Goal: Task Accomplishment & Management: Manage account settings

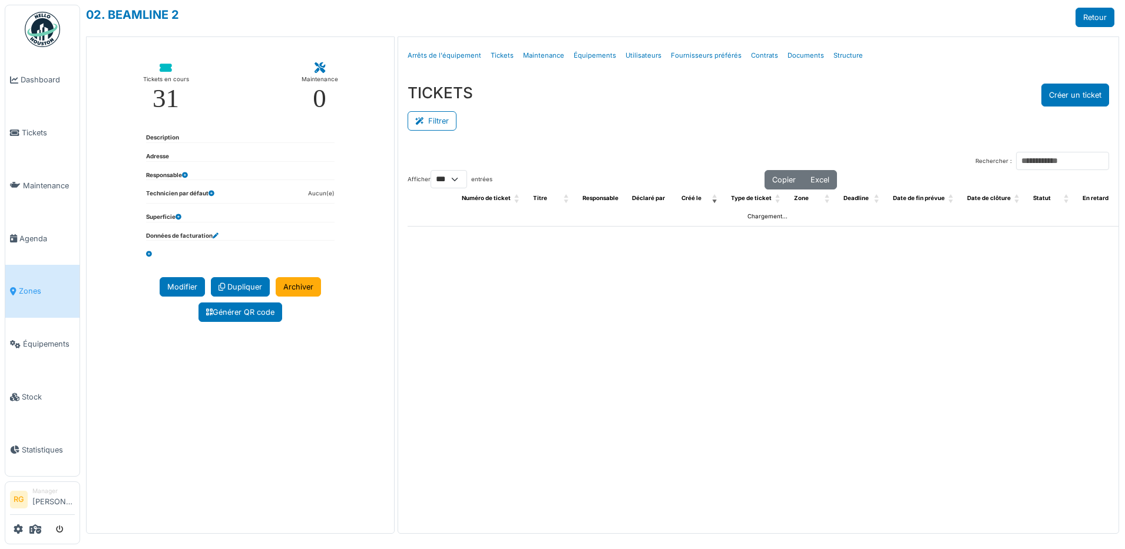
select select "***"
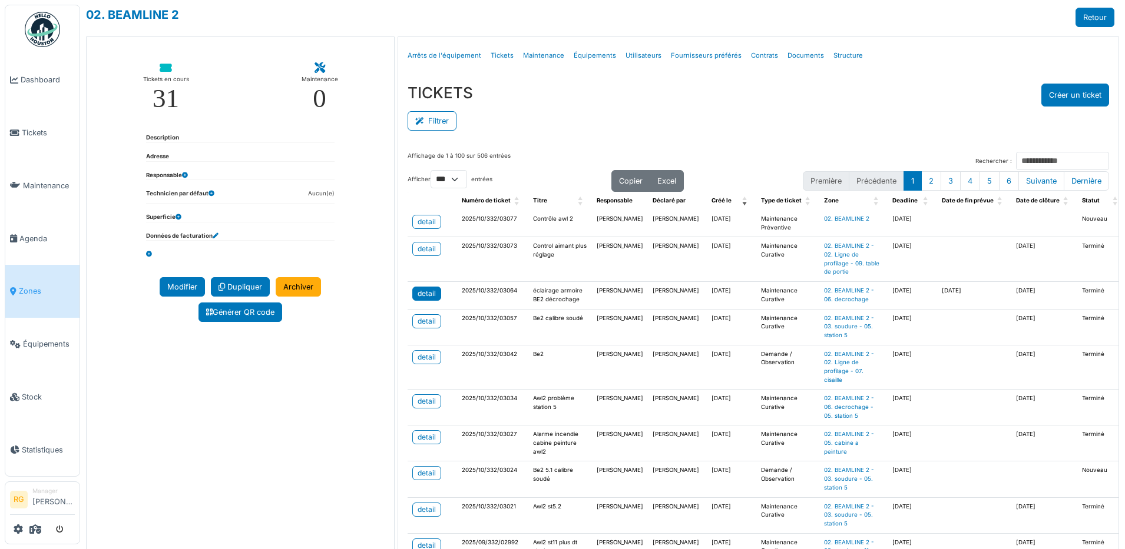
click at [425, 299] on div "detail" at bounding box center [427, 294] width 18 height 11
click at [38, 130] on span "Tickets" at bounding box center [48, 132] width 53 height 11
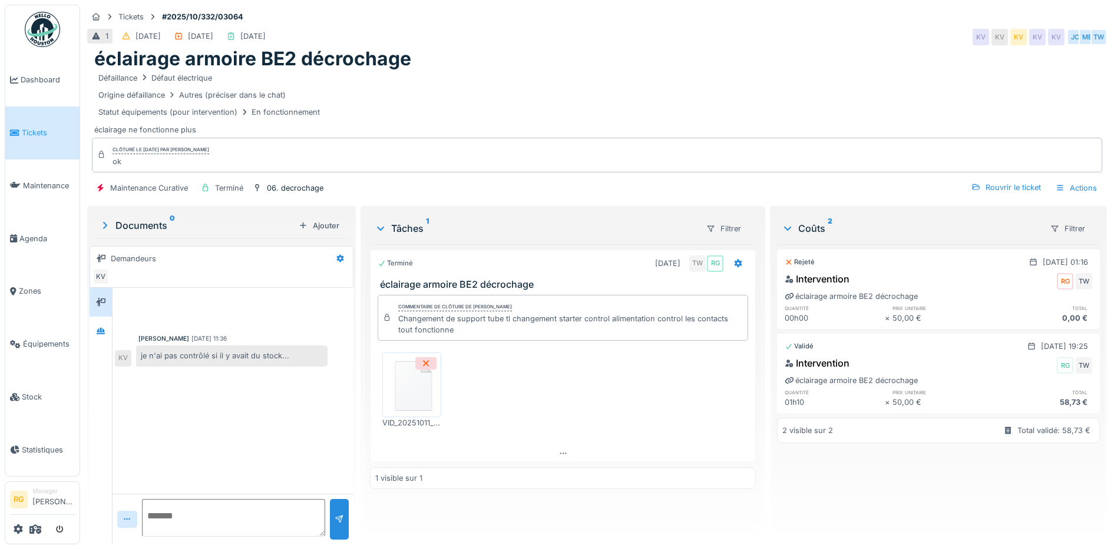
click at [409, 399] on img at bounding box center [411, 385] width 53 height 59
click at [630, 71] on div "Défaillance Défaut électrique" at bounding box center [596, 78] width 1005 height 15
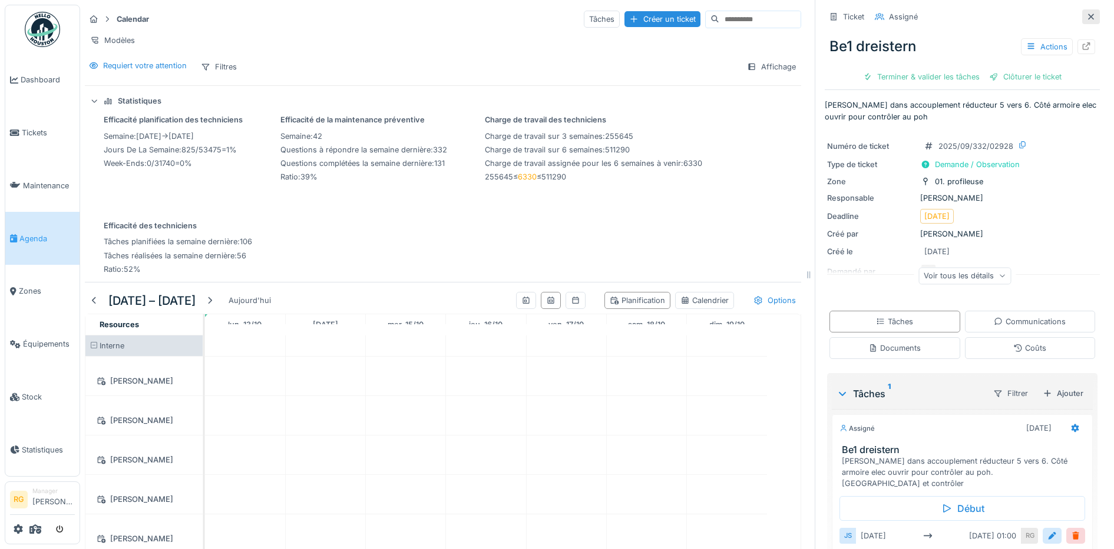
click at [1086, 13] on icon at bounding box center [1090, 17] width 9 height 8
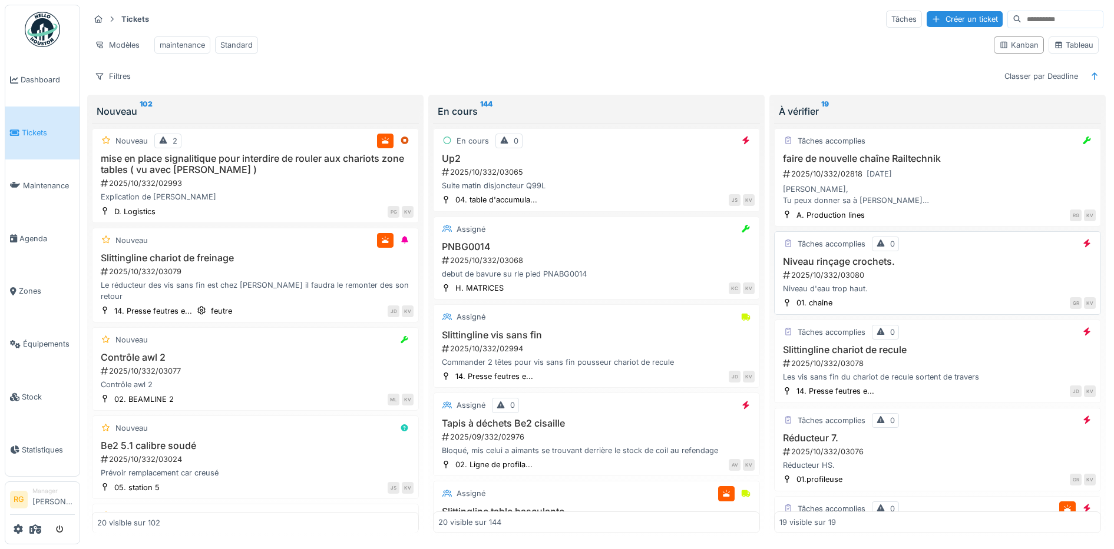
click at [922, 294] on div "Niveau d'eau trop haut." at bounding box center [937, 288] width 316 height 11
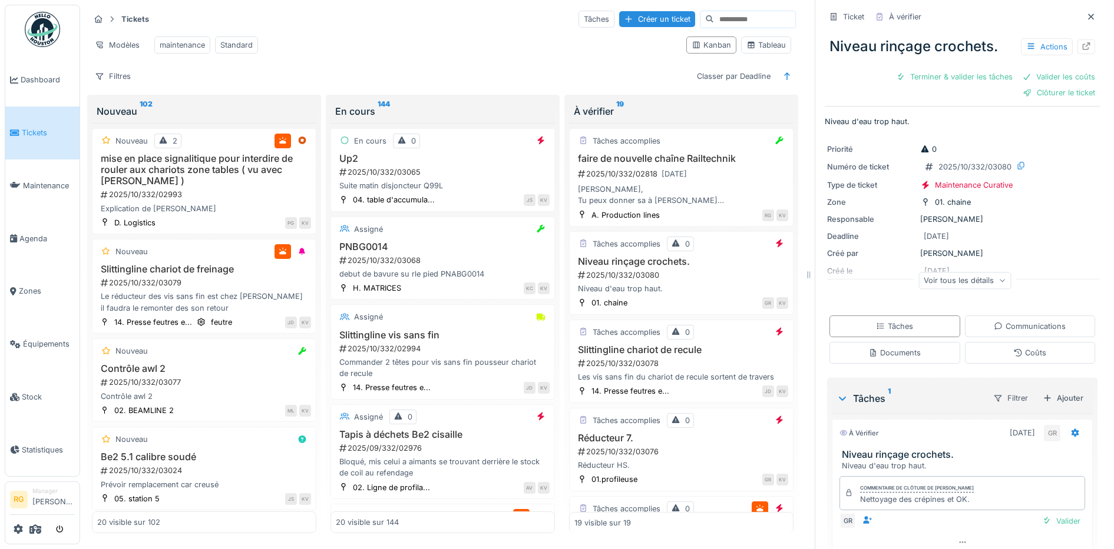
scroll to position [45, 0]
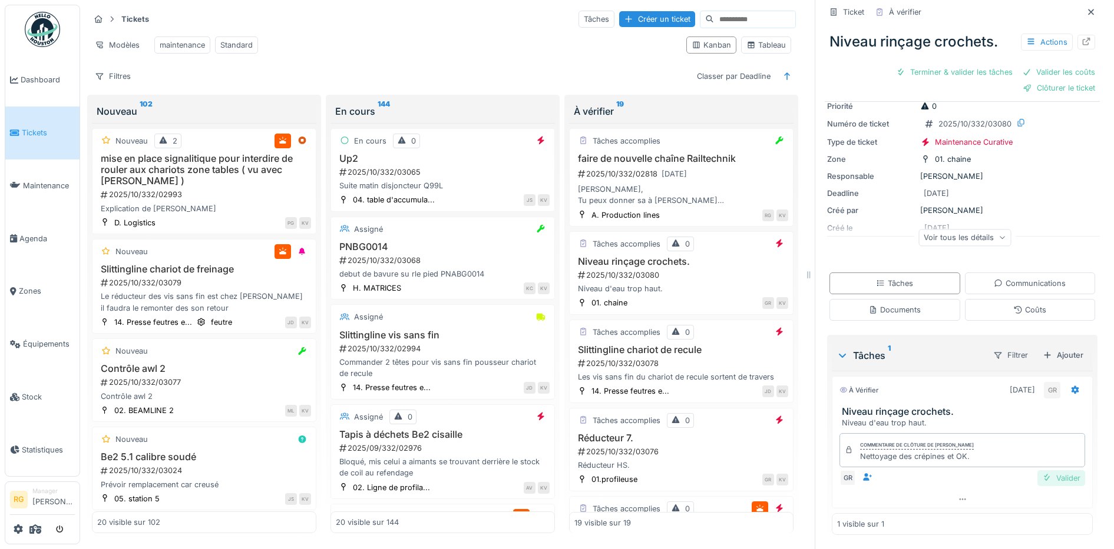
click at [1047, 476] on div "Valider" at bounding box center [1061, 479] width 48 height 16
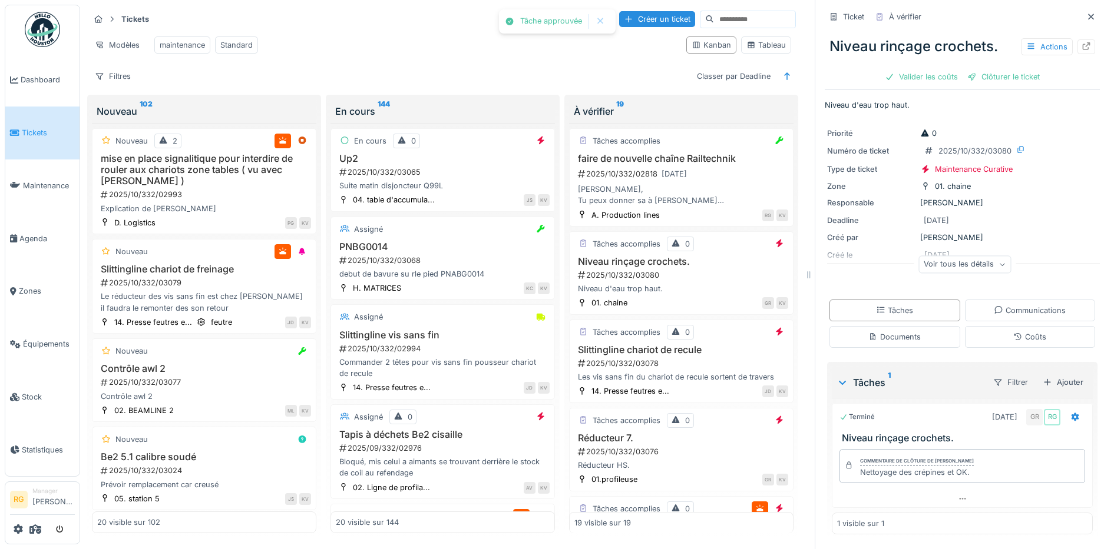
scroll to position [1, 0]
click at [1013, 337] on div "Coûts" at bounding box center [1029, 337] width 33 height 11
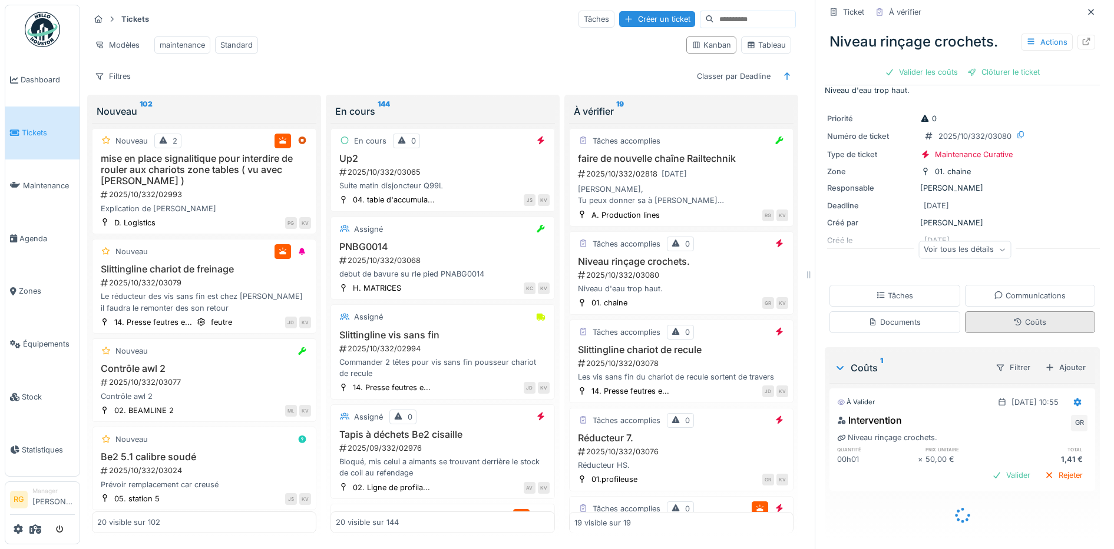
scroll to position [2, 0]
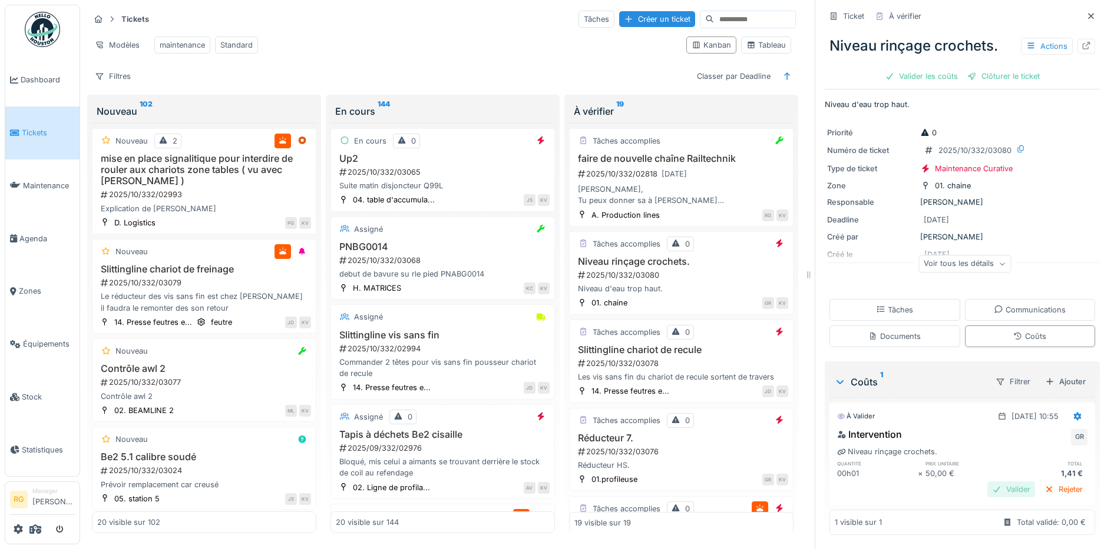
click at [993, 482] on div "Valider" at bounding box center [1011, 490] width 48 height 16
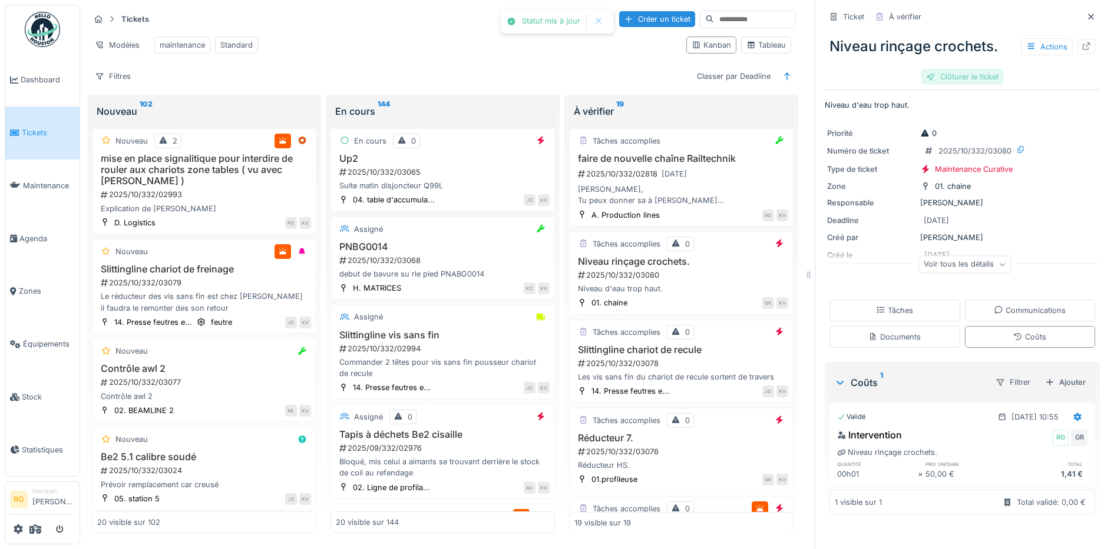
click at [963, 69] on div "Clôturer le ticket" at bounding box center [962, 77] width 82 height 16
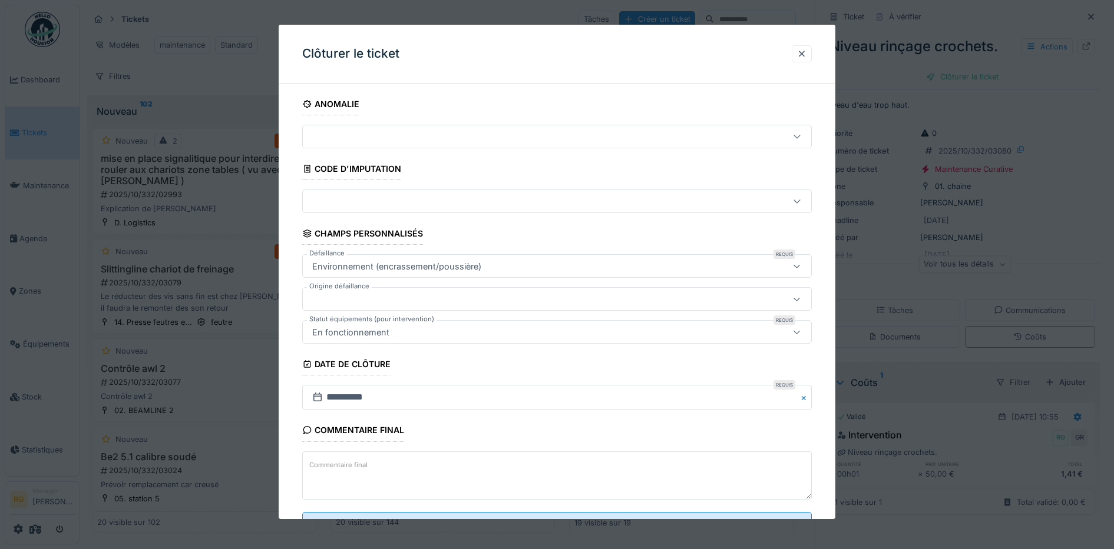
click at [405, 468] on textarea "Commentaire final" at bounding box center [557, 476] width 510 height 48
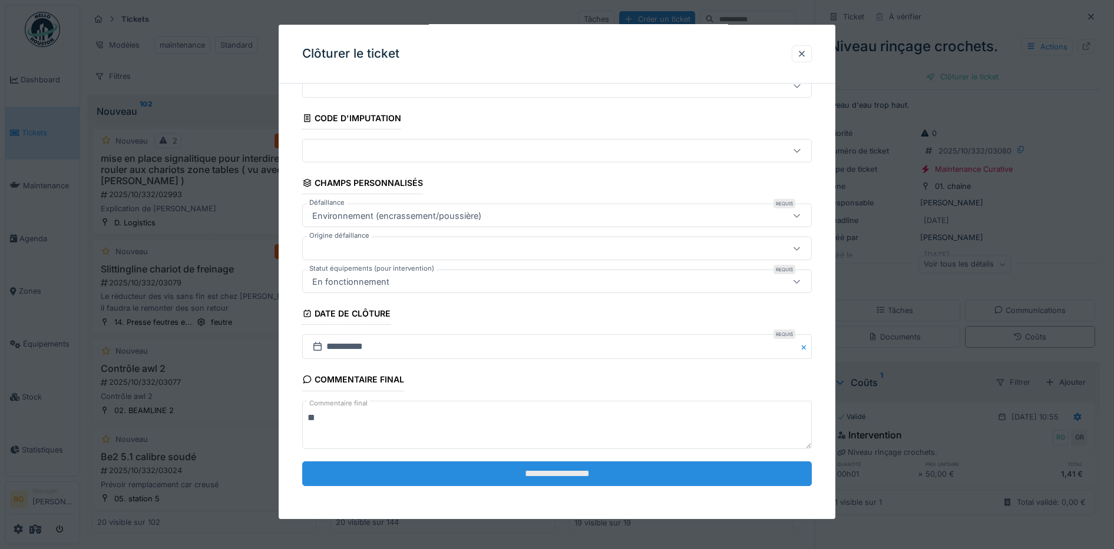
type textarea "**"
click at [577, 478] on input "**********" at bounding box center [557, 474] width 510 height 25
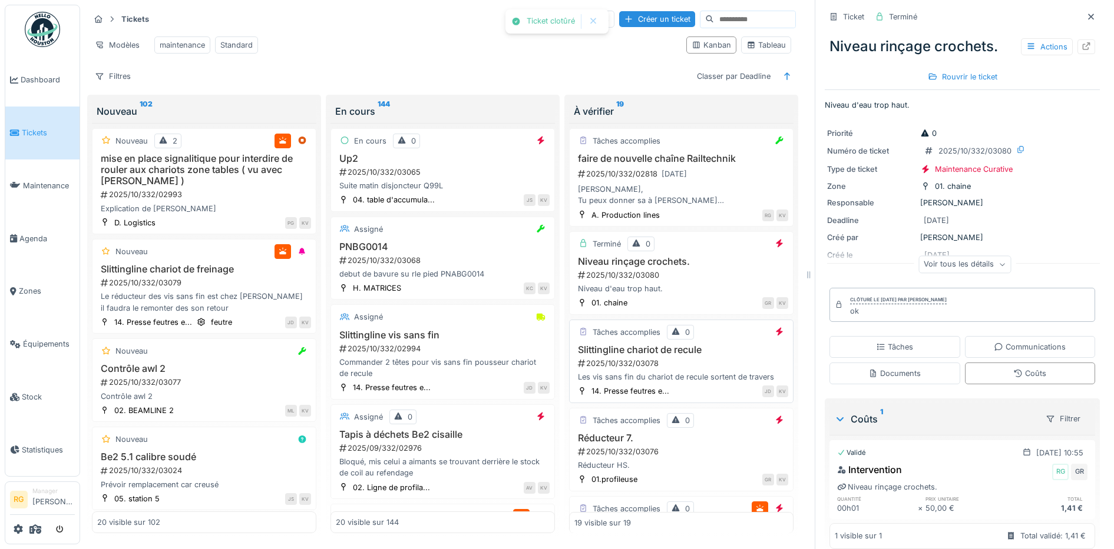
scroll to position [0, 0]
click at [692, 281] on div "2025/10/332/03080" at bounding box center [682, 275] width 211 height 11
click at [673, 369] on div "2025/10/332/03078" at bounding box center [682, 363] width 211 height 11
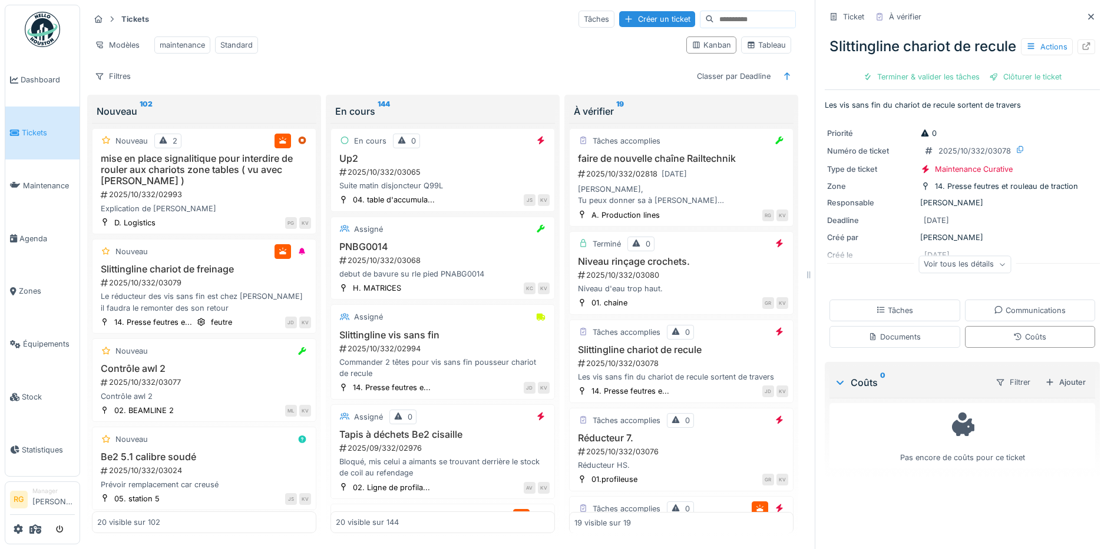
click at [978, 273] on div "Voir tous les détails" at bounding box center [964, 264] width 92 height 17
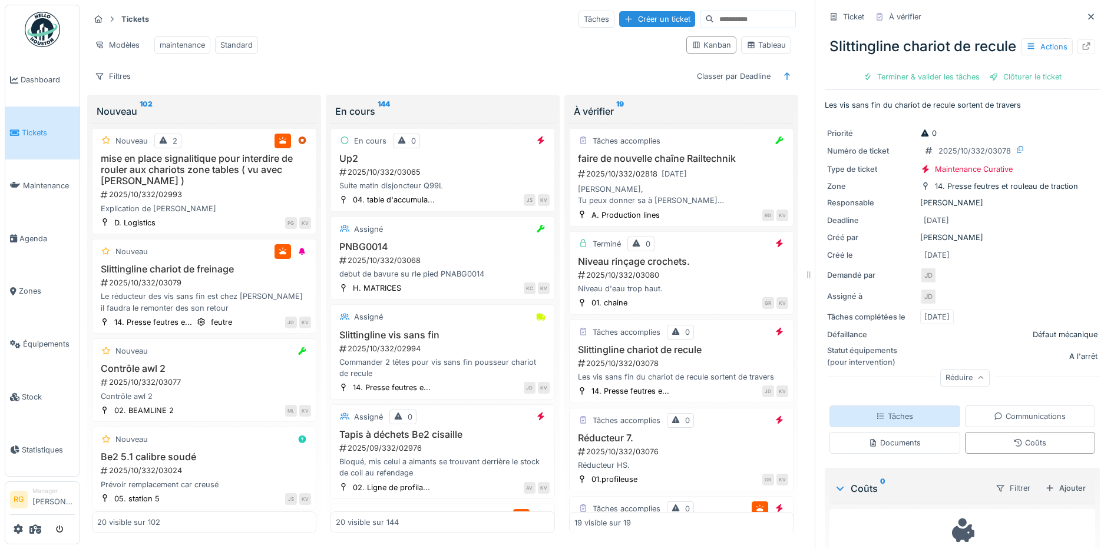
click at [886, 422] on div "Tâches" at bounding box center [894, 416] width 37 height 11
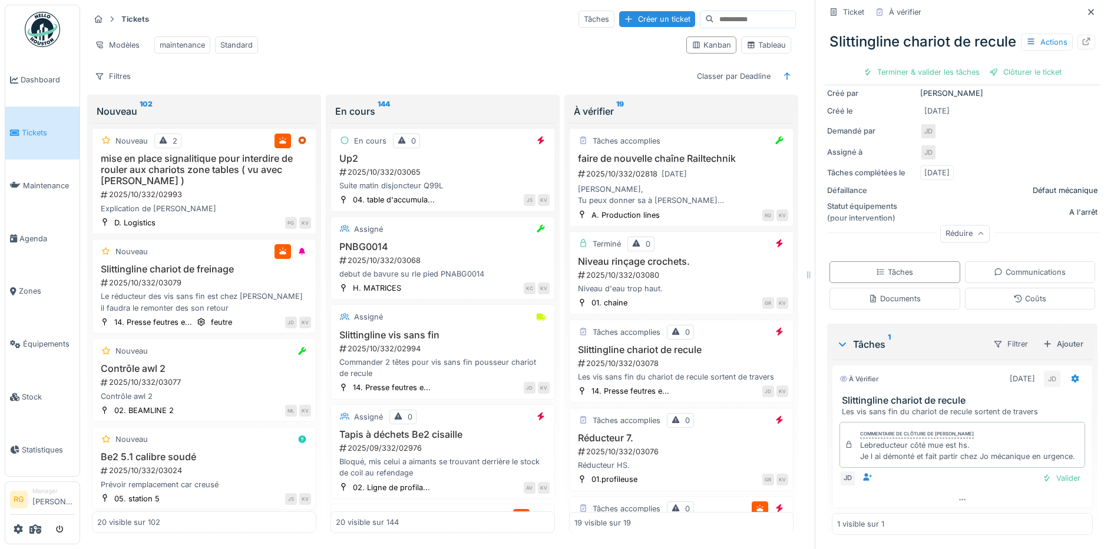
scroll to position [177, 0]
click at [902, 293] on div "Documents" at bounding box center [894, 298] width 52 height 11
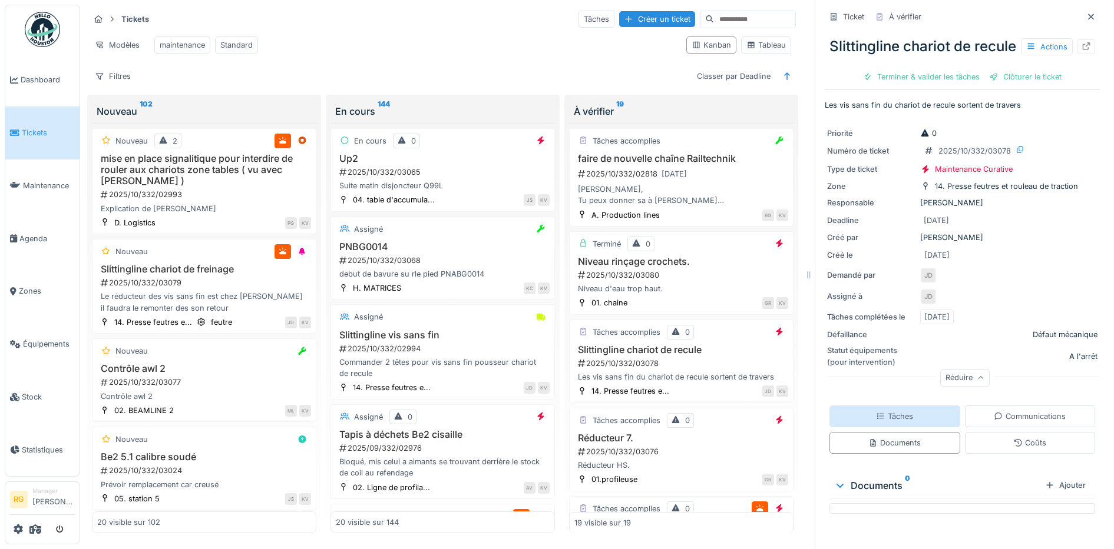
click at [893, 422] on div "Tâches" at bounding box center [894, 416] width 37 height 11
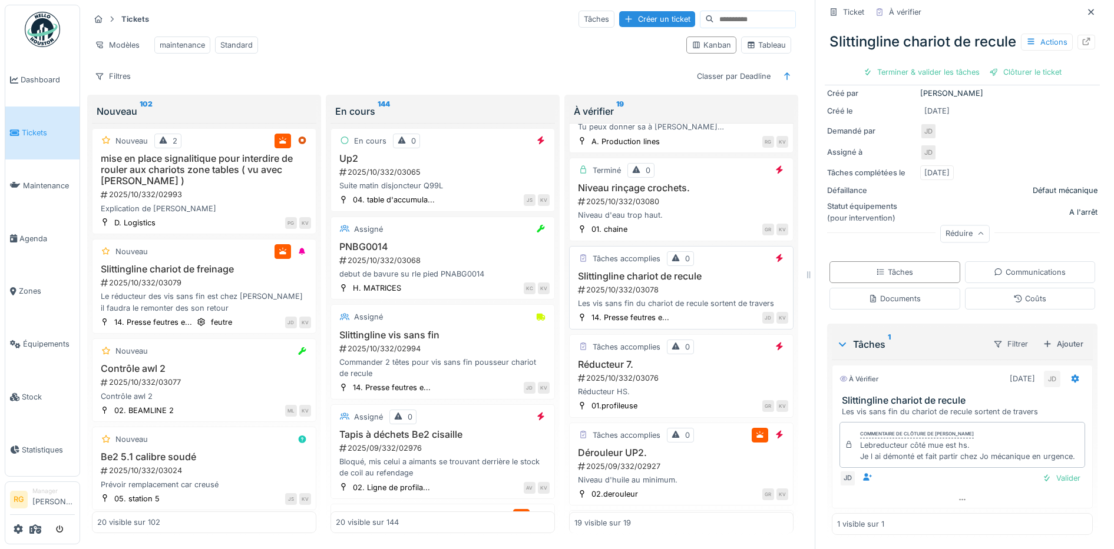
scroll to position [147, 0]
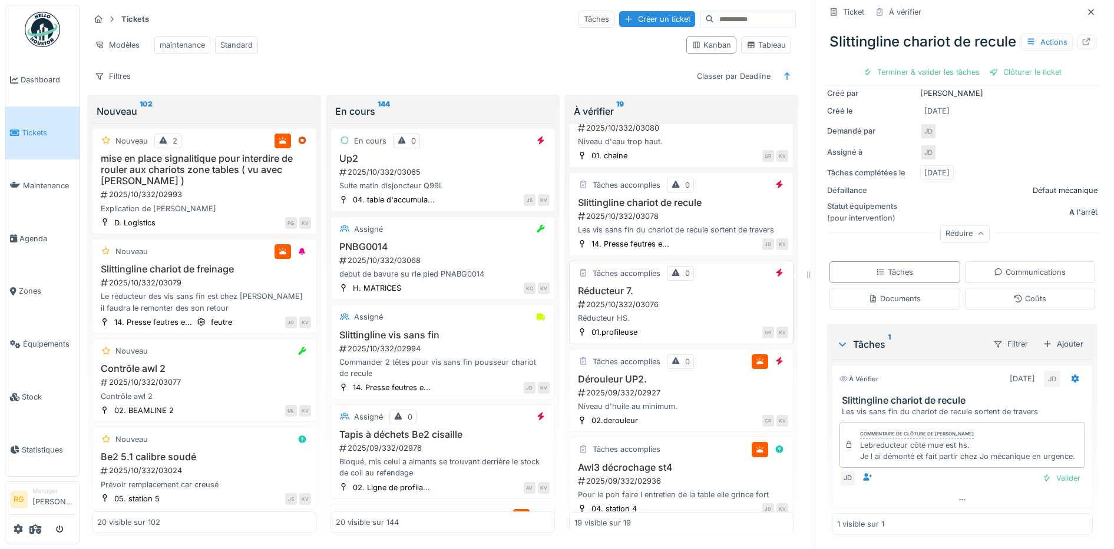
click at [680, 310] on div "2025/10/332/03076" at bounding box center [682, 304] width 211 height 11
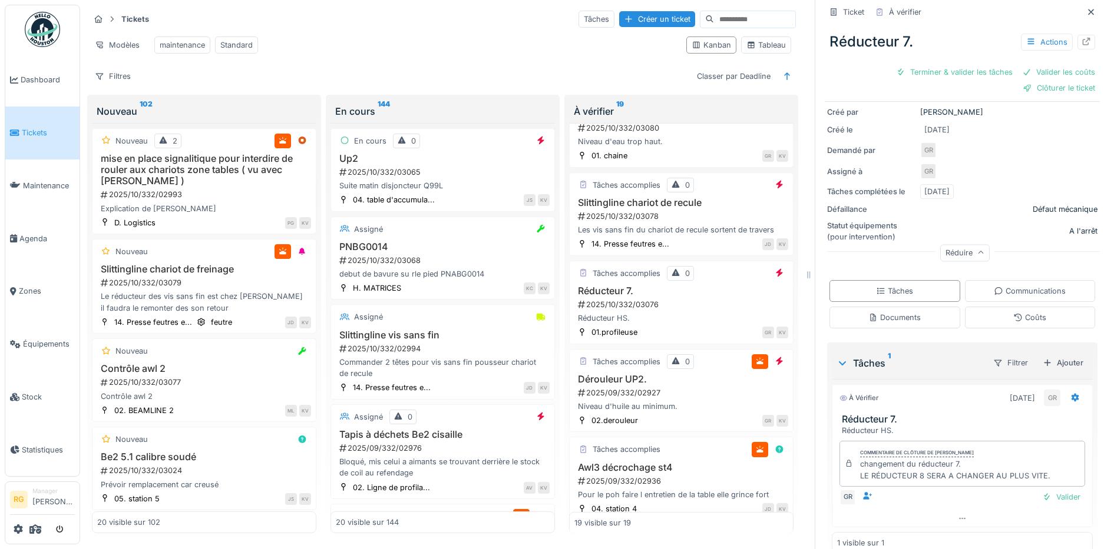
scroll to position [161, 0]
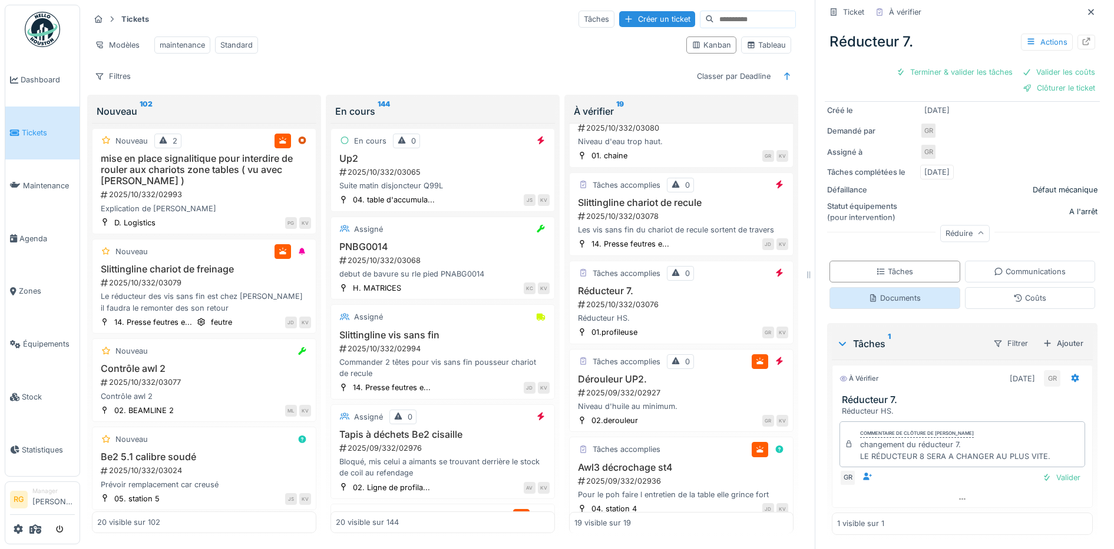
click at [905, 293] on div "Documents" at bounding box center [894, 298] width 52 height 11
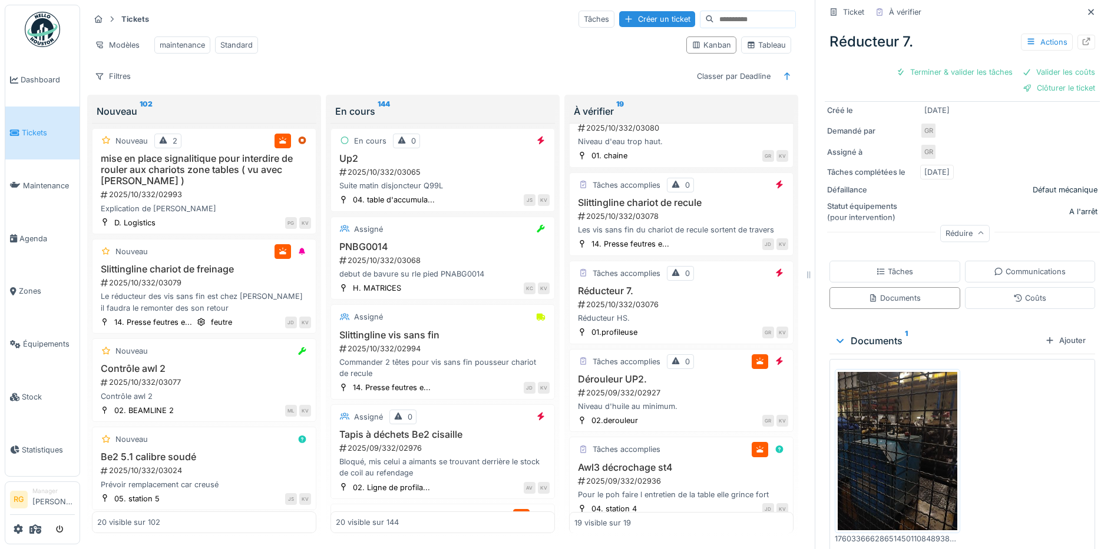
click at [883, 428] on img at bounding box center [897, 451] width 120 height 159
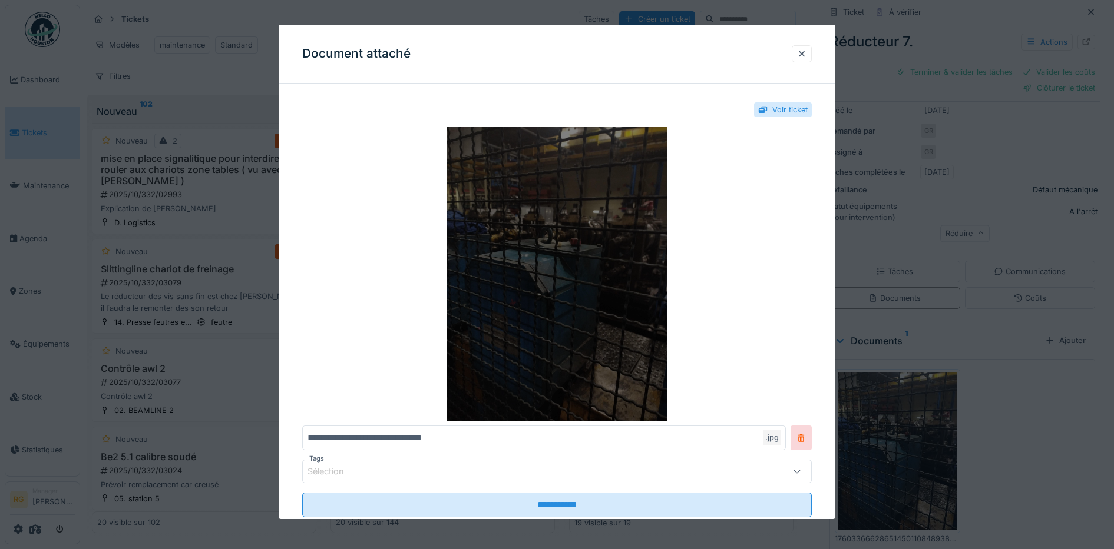
click at [631, 271] on img at bounding box center [557, 274] width 510 height 294
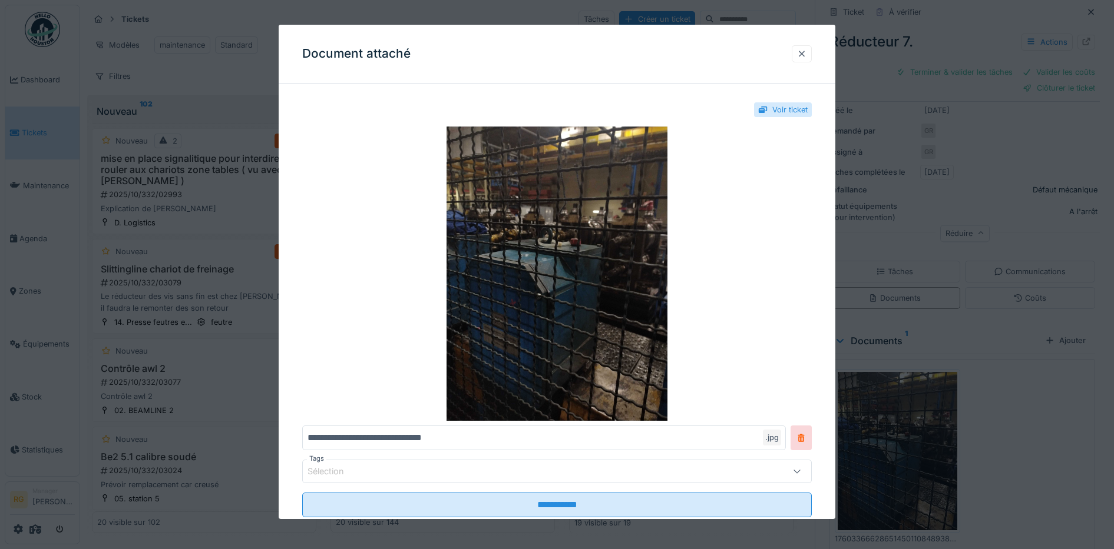
click at [806, 55] on div at bounding box center [801, 53] width 9 height 11
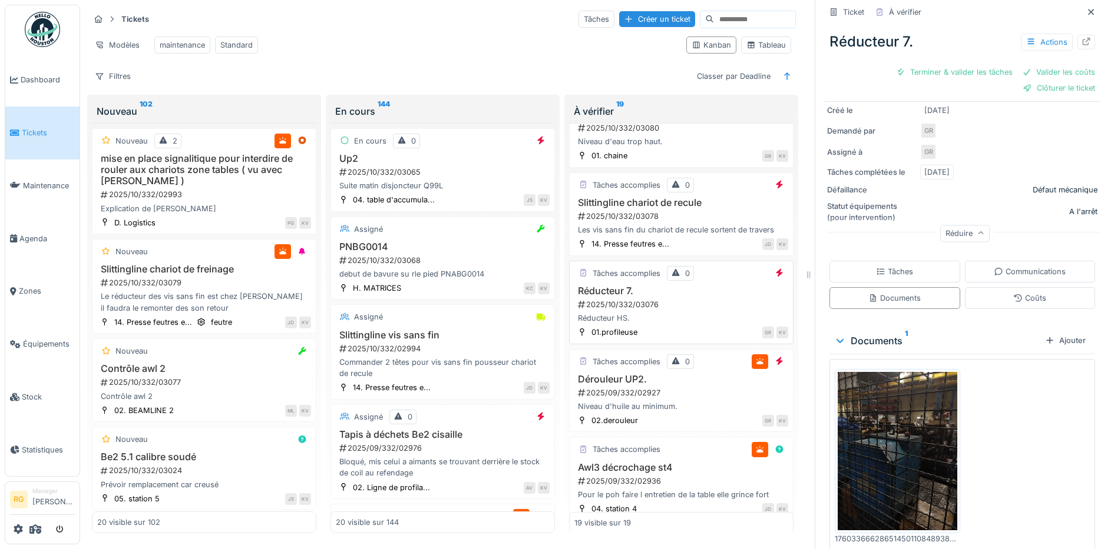
scroll to position [221, 0]
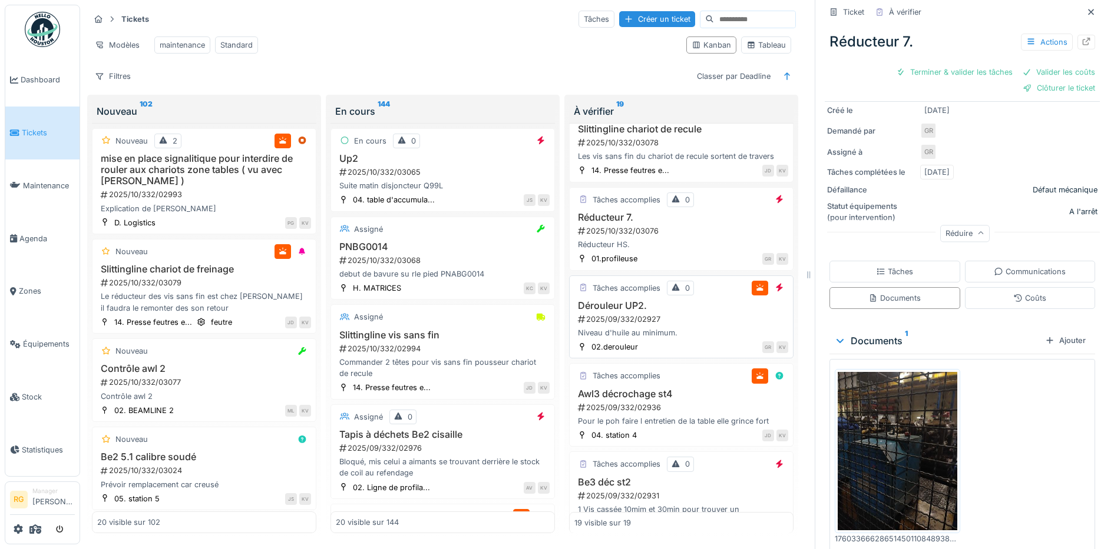
click at [684, 325] on div "2025/09/332/02927" at bounding box center [682, 319] width 211 height 11
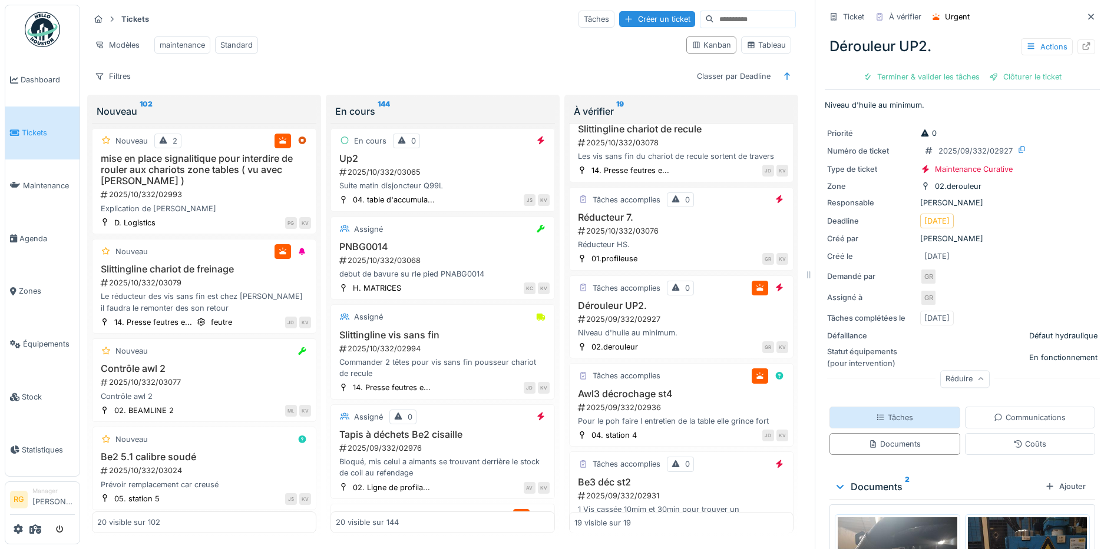
click at [879, 412] on div "Tâches" at bounding box center [894, 417] width 37 height 11
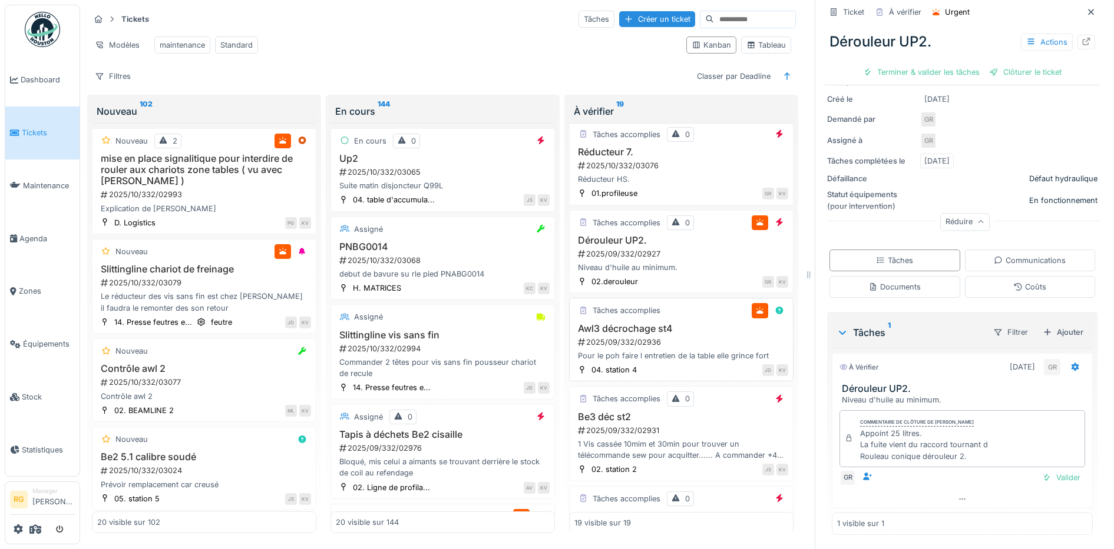
scroll to position [294, 0]
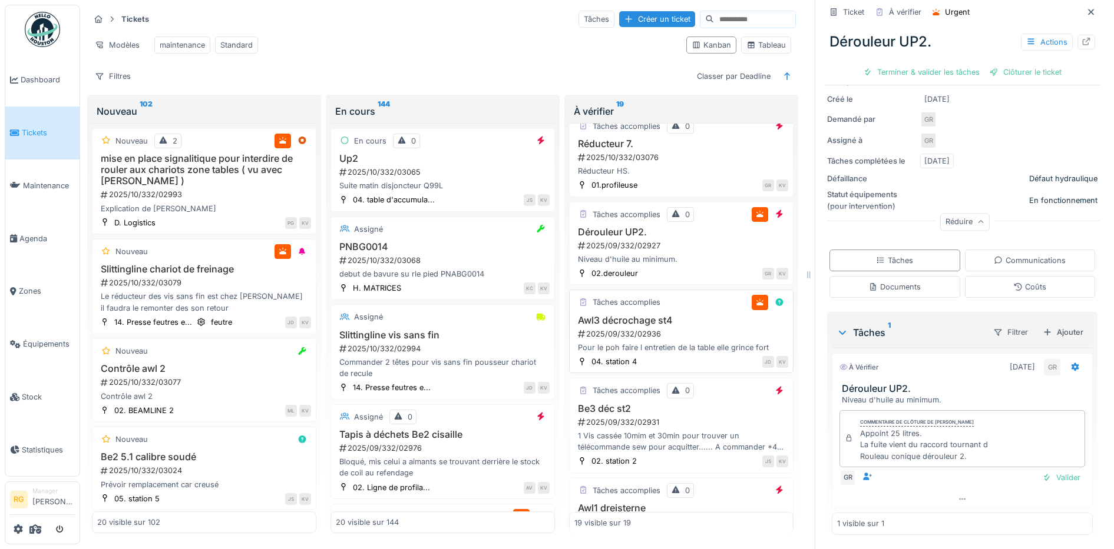
click at [675, 340] on div "2025/09/332/02936" at bounding box center [682, 334] width 211 height 11
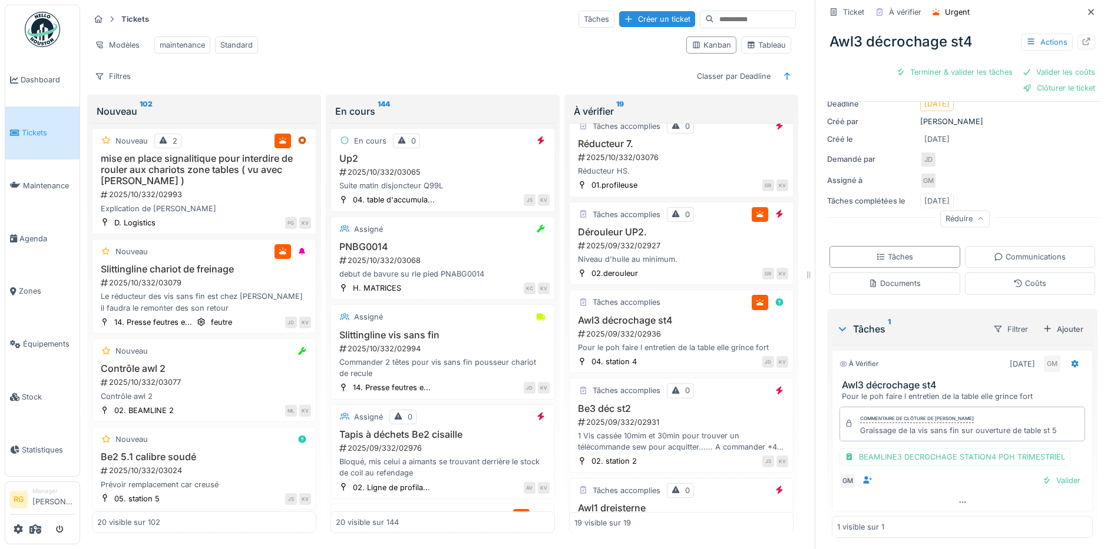
scroll to position [120, 0]
click at [906, 446] on div "BEAMLINE3 DECROCHAGE STATION4 POH TRIMESTRIEL" at bounding box center [954, 454] width 231 height 17
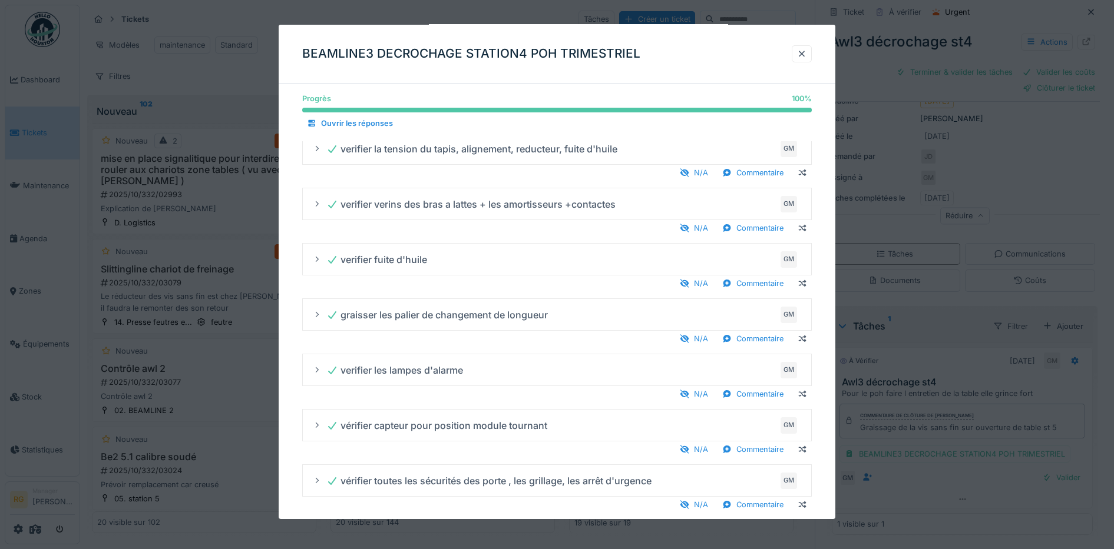
scroll to position [341, 0]
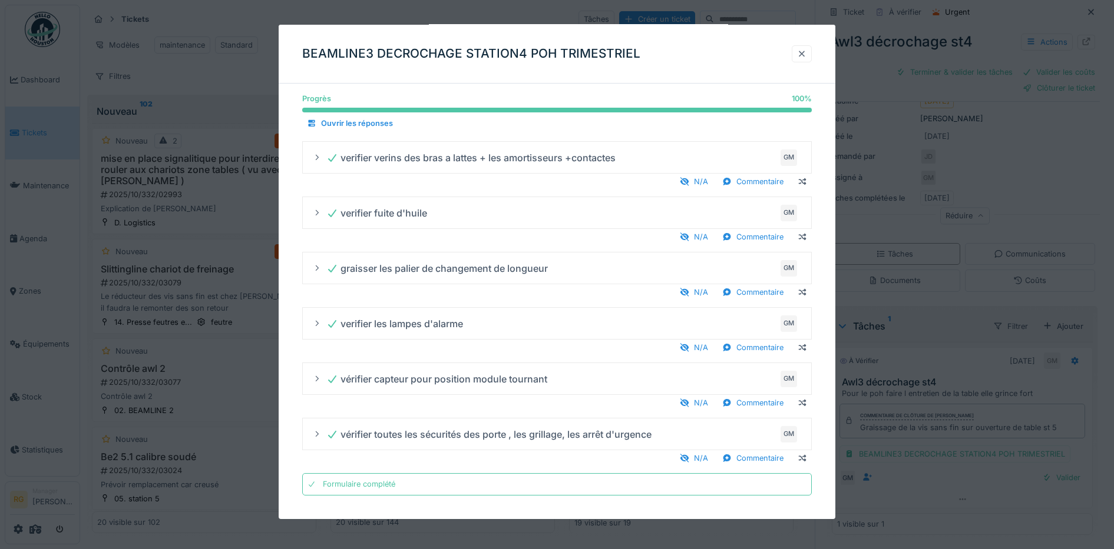
click at [804, 56] on div at bounding box center [801, 53] width 9 height 11
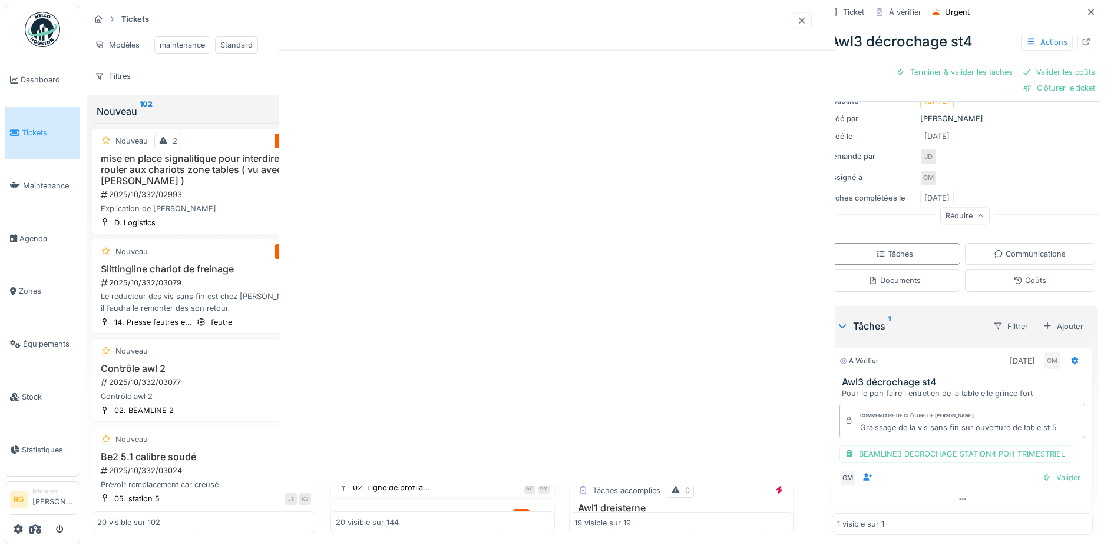
scroll to position [0, 0]
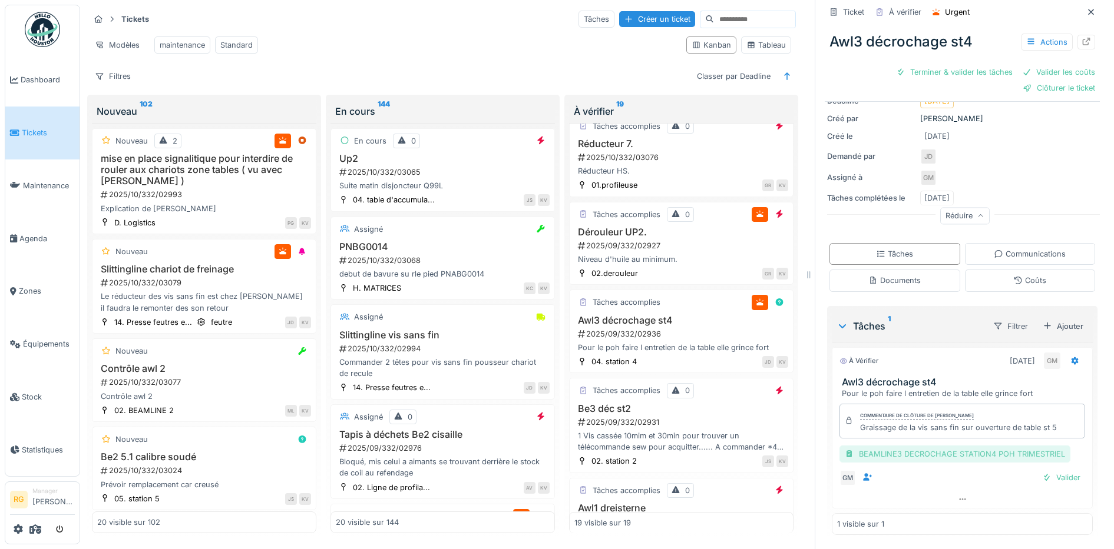
click at [923, 446] on div "BEAMLINE3 DECROCHAGE STATION4 POH TRIMESTRIEL" at bounding box center [954, 454] width 231 height 17
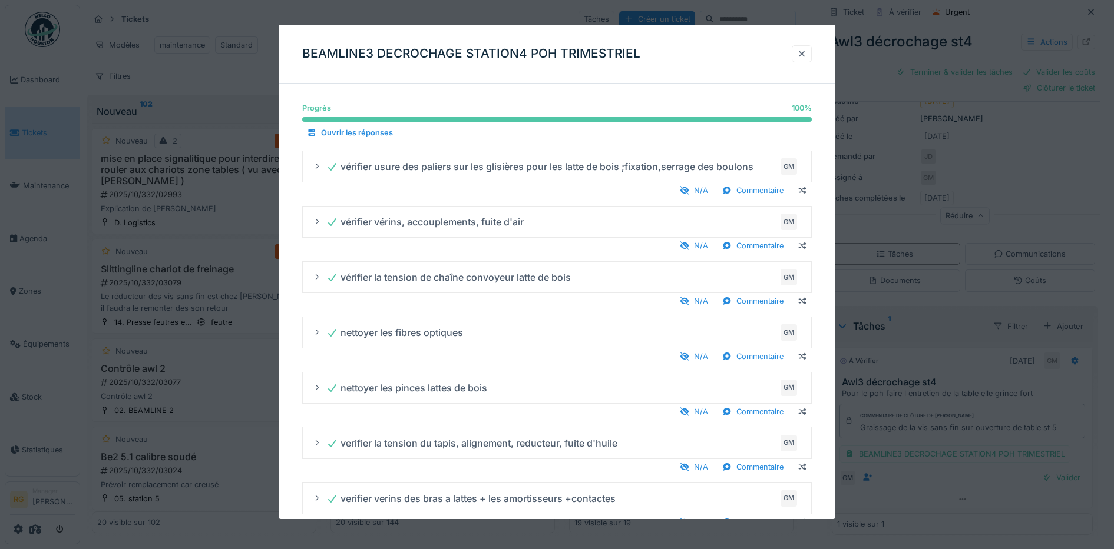
click at [806, 53] on div at bounding box center [801, 53] width 9 height 11
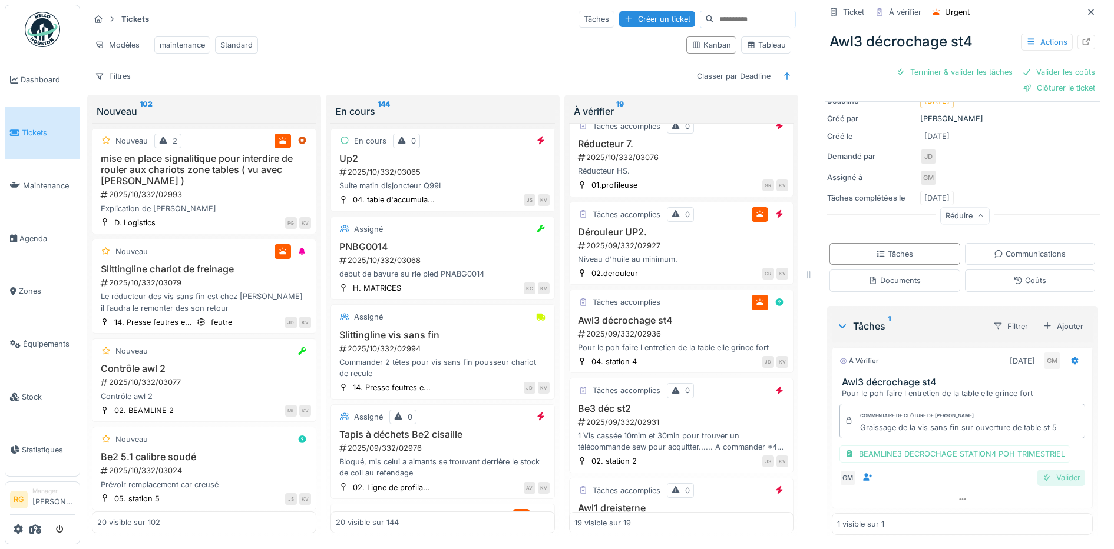
click at [1047, 470] on div "Valider" at bounding box center [1061, 478] width 48 height 16
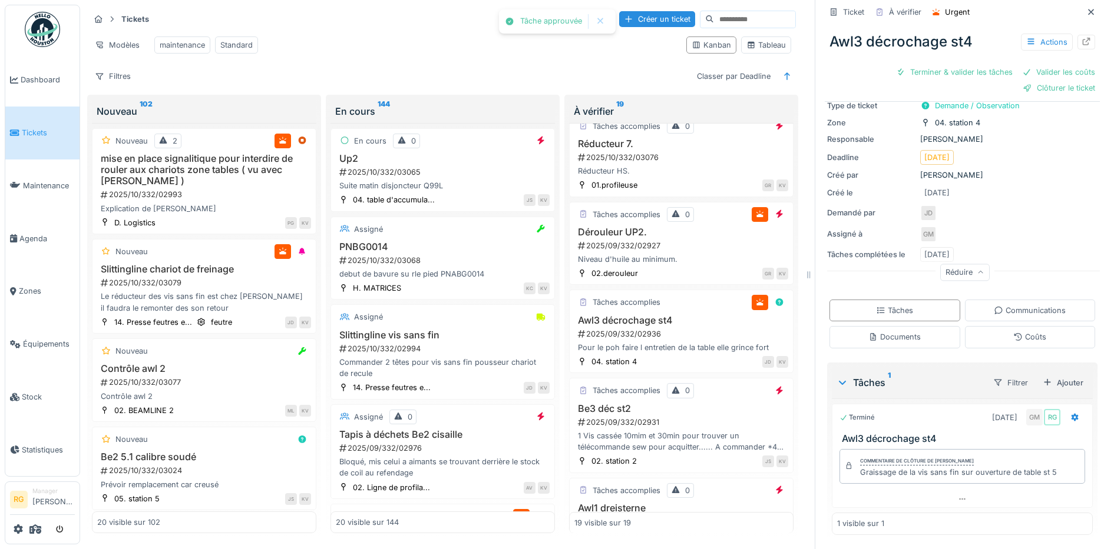
scroll to position [42, 0]
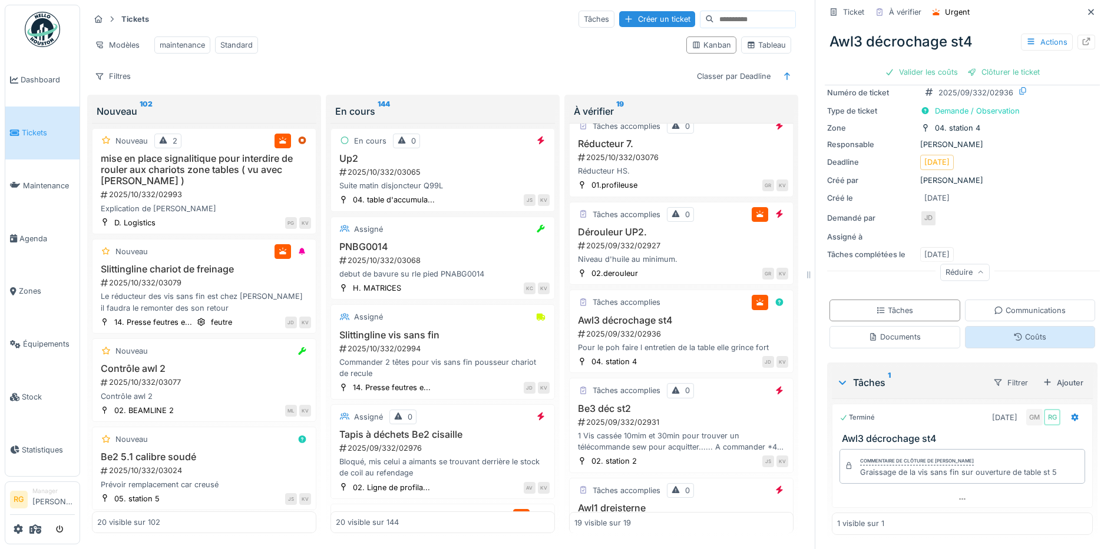
click at [1013, 332] on div "Coûts" at bounding box center [1029, 337] width 33 height 11
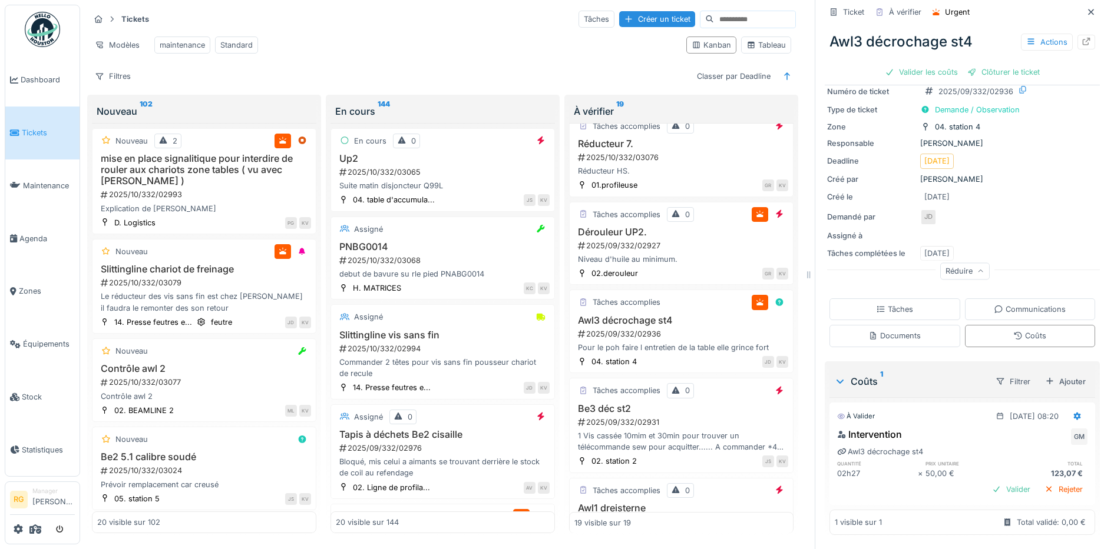
scroll to position [44, 0]
click at [995, 482] on div "Valider" at bounding box center [1011, 490] width 48 height 16
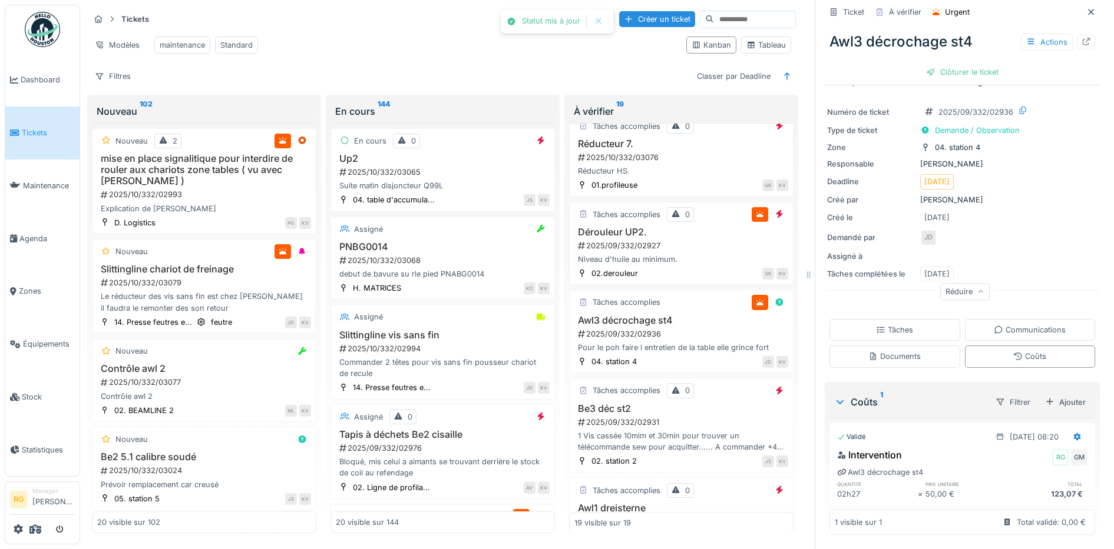
scroll to position [23, 0]
click at [963, 64] on div "Clôturer le ticket" at bounding box center [962, 72] width 82 height 16
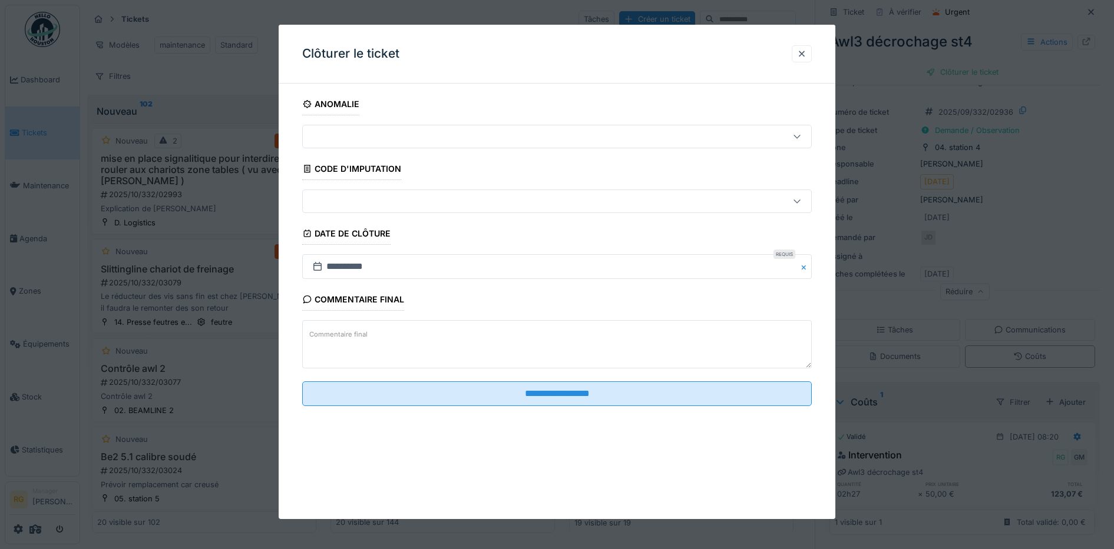
click at [409, 339] on textarea "Commentaire final" at bounding box center [557, 344] width 510 height 48
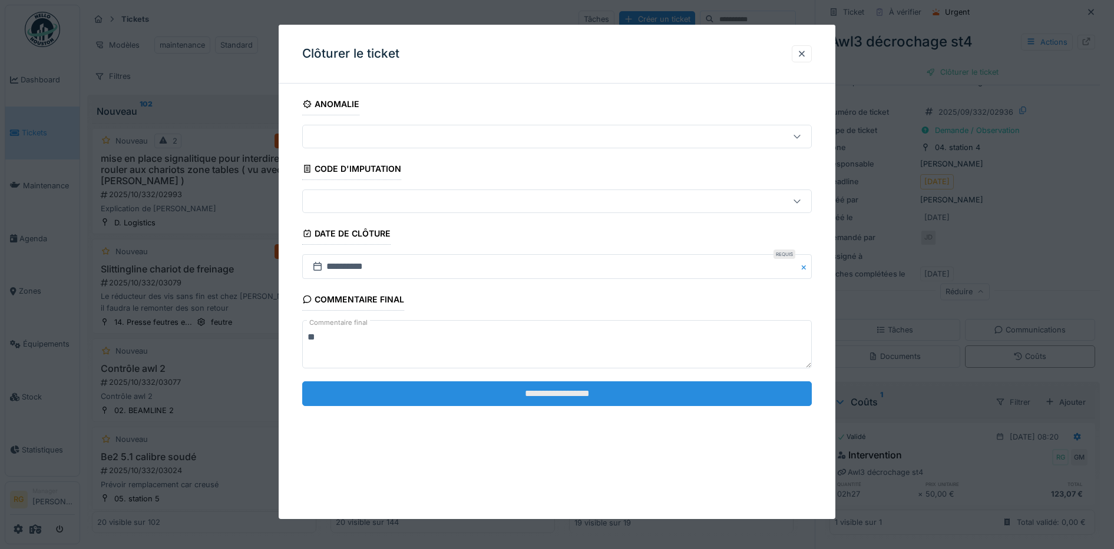
type textarea "**"
click at [568, 396] on input "**********" at bounding box center [557, 394] width 510 height 25
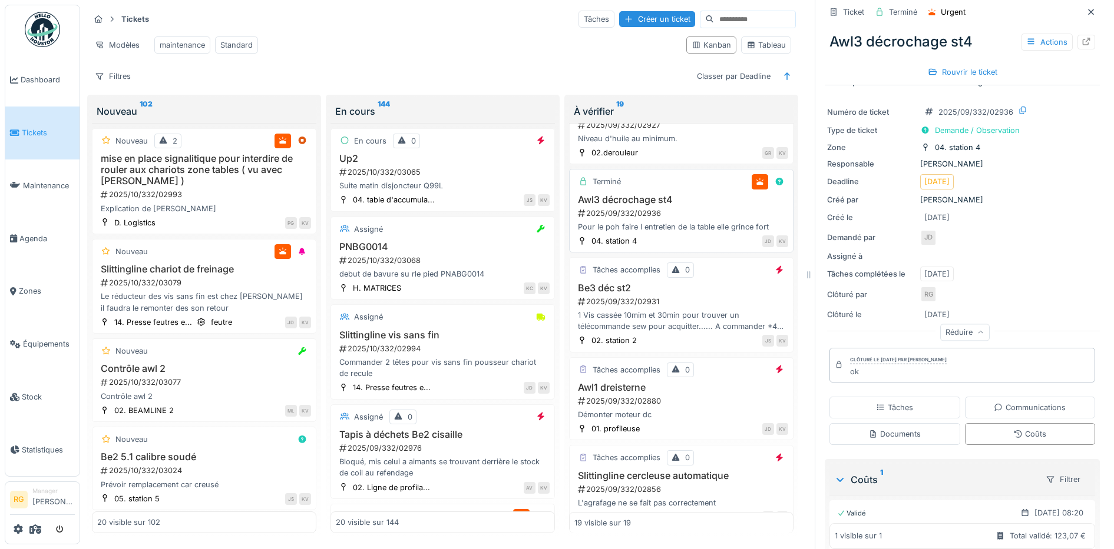
scroll to position [442, 0]
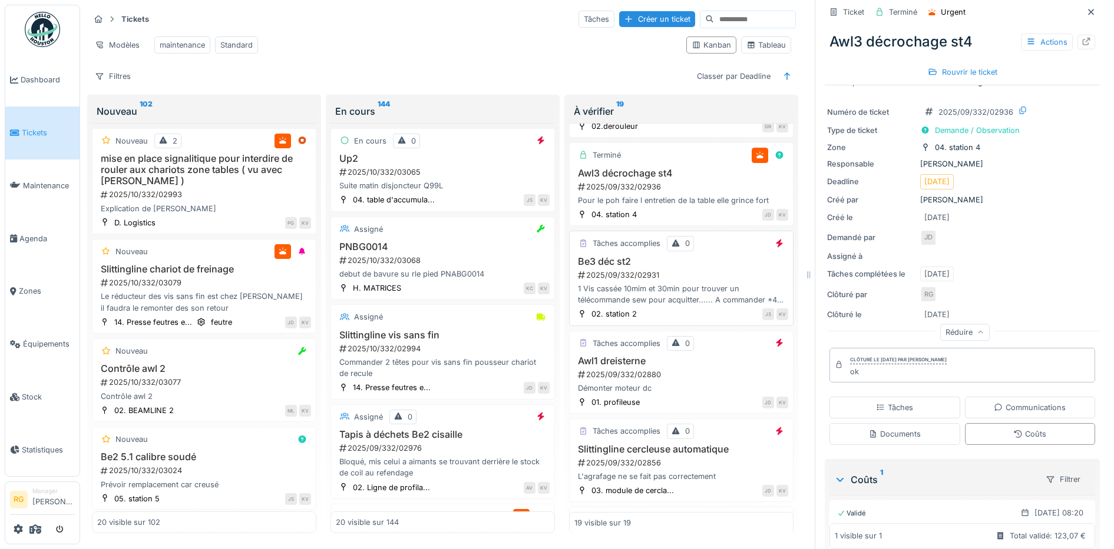
click at [668, 281] on div "2025/09/332/02931" at bounding box center [682, 275] width 211 height 11
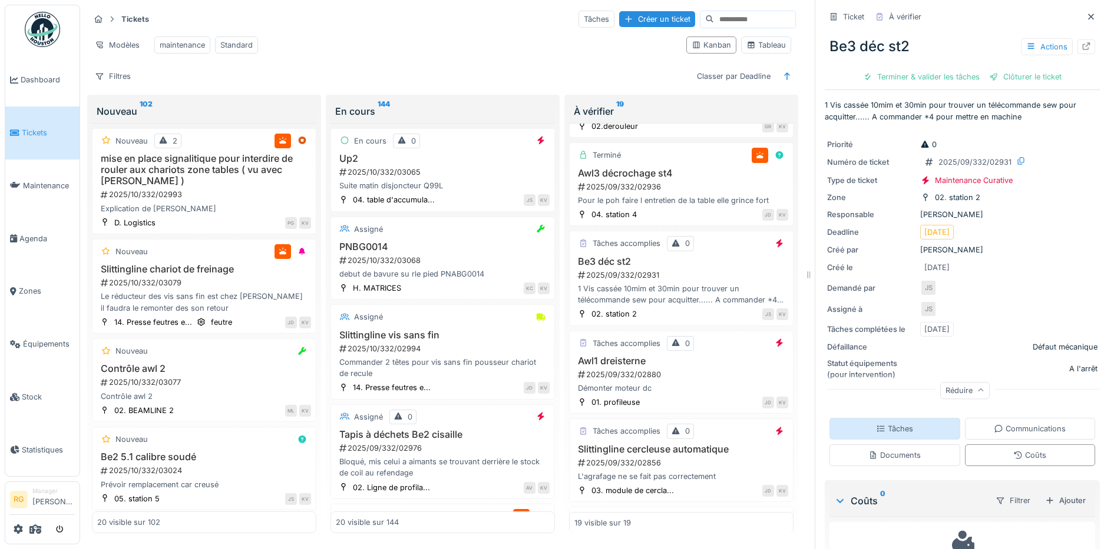
click at [881, 423] on div "Tâches" at bounding box center [894, 428] width 37 height 11
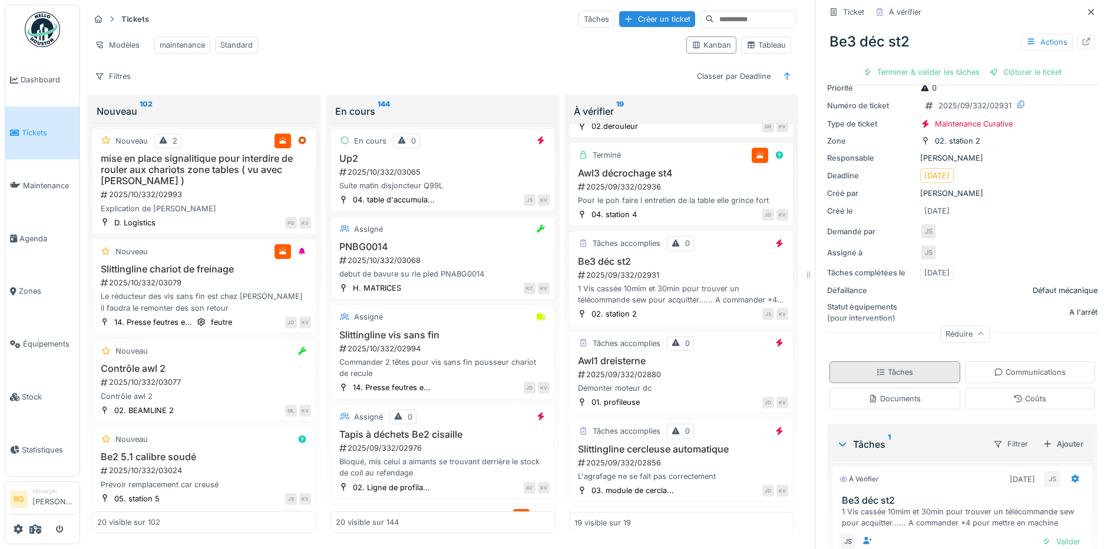
scroll to position [120, 0]
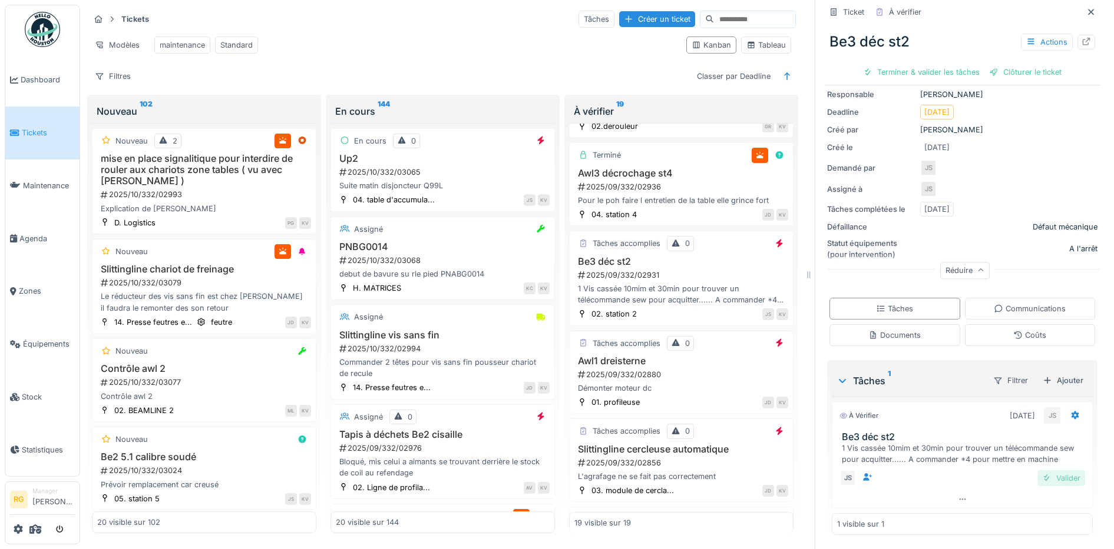
click at [1047, 471] on div "Valider" at bounding box center [1061, 479] width 48 height 16
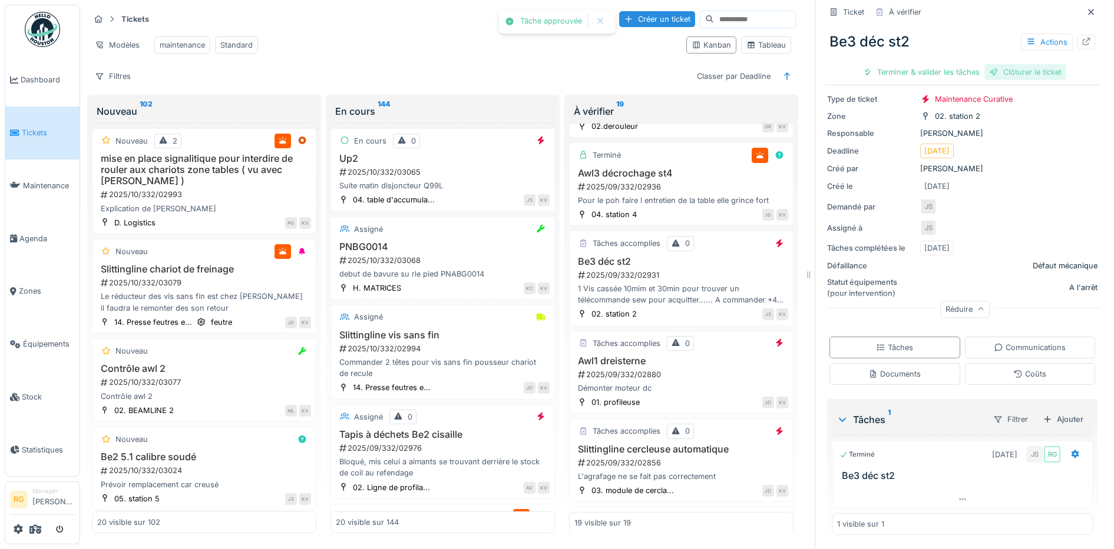
scroll to position [76, 0]
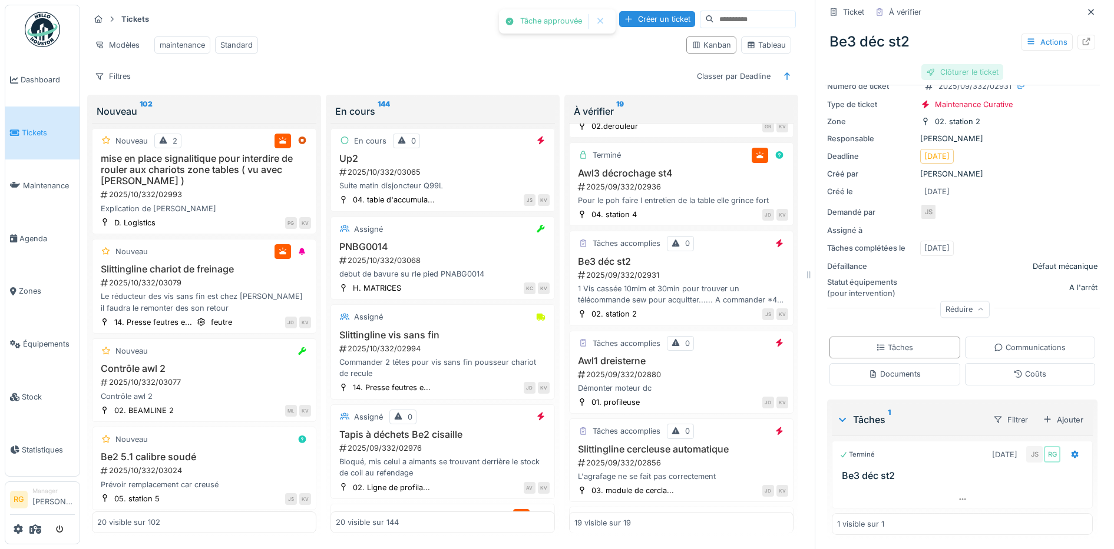
click at [936, 64] on div "Clôturer le ticket" at bounding box center [962, 72] width 82 height 16
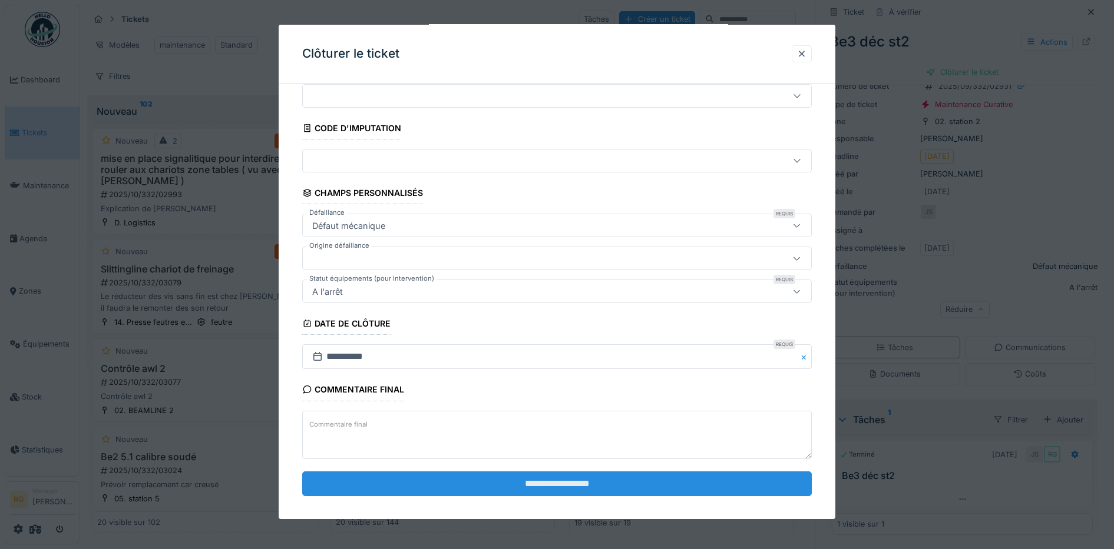
scroll to position [51, 0]
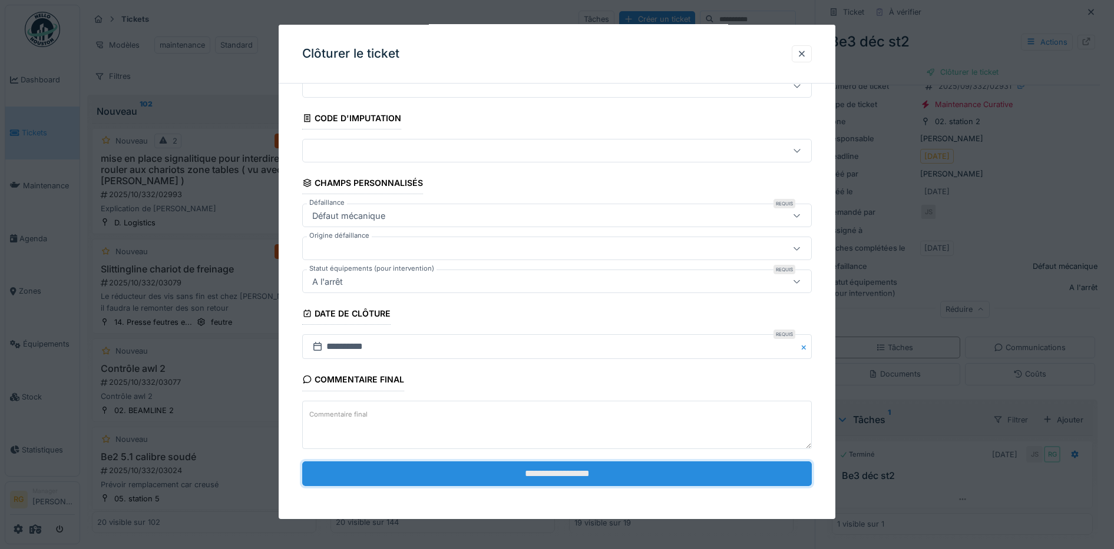
click at [541, 476] on input "**********" at bounding box center [557, 474] width 510 height 25
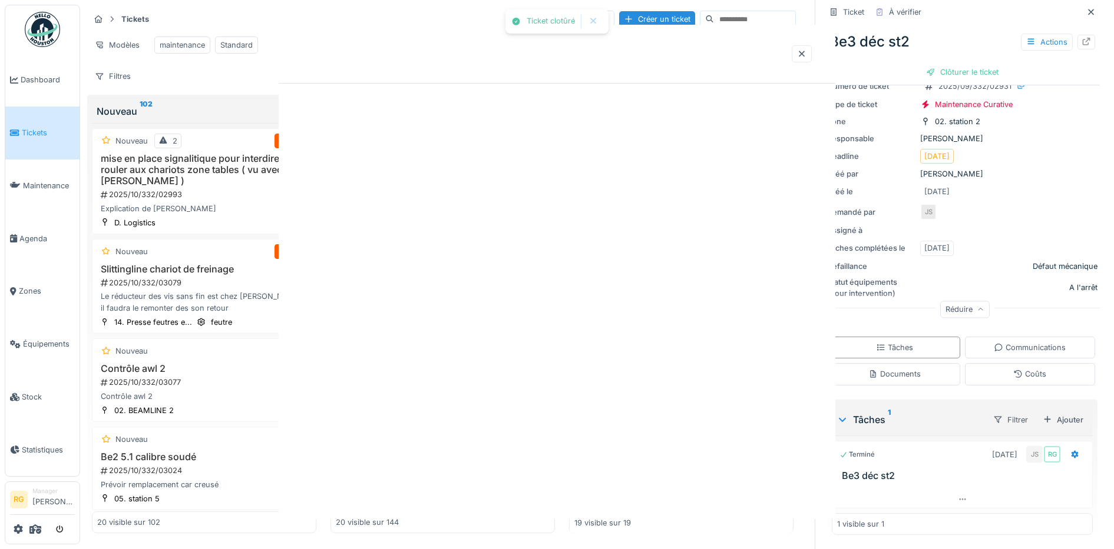
scroll to position [0, 0]
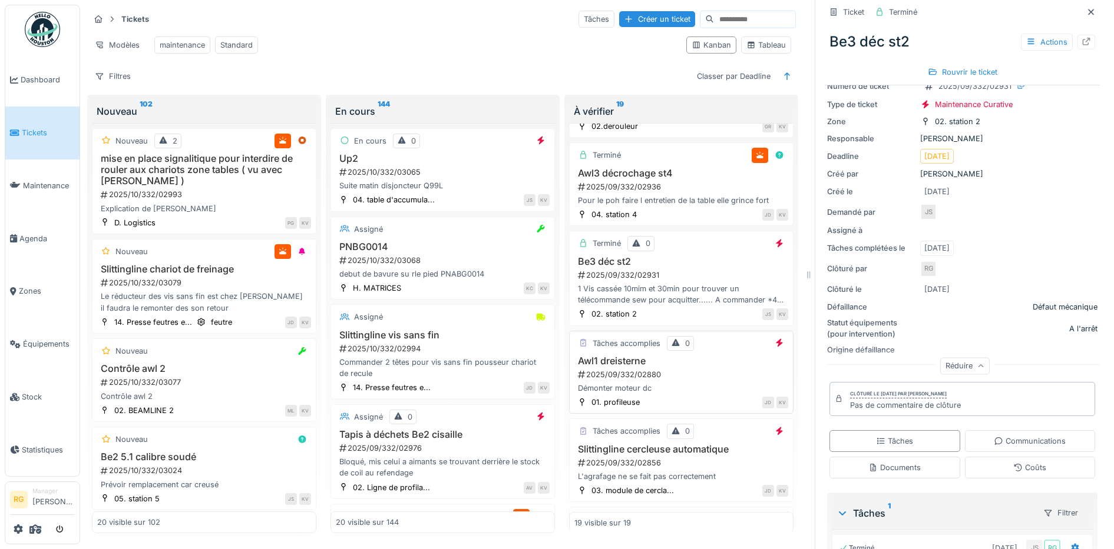
click at [688, 366] on div "Tâches accomplies 0 Awl1 dreisterne 2025/09/332/02880 Démonter moteur dc 01. pr…" at bounding box center [681, 373] width 224 height 84
click at [693, 380] on div "2025/09/332/02880" at bounding box center [682, 374] width 211 height 11
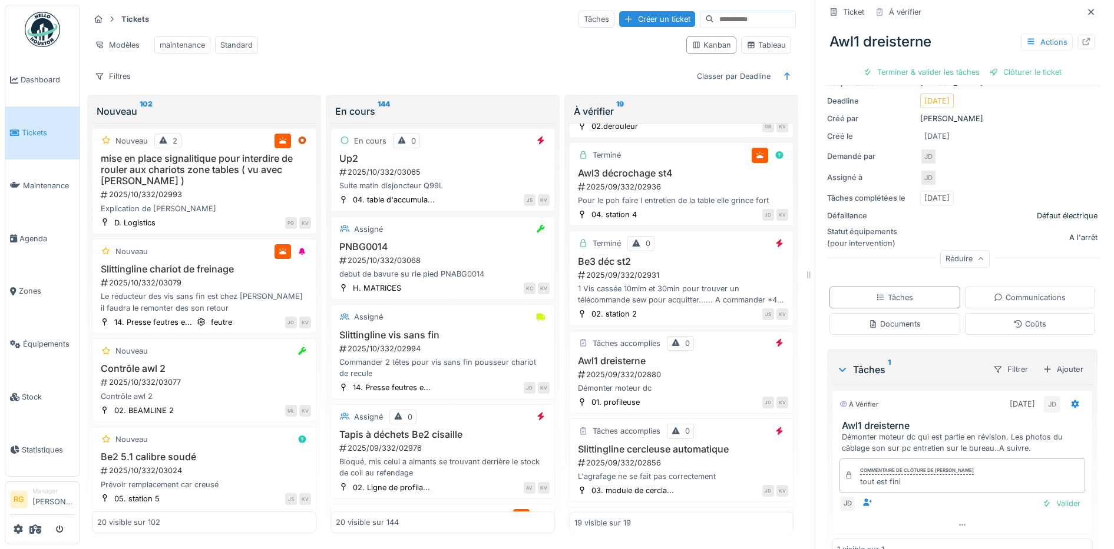
scroll to position [145, 0]
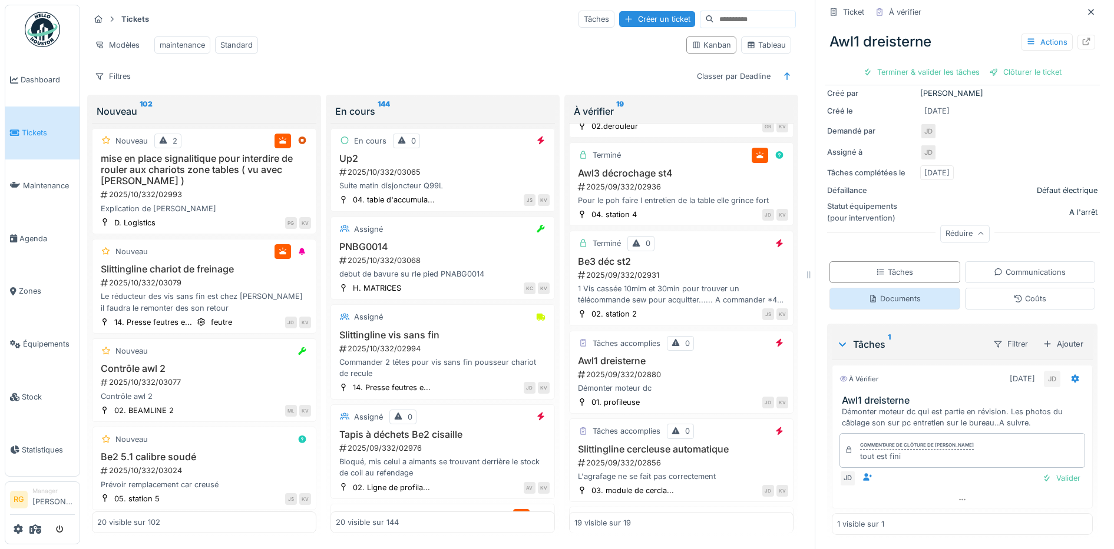
click at [891, 293] on div "Documents" at bounding box center [894, 298] width 52 height 11
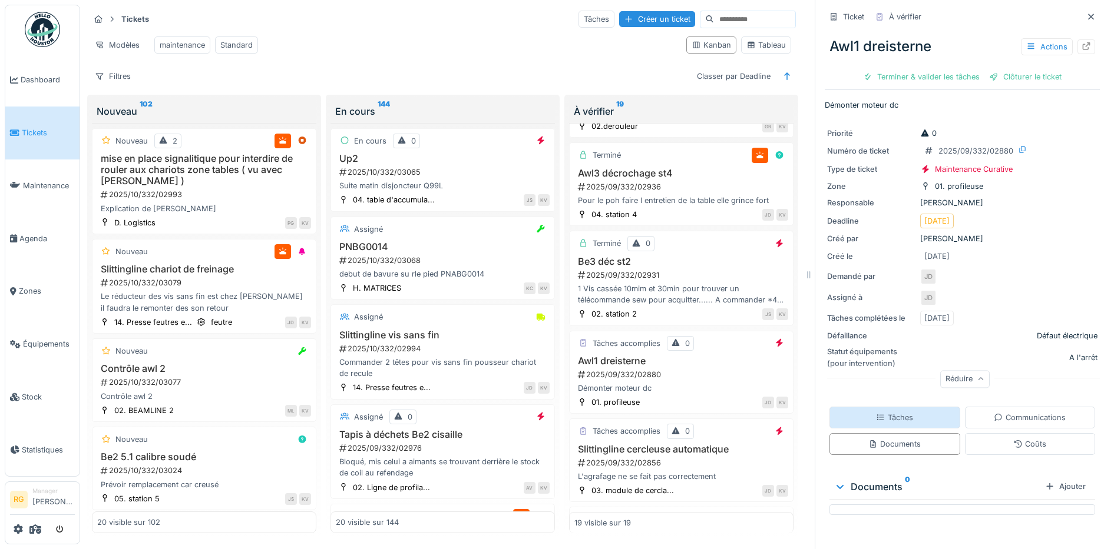
click at [877, 412] on div "Tâches" at bounding box center [894, 417] width 37 height 11
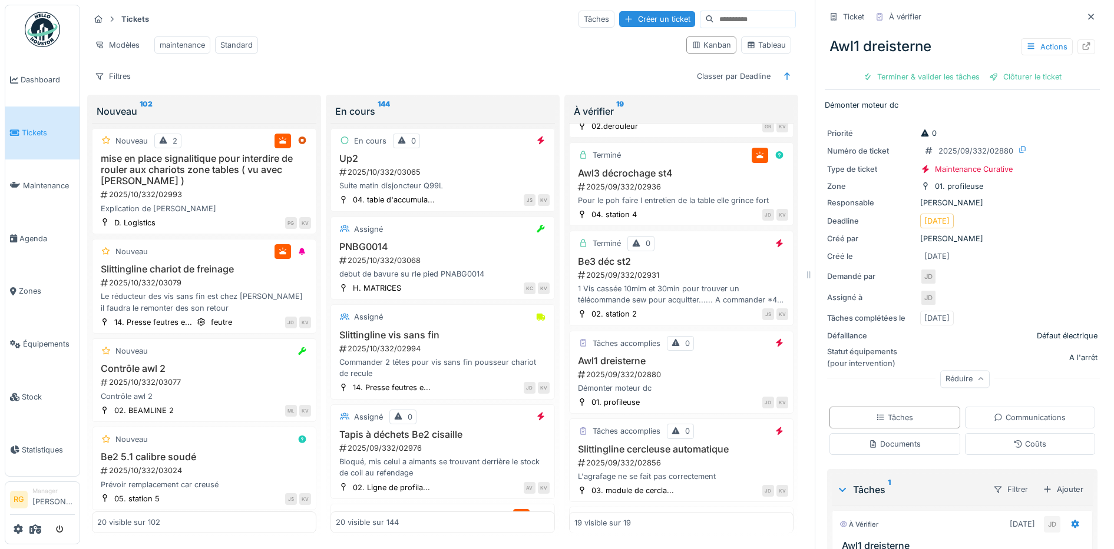
scroll to position [145, 0]
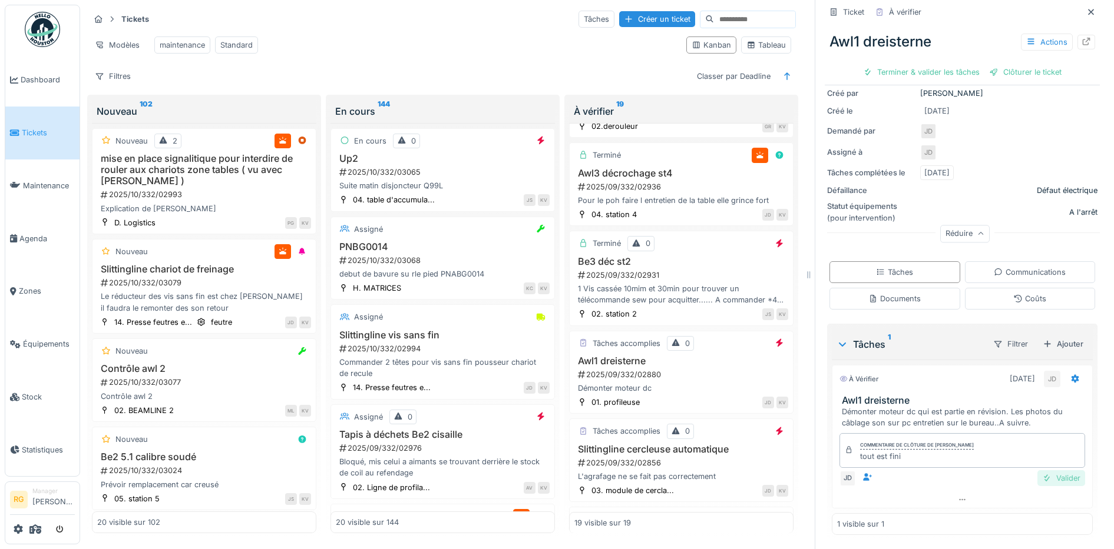
click at [1048, 471] on div "Valider" at bounding box center [1061, 479] width 48 height 16
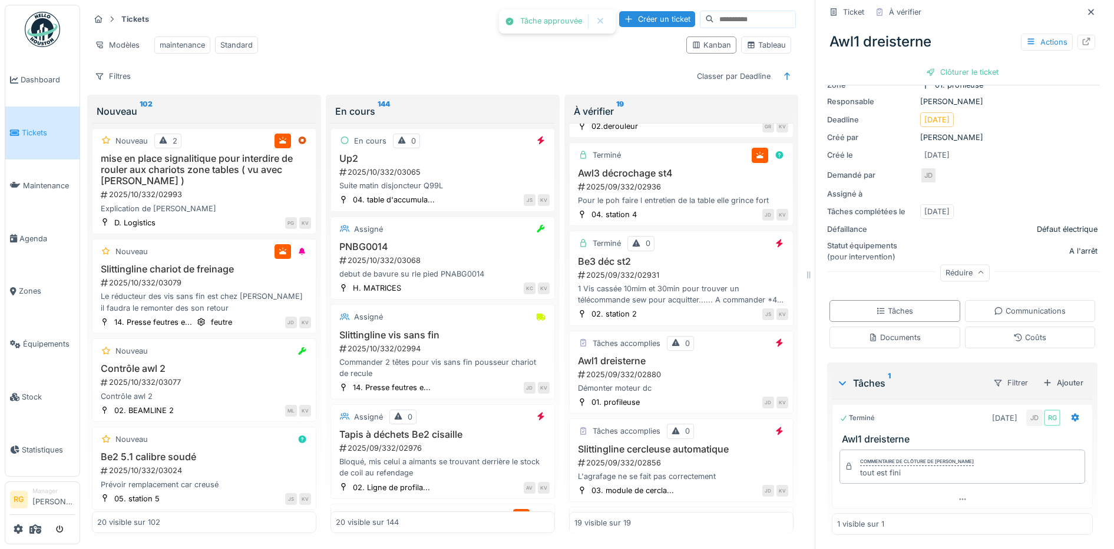
scroll to position [101, 0]
click at [952, 64] on div "Clôturer le ticket" at bounding box center [962, 72] width 82 height 16
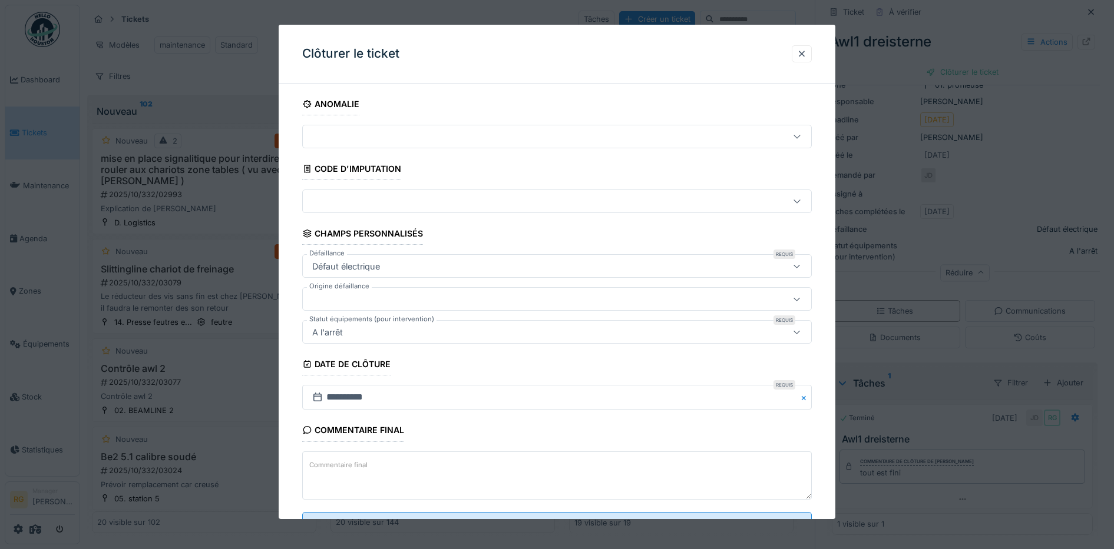
click at [413, 462] on textarea "Commentaire final" at bounding box center [557, 476] width 510 height 48
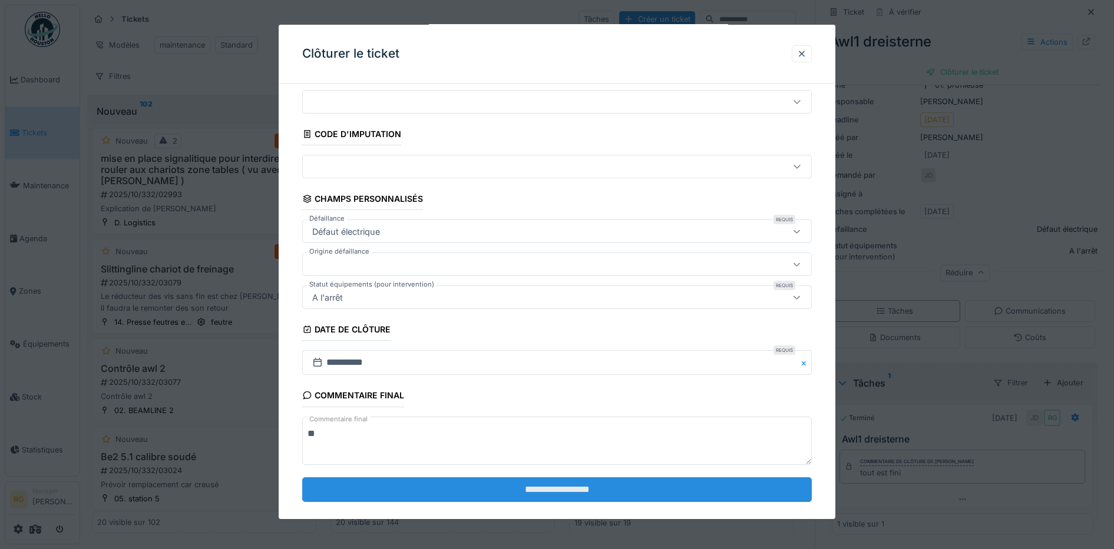
scroll to position [51, 0]
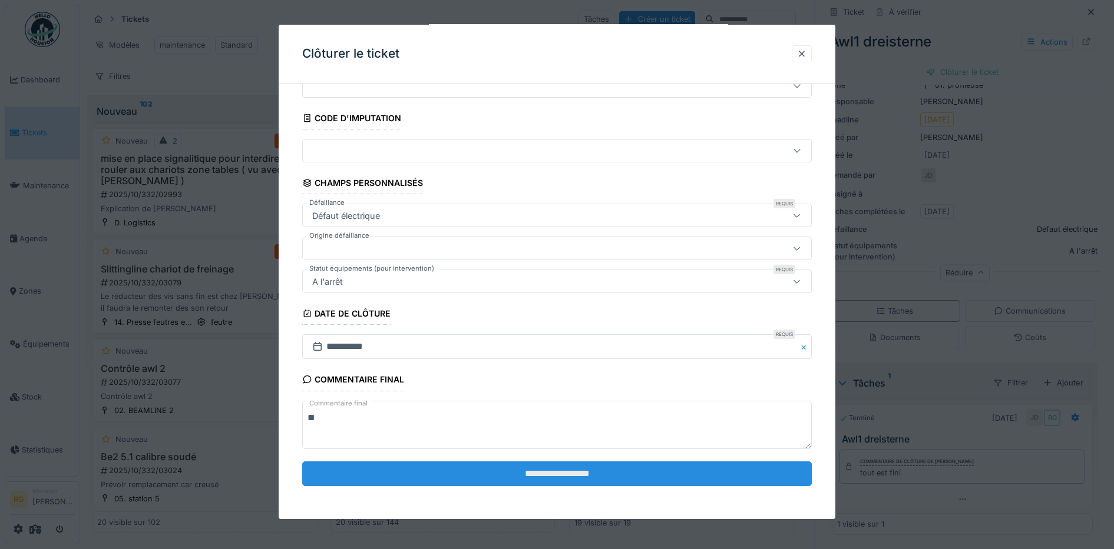
type textarea "**"
click at [494, 469] on input "**********" at bounding box center [557, 474] width 510 height 25
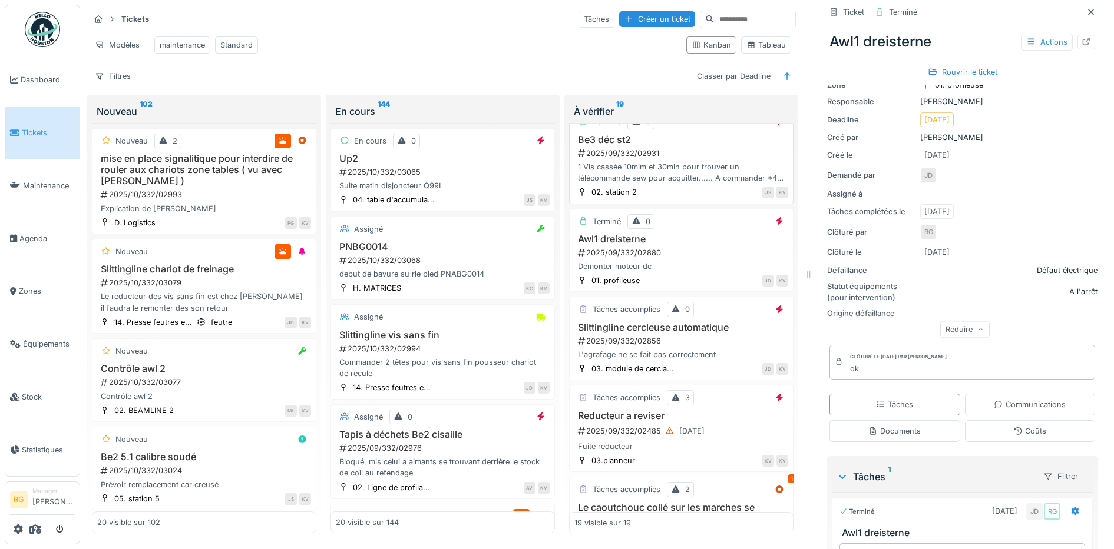
scroll to position [663, 0]
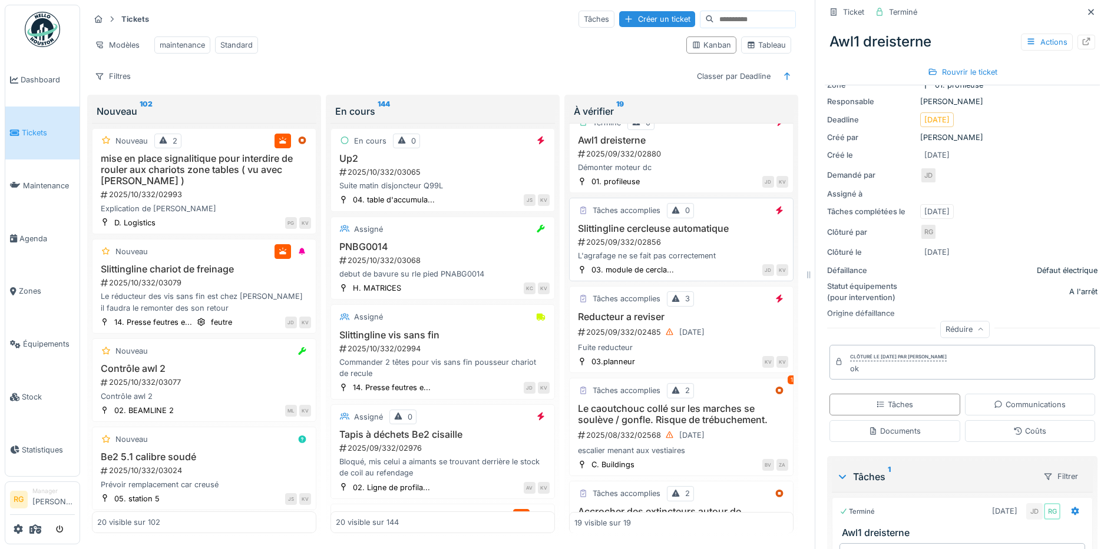
click at [690, 248] on div "2025/09/332/02856" at bounding box center [682, 242] width 211 height 11
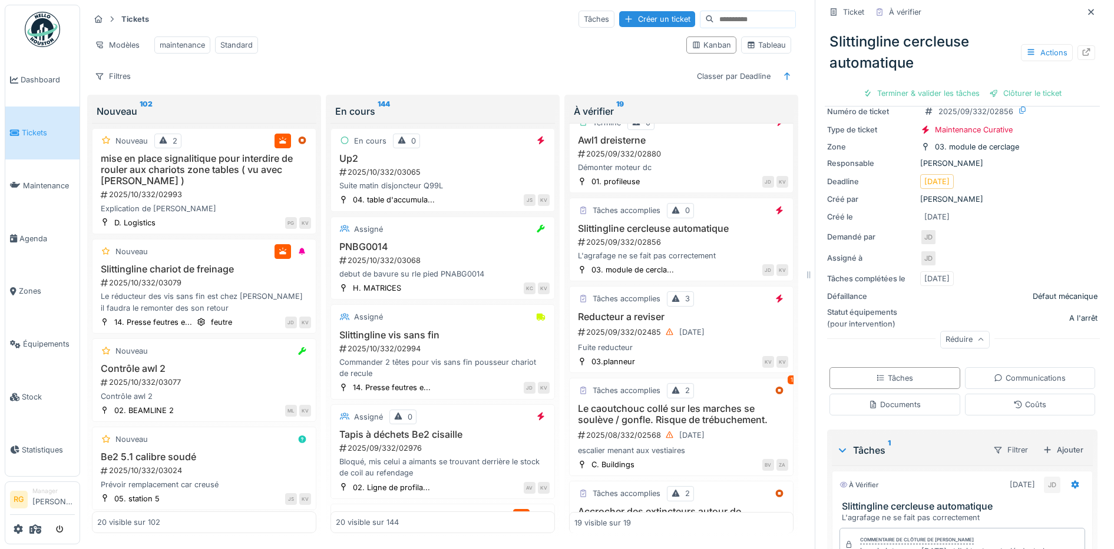
scroll to position [155, 0]
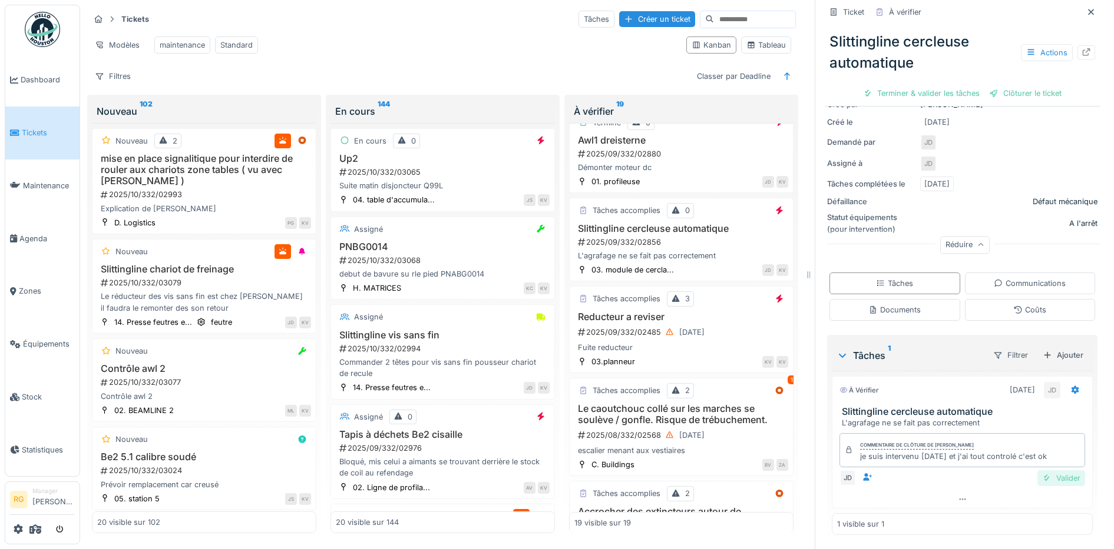
click at [1049, 471] on div "Valider" at bounding box center [1061, 479] width 48 height 16
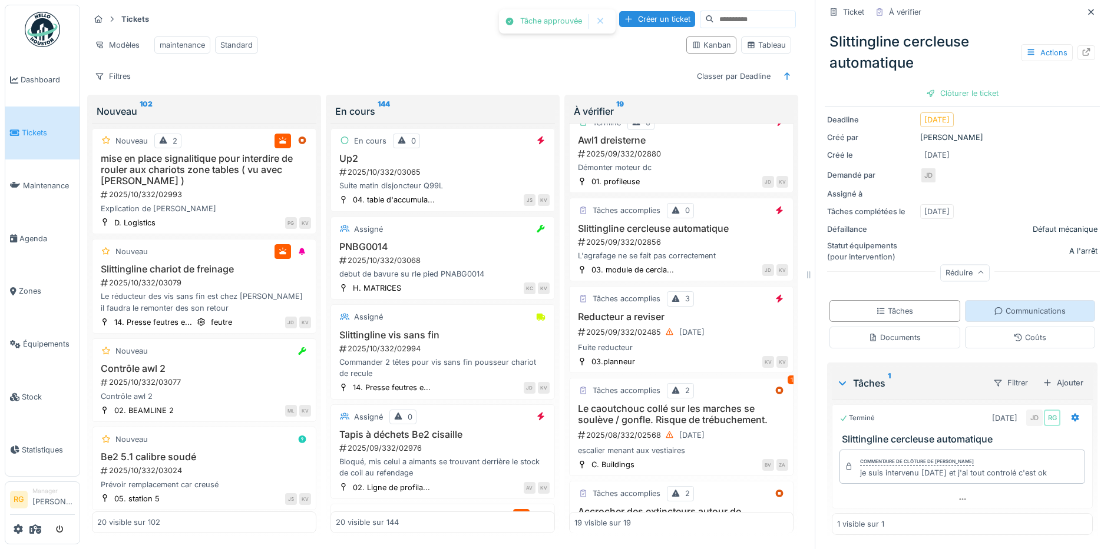
scroll to position [122, 0]
click at [956, 85] on div "Clôturer le ticket" at bounding box center [962, 93] width 82 height 16
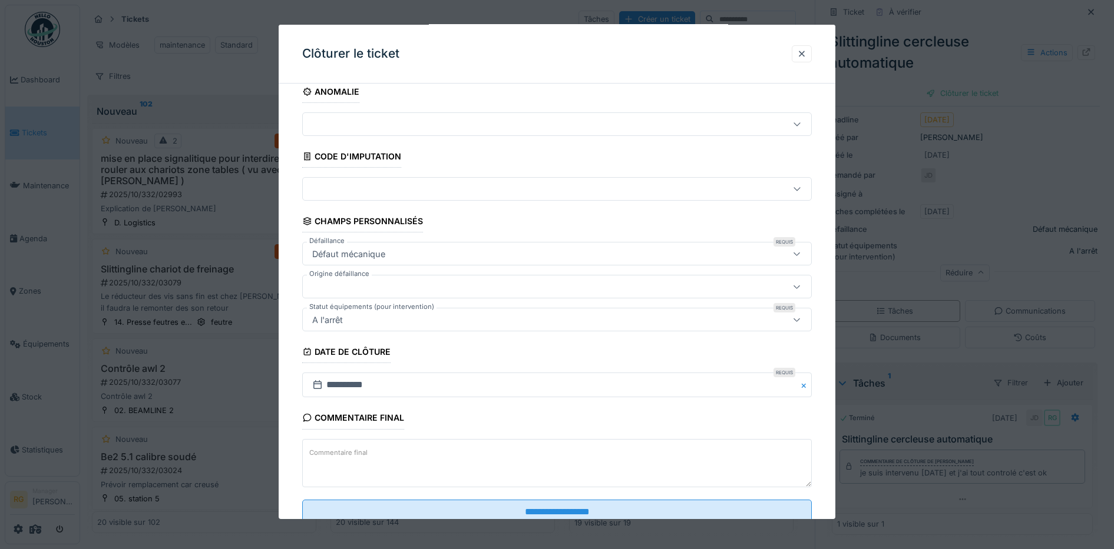
scroll to position [51, 0]
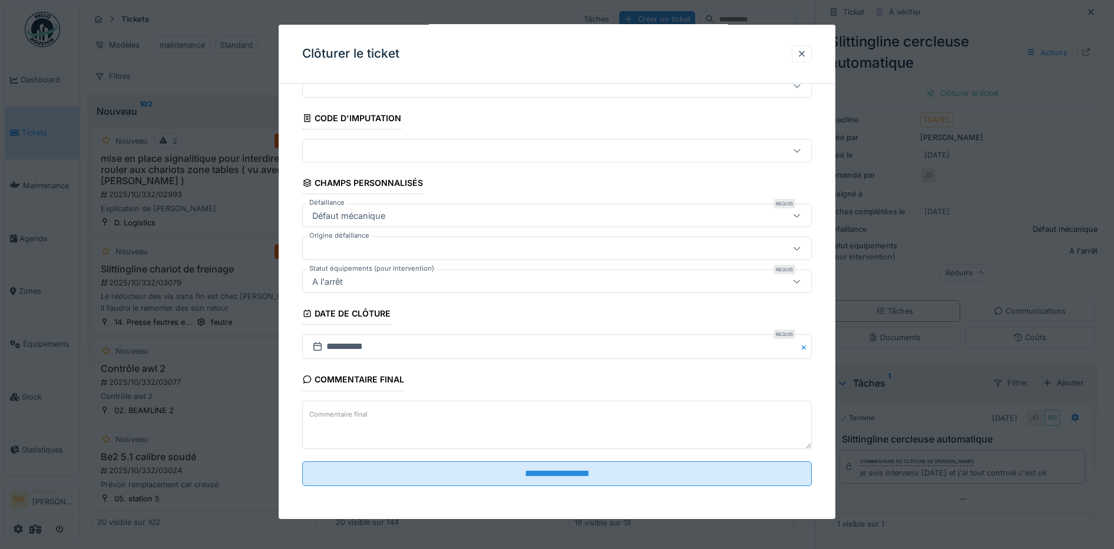
drag, startPoint x: 421, startPoint y: 420, endPoint x: 422, endPoint y: 412, distance: 8.3
click at [422, 420] on textarea "Commentaire final" at bounding box center [557, 425] width 510 height 48
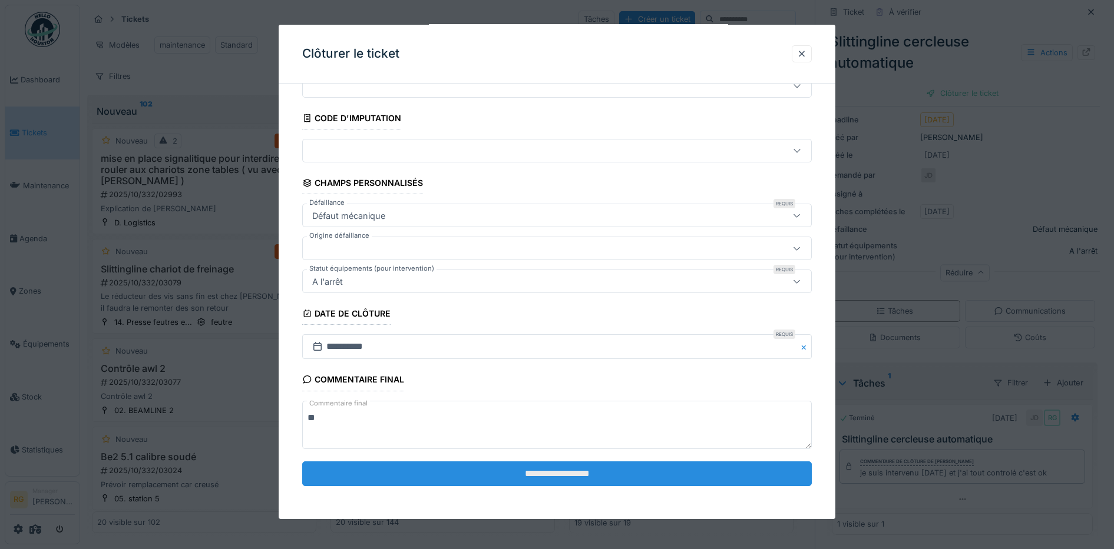
type textarea "**"
click at [557, 479] on input "**********" at bounding box center [557, 474] width 510 height 25
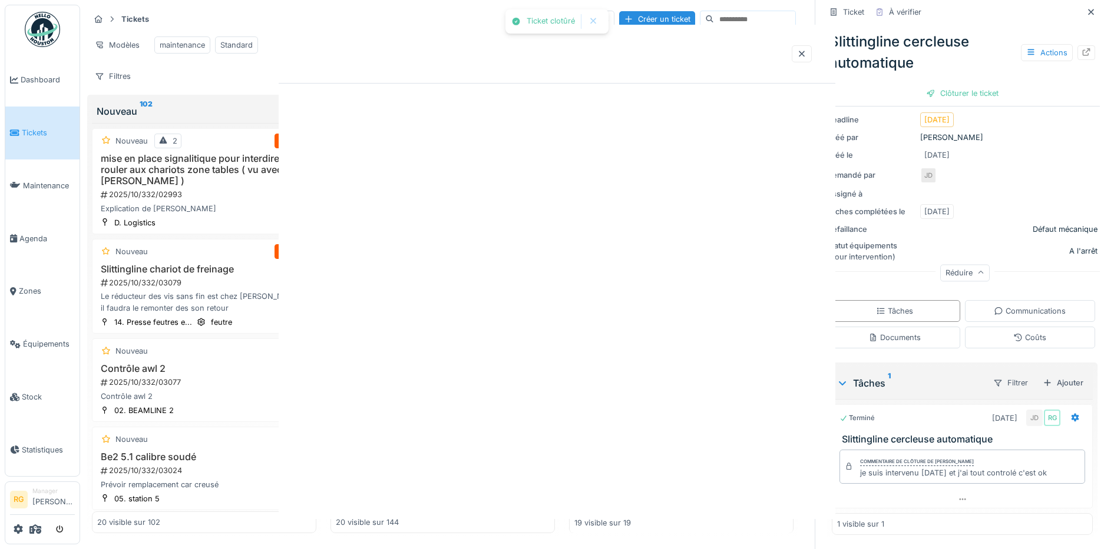
scroll to position [0, 0]
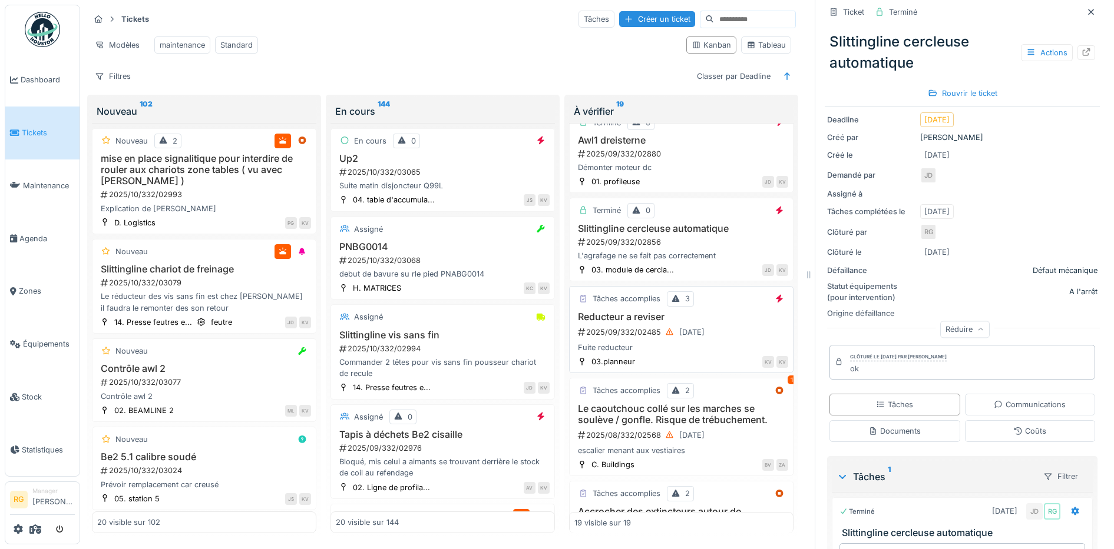
click at [725, 323] on h3 "Reducteur a reviser" at bounding box center [681, 317] width 214 height 11
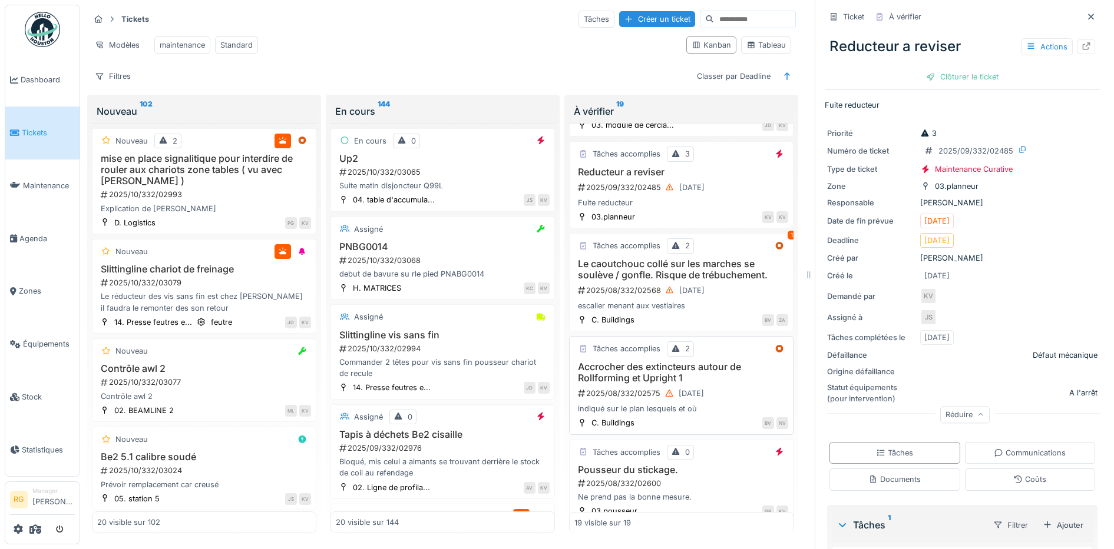
scroll to position [810, 0]
click at [714, 309] on div "escalier menant aux vestiaires" at bounding box center [681, 303] width 214 height 11
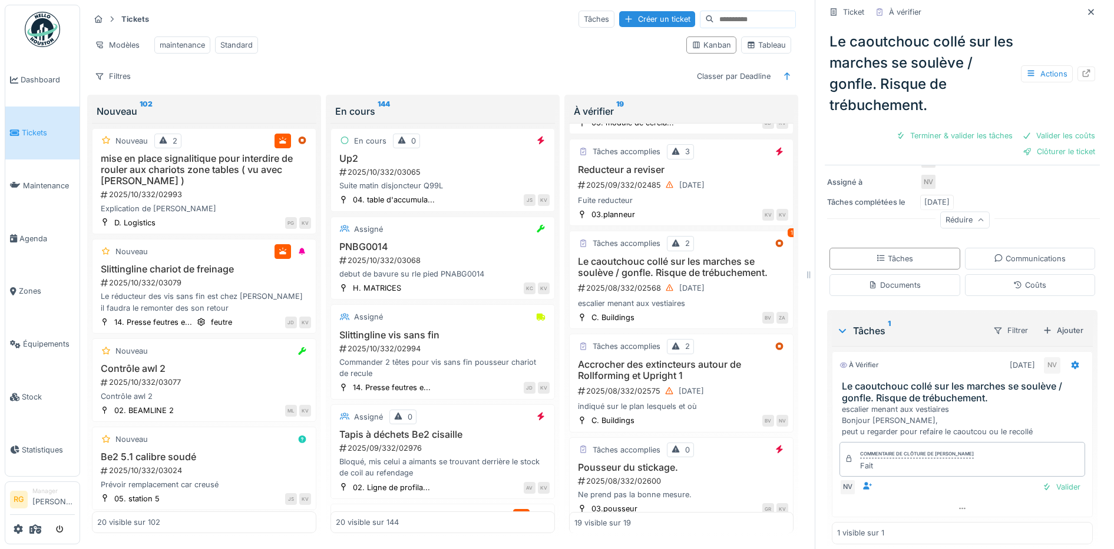
scroll to position [224, 0]
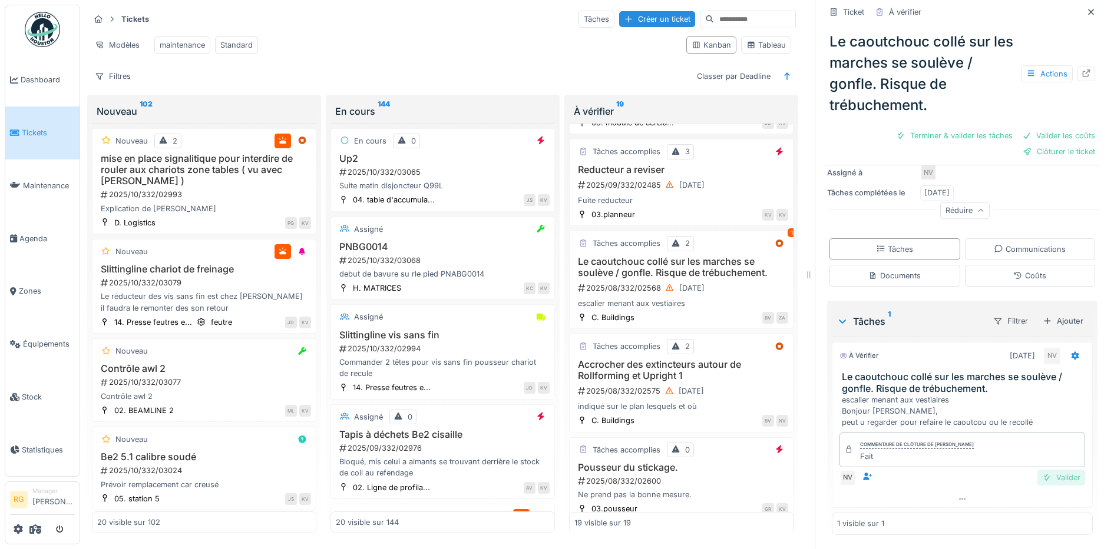
click at [1048, 470] on div "Valider" at bounding box center [1061, 478] width 48 height 16
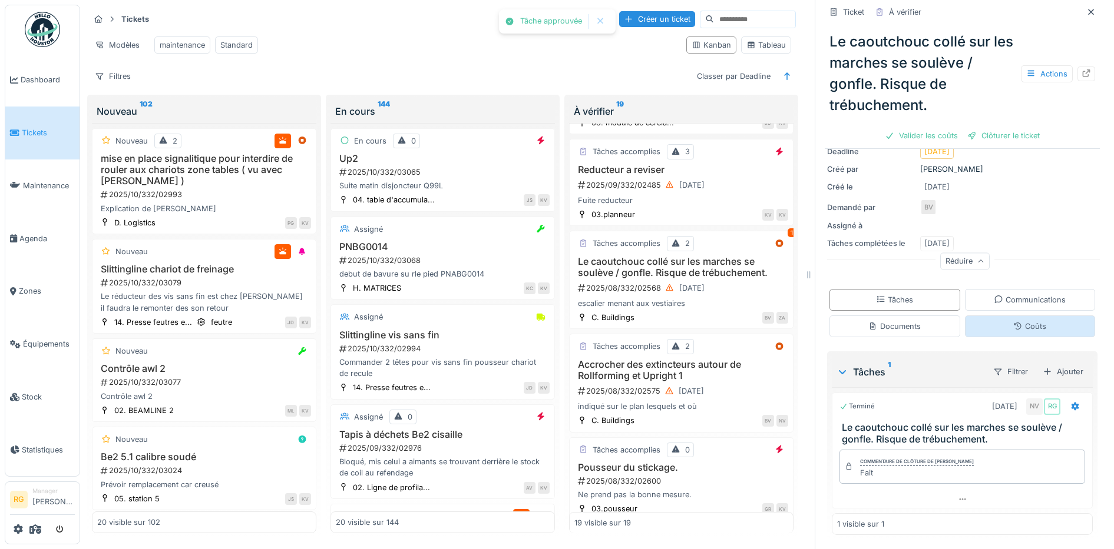
click at [1042, 318] on div "Coûts" at bounding box center [1030, 327] width 131 height 22
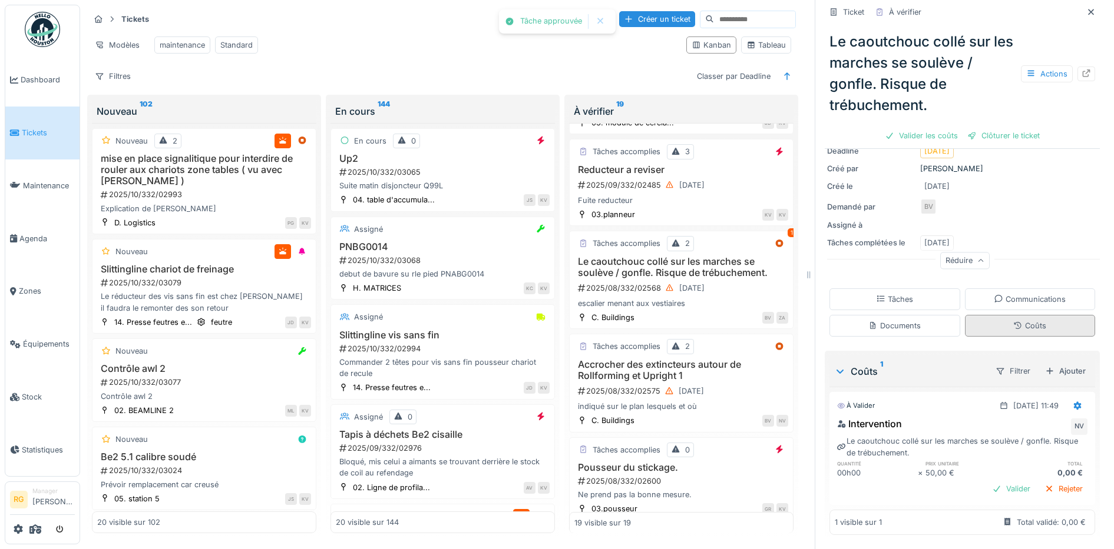
scroll to position [153, 0]
click at [1045, 481] on div "Rejeter" at bounding box center [1063, 489] width 48 height 16
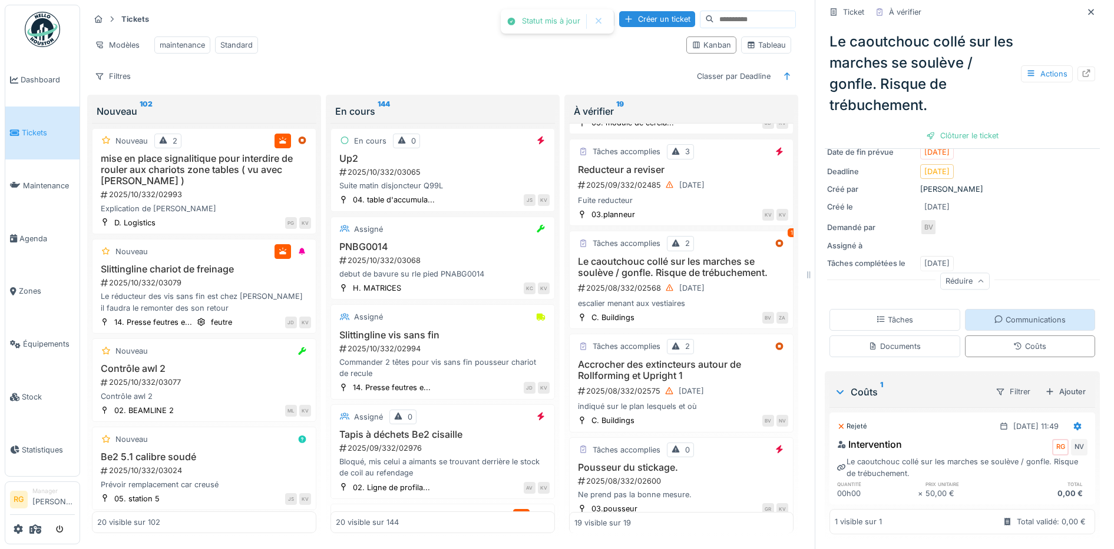
scroll to position [133, 0]
click at [954, 130] on div "Clôturer le ticket" at bounding box center [962, 136] width 82 height 16
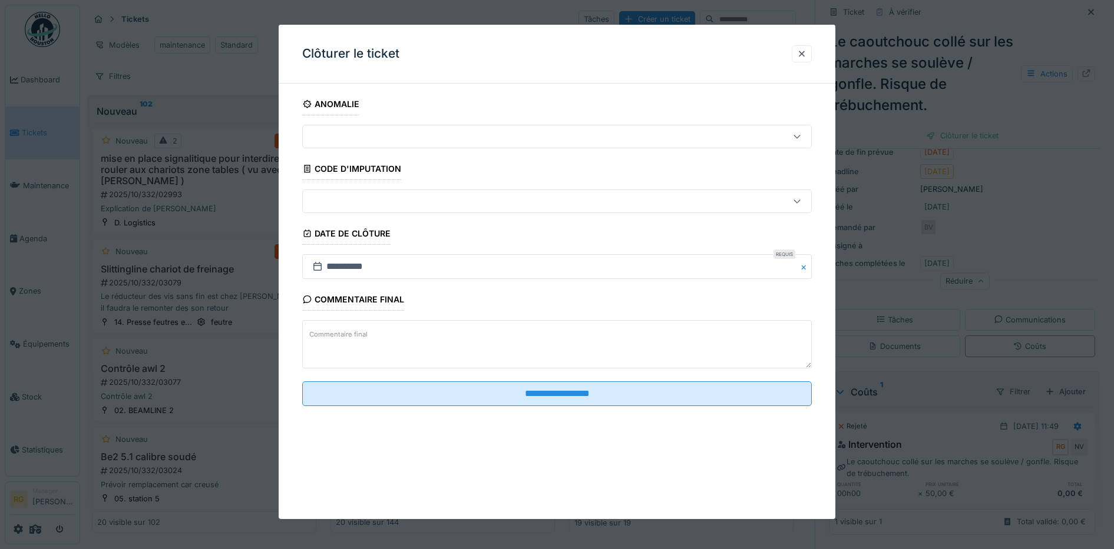
click at [374, 334] on textarea "Commentaire final" at bounding box center [557, 344] width 510 height 48
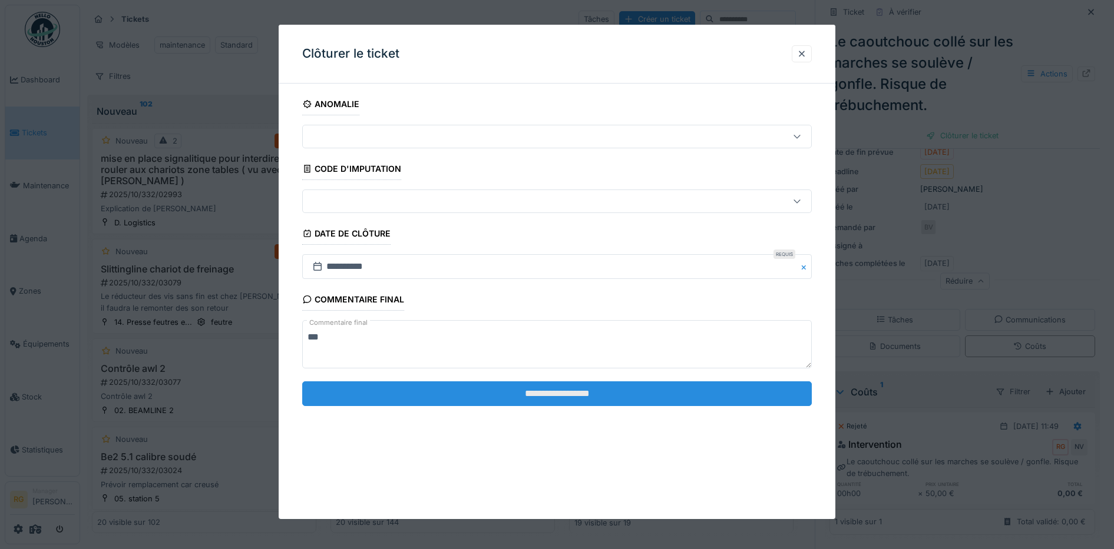
type textarea "***"
click at [534, 393] on input "**********" at bounding box center [557, 394] width 510 height 25
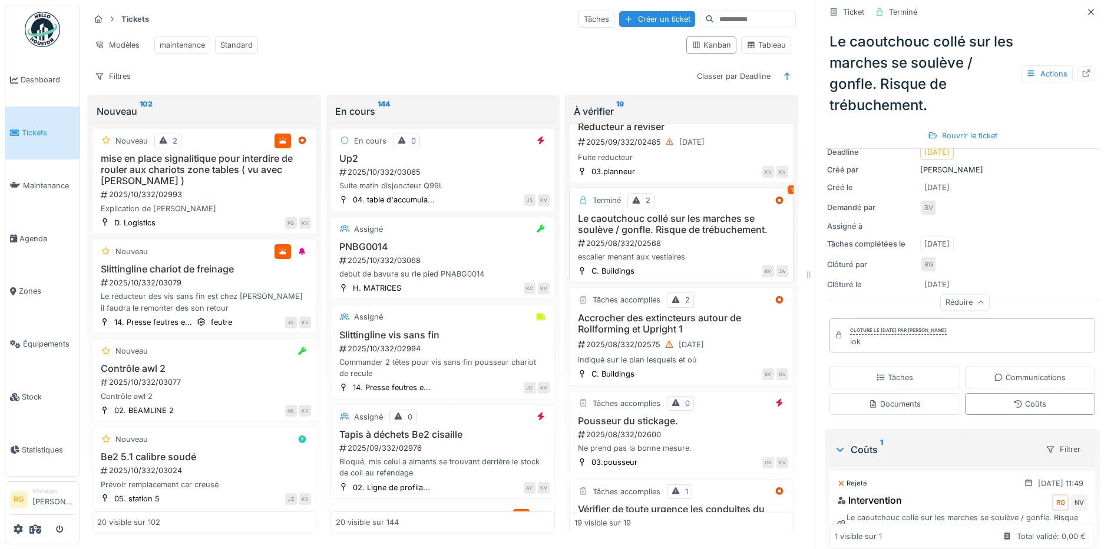
scroll to position [883, 0]
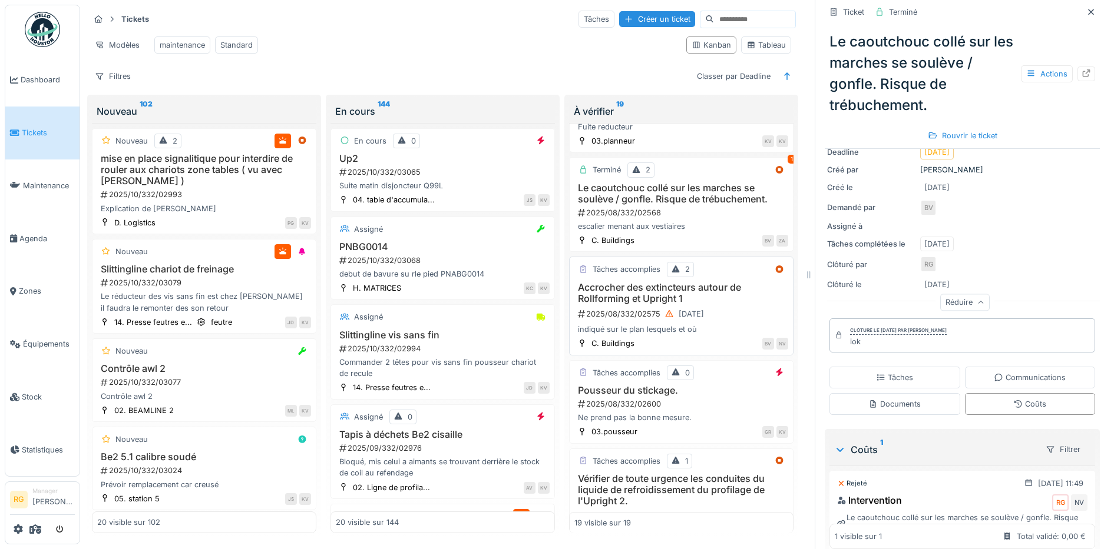
click at [734, 317] on div "2025/08/332/02575 30/08/2025" at bounding box center [682, 314] width 211 height 15
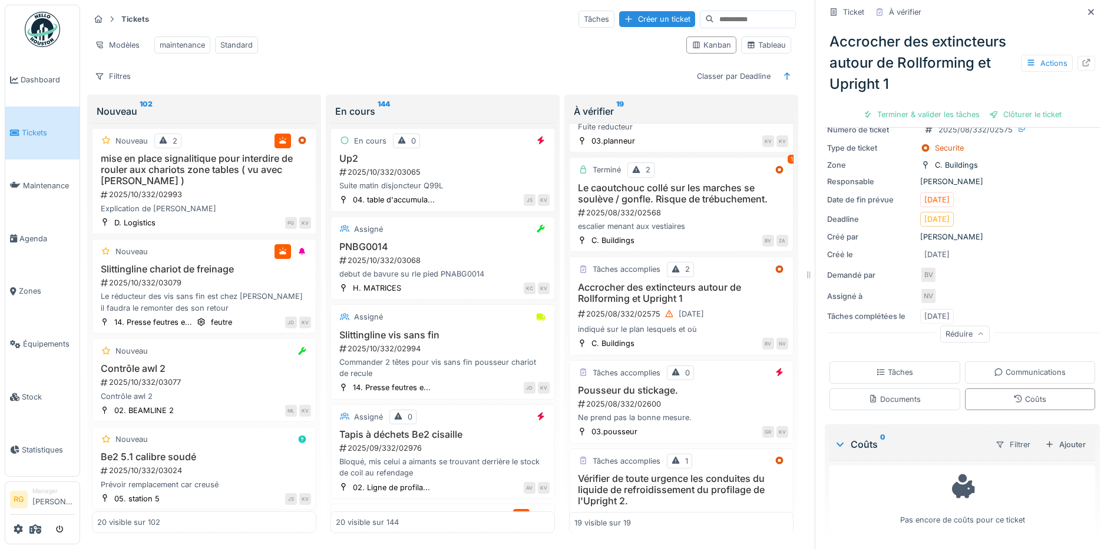
scroll to position [64, 0]
click at [910, 361] on div "Tâches" at bounding box center [894, 372] width 131 height 22
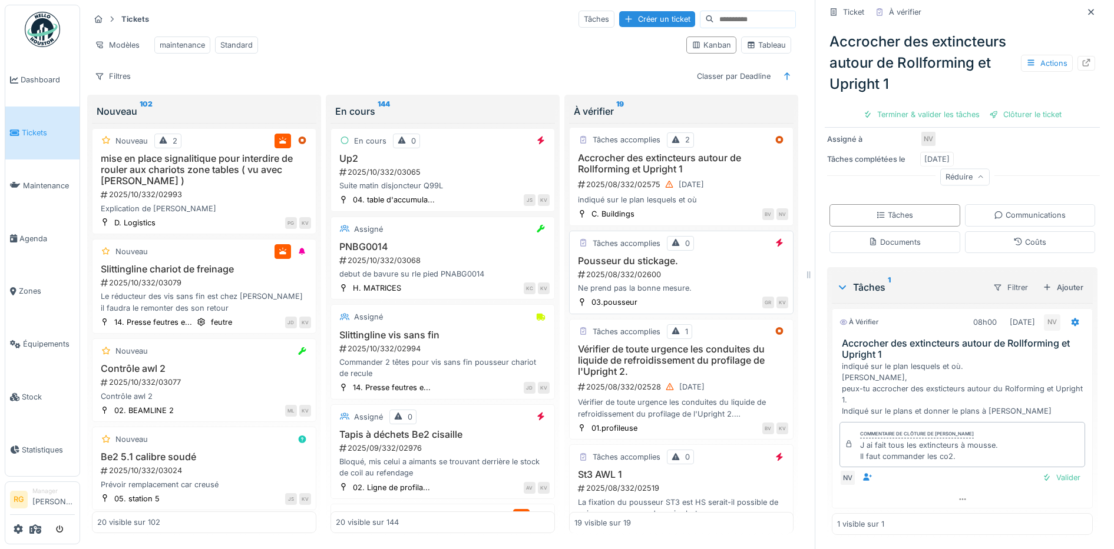
scroll to position [1031, 0]
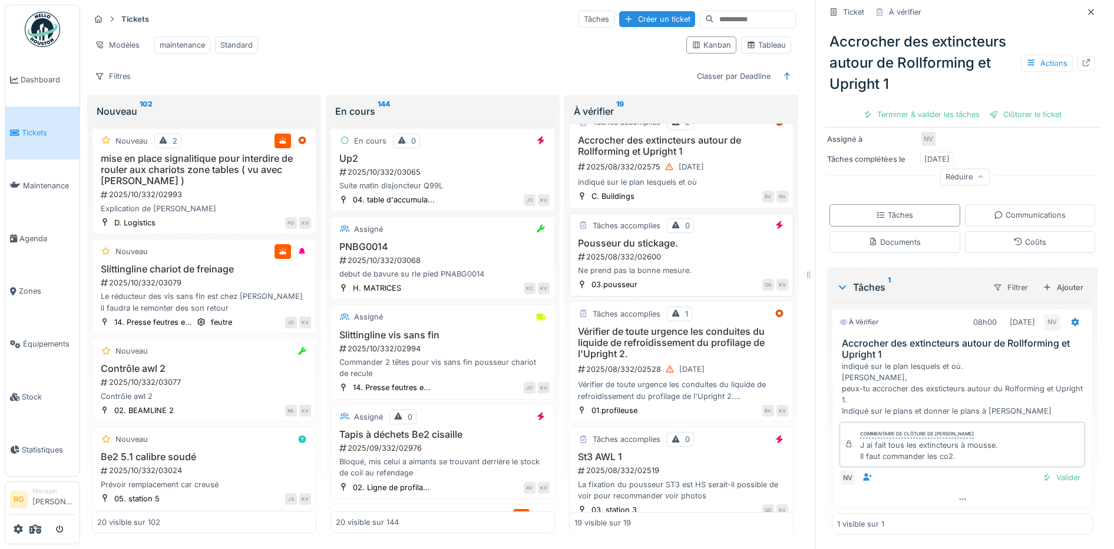
click at [686, 249] on h3 "Pousseur du stickage." at bounding box center [681, 243] width 214 height 11
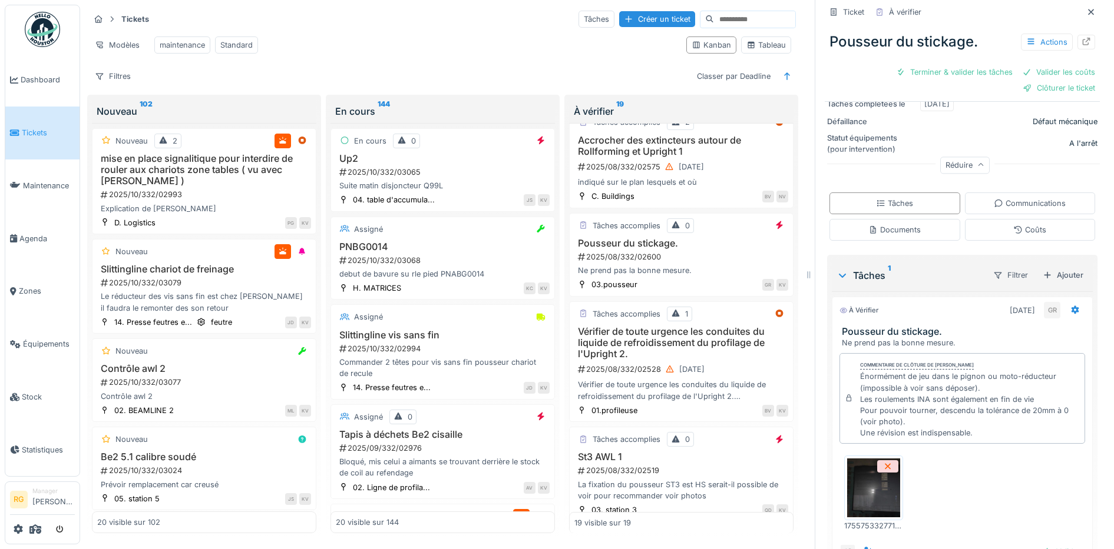
scroll to position [294, 0]
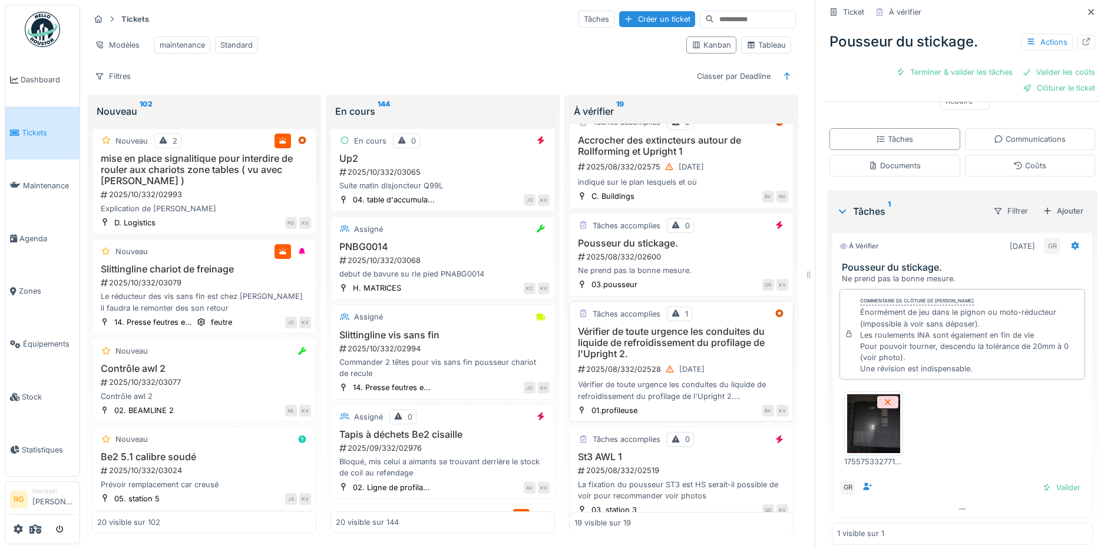
click at [731, 360] on h3 "Vérifier de toute urgence les conduites du liquide de refroidissement du profil…" at bounding box center [681, 343] width 214 height 34
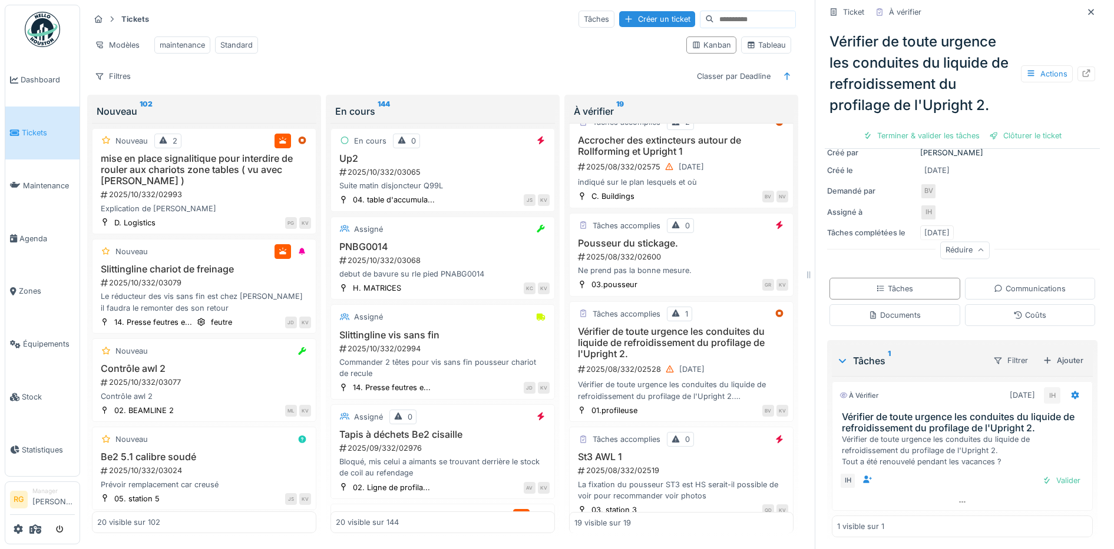
scroll to position [194, 0]
click at [1039, 281] on div "Communications" at bounding box center [1030, 286] width 72 height 11
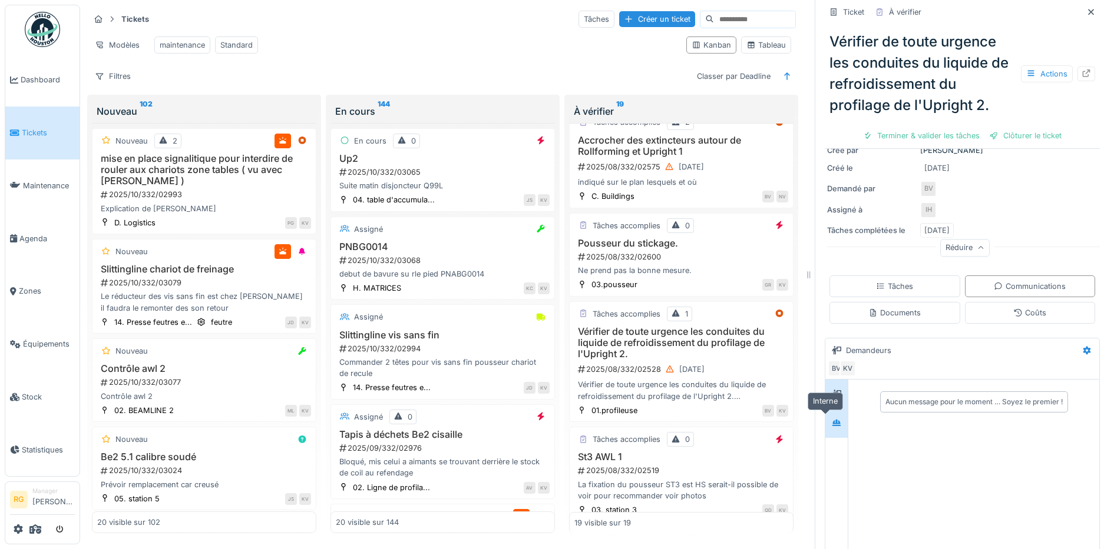
click at [832, 420] on icon at bounding box center [836, 423] width 8 height 6
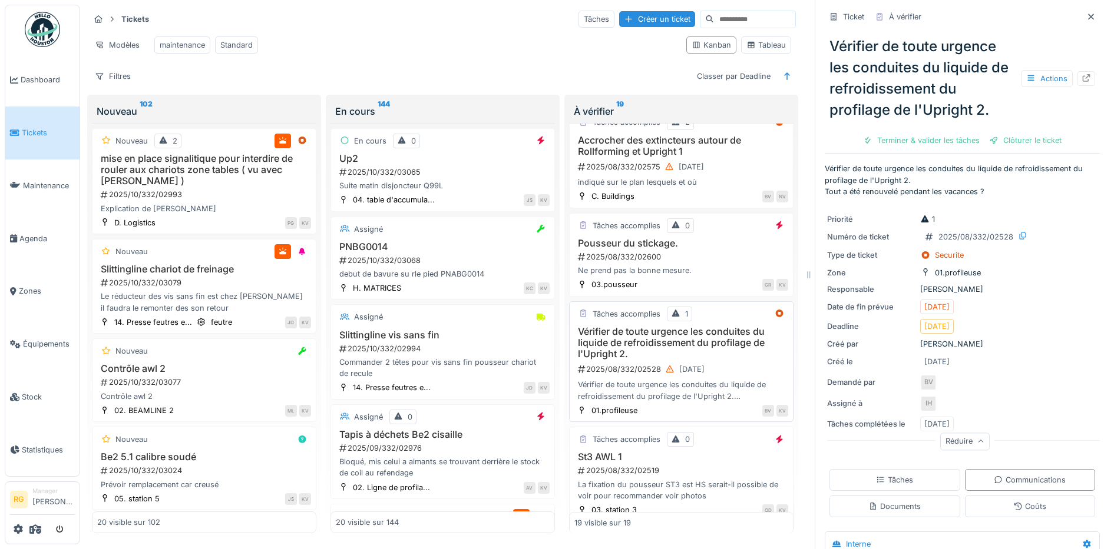
scroll to position [1178, 0]
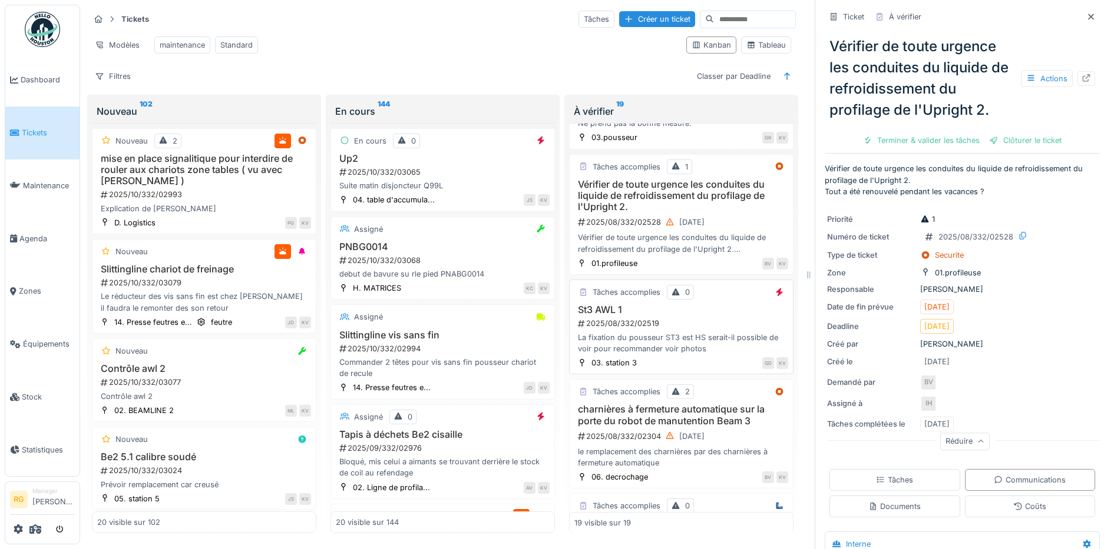
click at [694, 316] on h3 "St3 AWL 1" at bounding box center [681, 309] width 214 height 11
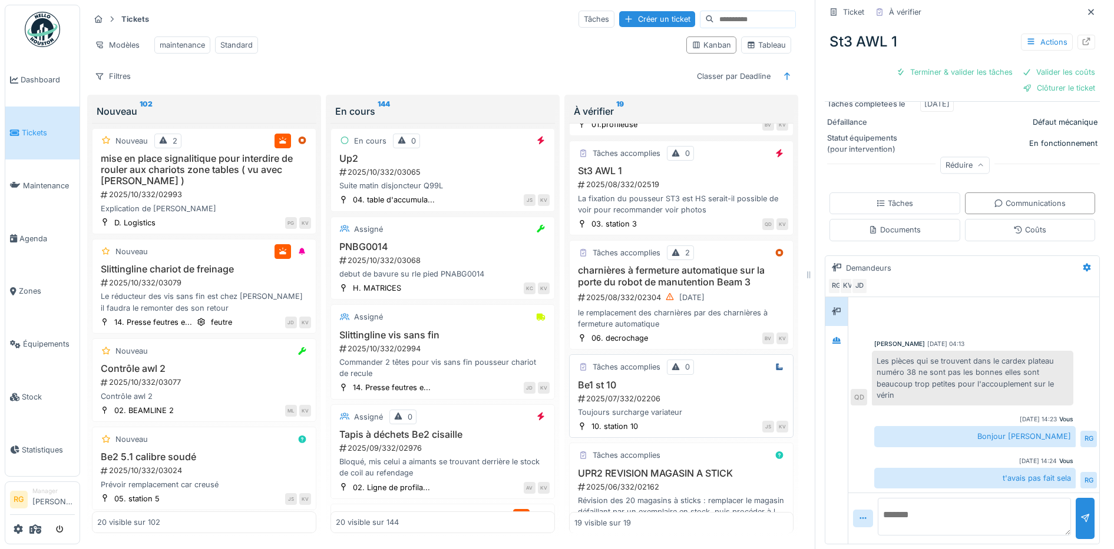
scroll to position [1325, 0]
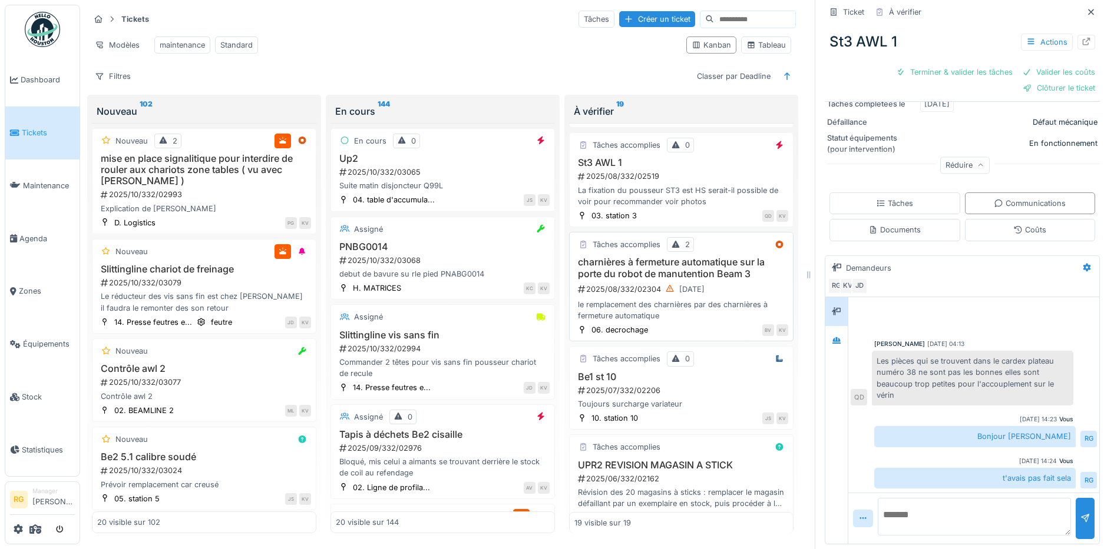
click at [734, 296] on div "2025/08/332/02304 03/08/2025" at bounding box center [682, 289] width 211 height 15
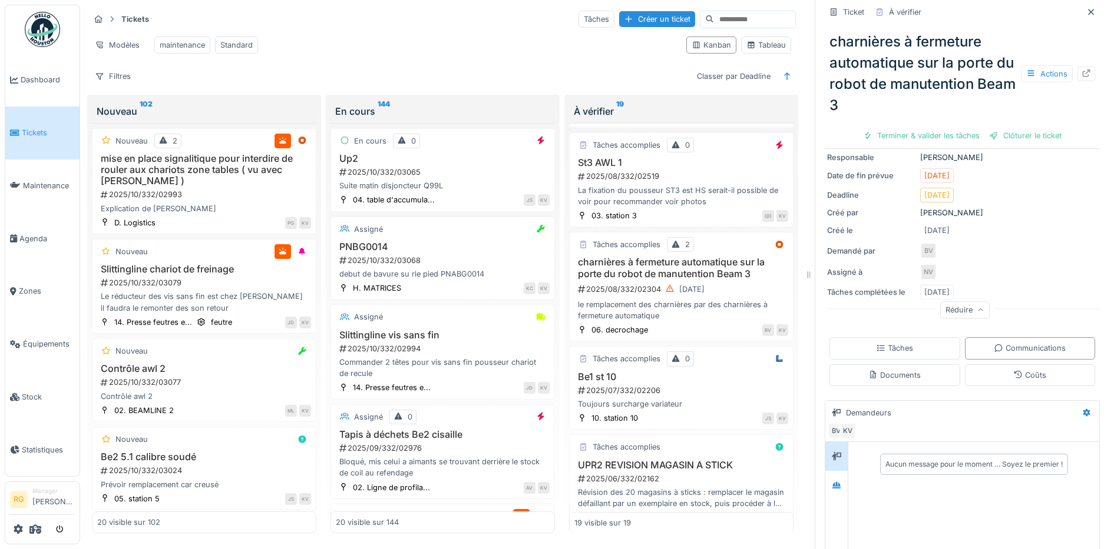
scroll to position [147, 0]
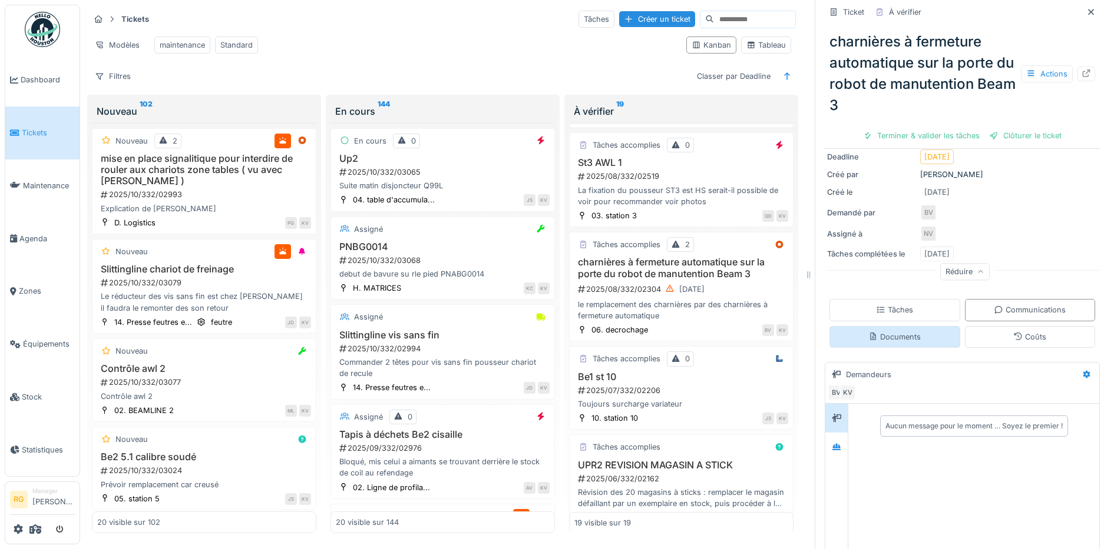
click at [890, 336] on div "Documents" at bounding box center [894, 337] width 52 height 11
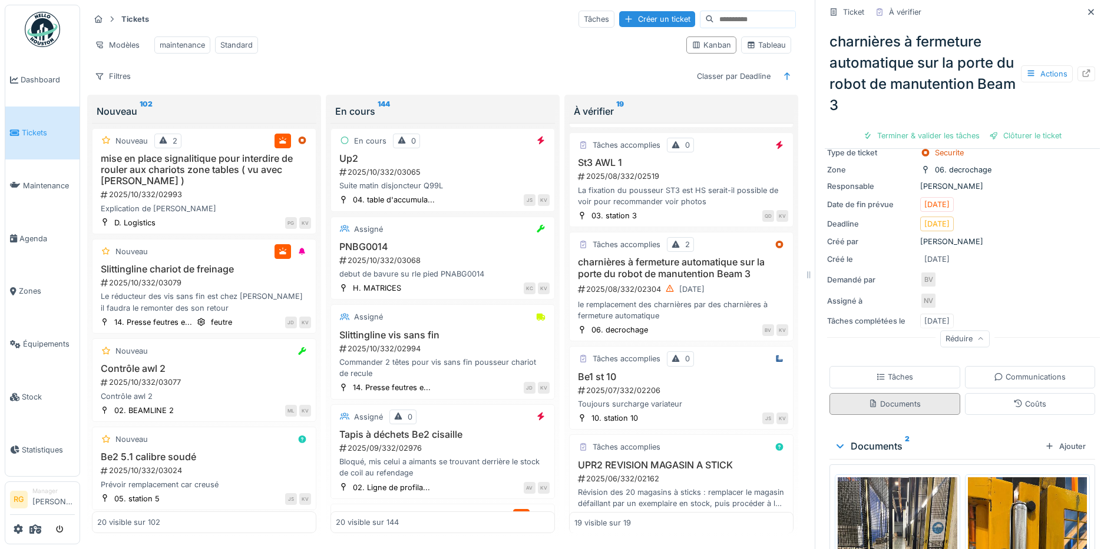
scroll to position [231, 0]
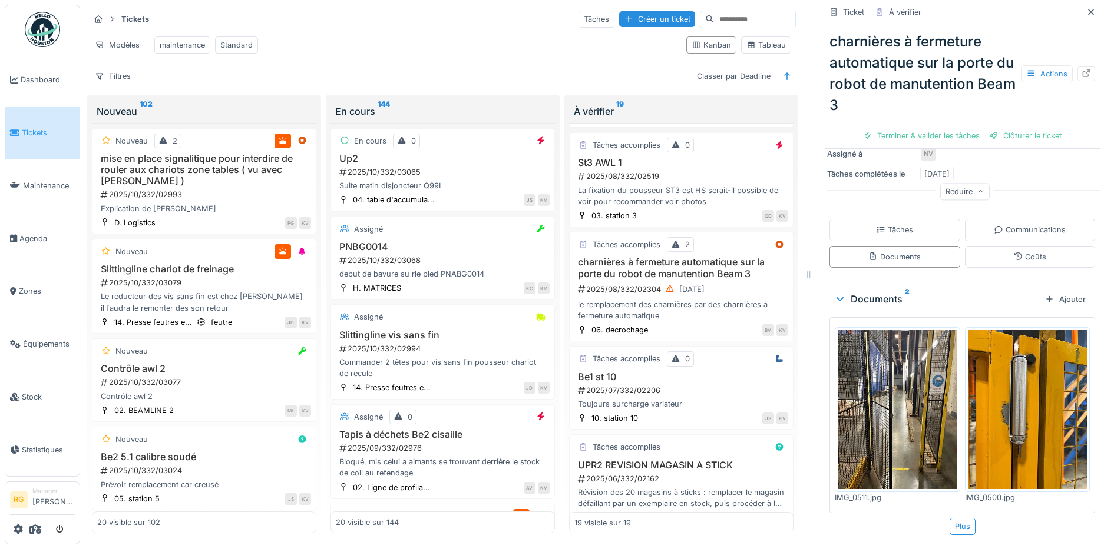
click at [1025, 385] on img at bounding box center [1028, 409] width 120 height 159
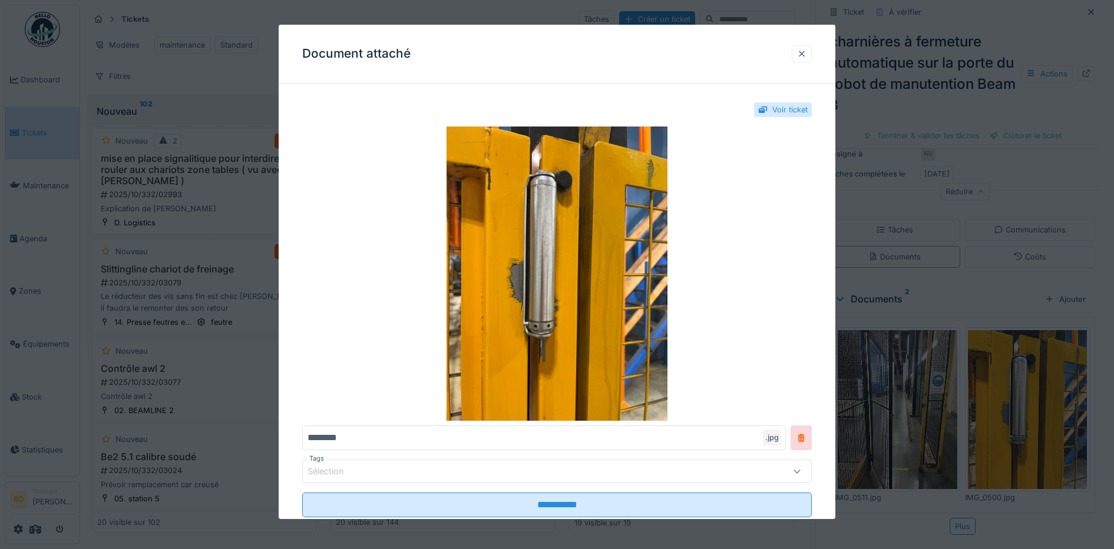
click at [806, 55] on div at bounding box center [801, 53] width 9 height 11
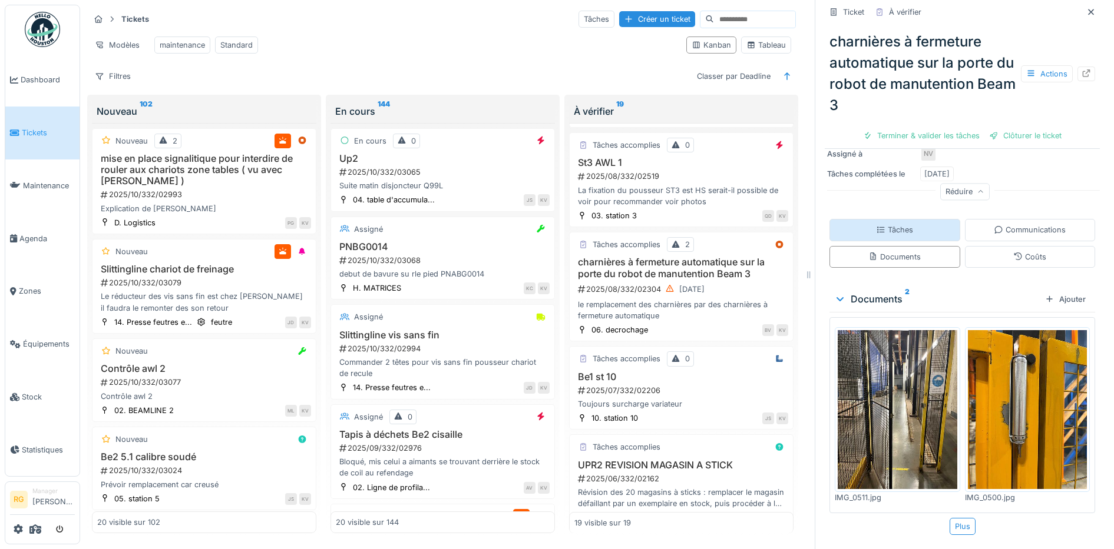
click at [892, 229] on div "Tâches" at bounding box center [894, 229] width 37 height 11
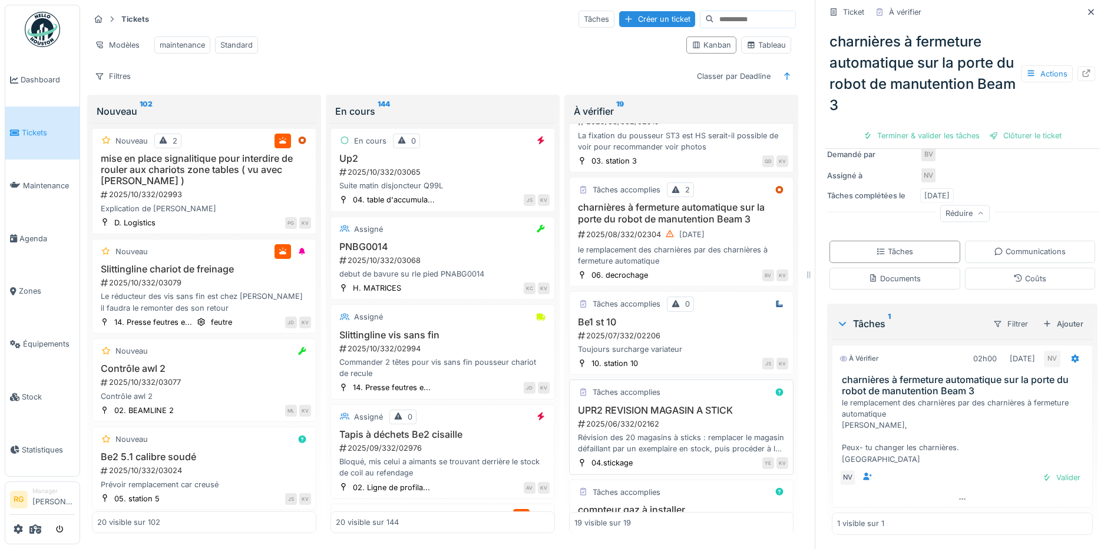
scroll to position [1481, 0]
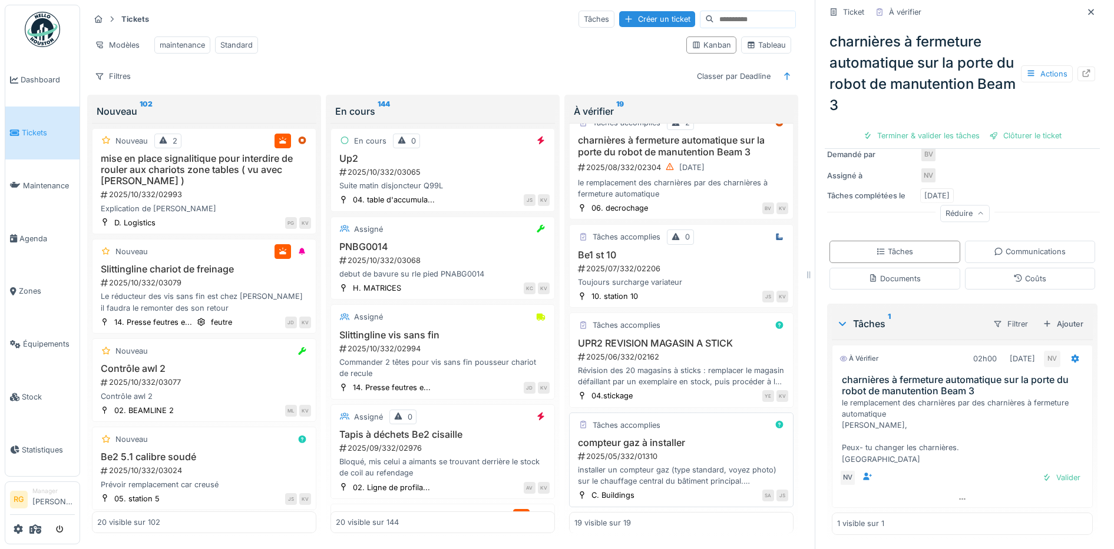
click at [685, 451] on div "2025/05/332/01310" at bounding box center [682, 456] width 211 height 11
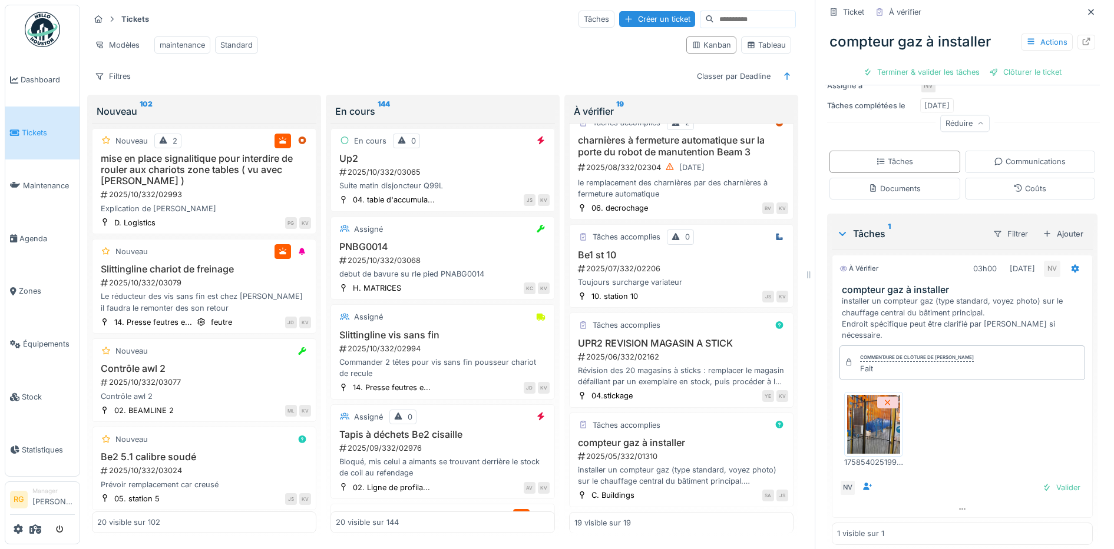
scroll to position [229, 0]
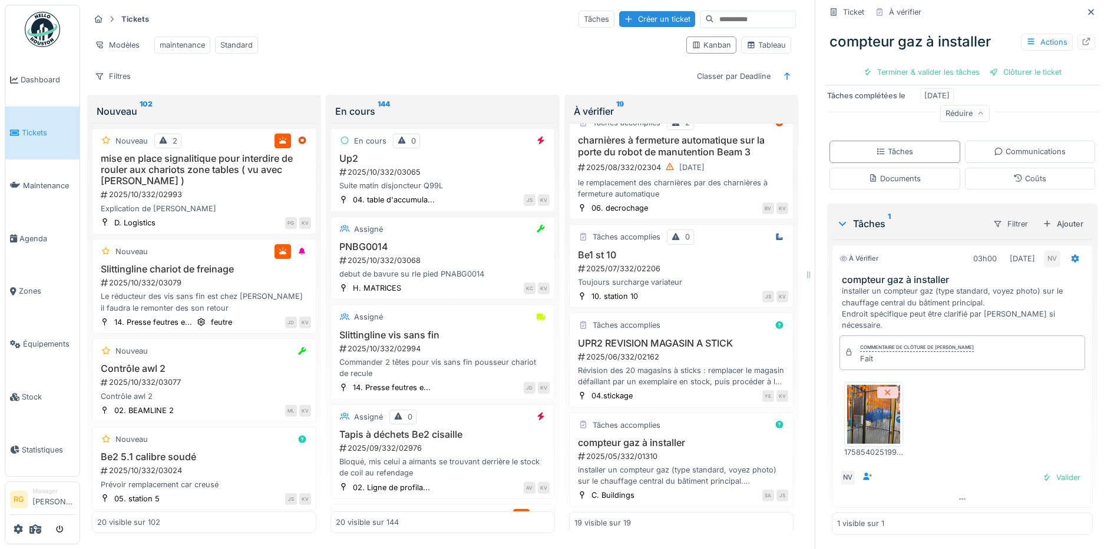
click at [866, 409] on img at bounding box center [873, 414] width 53 height 59
click at [1070, 255] on icon at bounding box center [1074, 259] width 9 height 8
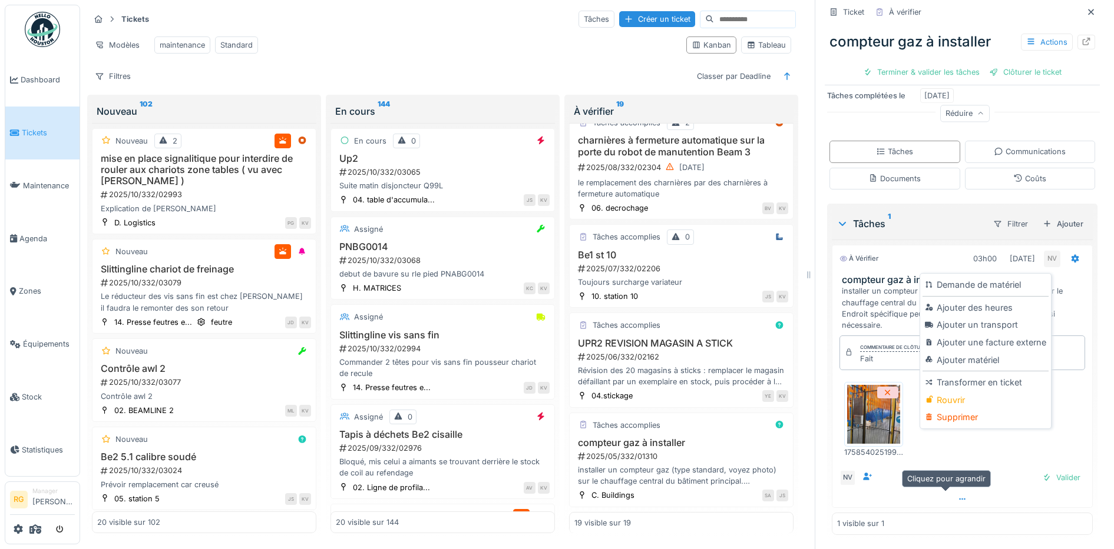
click at [842, 491] on div at bounding box center [962, 499] width 260 height 17
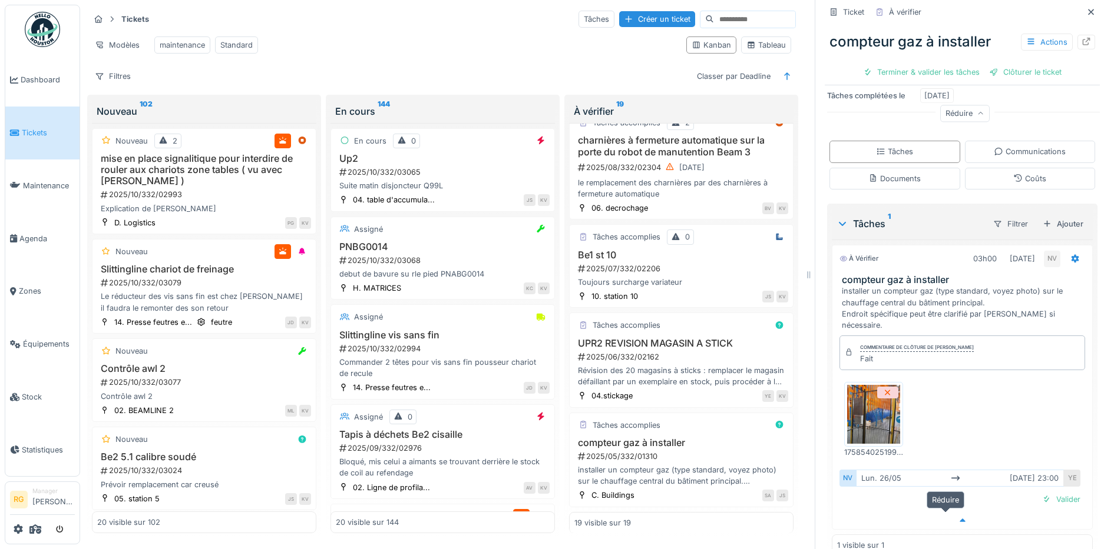
click at [958, 517] on icon at bounding box center [962, 521] width 9 height 8
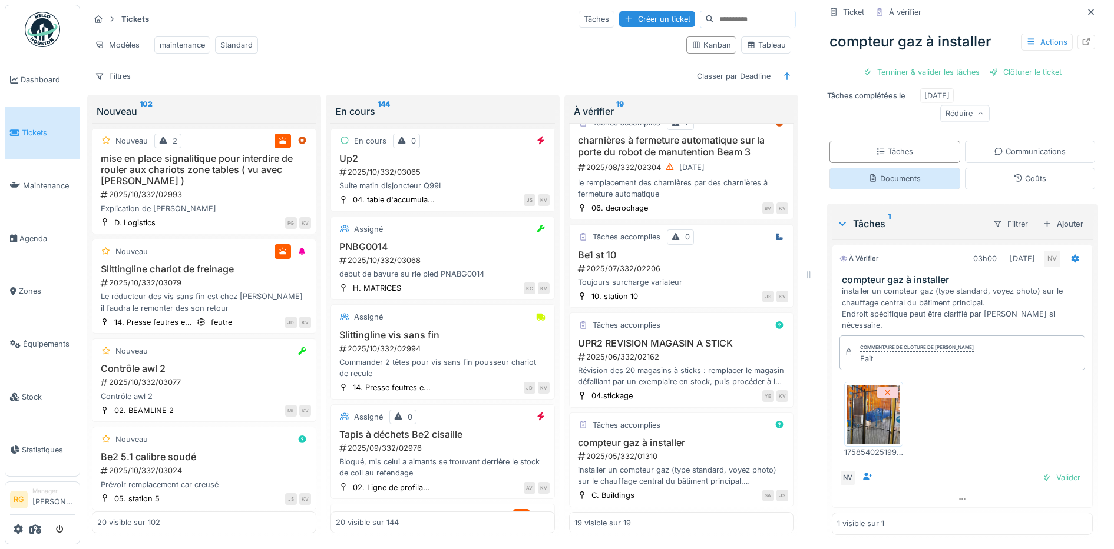
click at [913, 168] on div "Documents" at bounding box center [894, 179] width 131 height 22
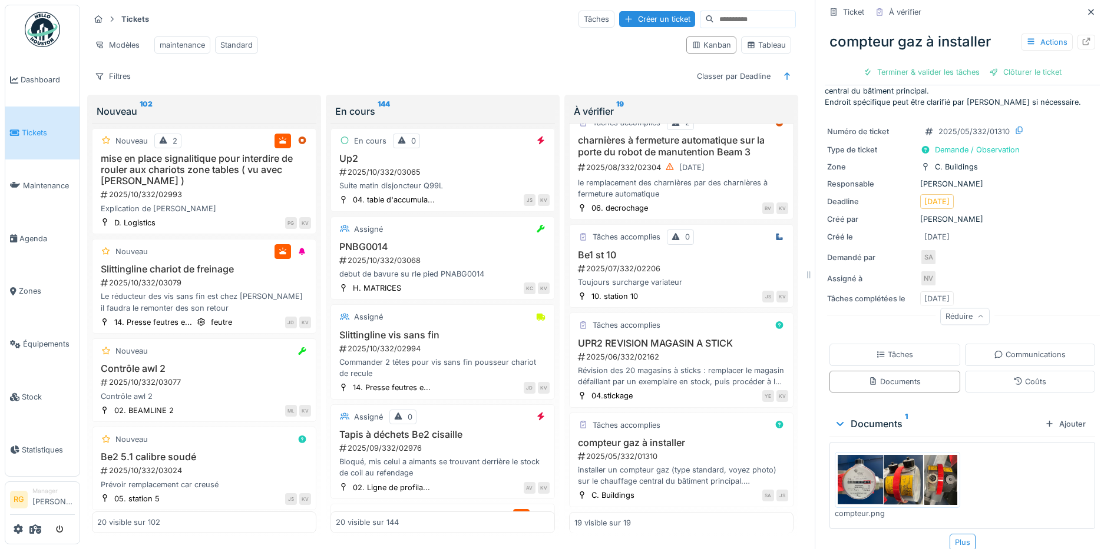
scroll to position [39, 0]
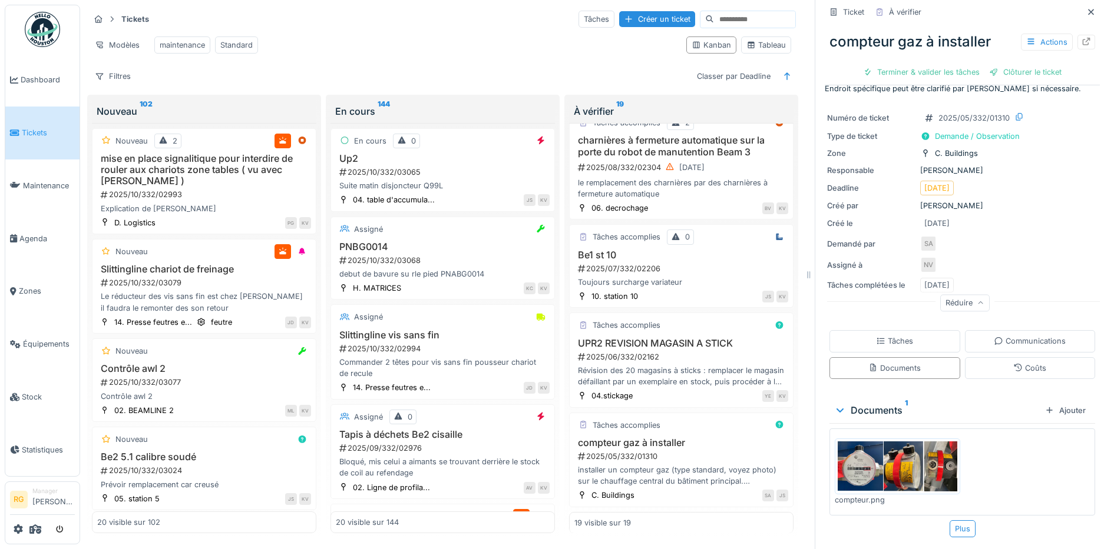
click at [857, 452] on img at bounding box center [897, 467] width 120 height 50
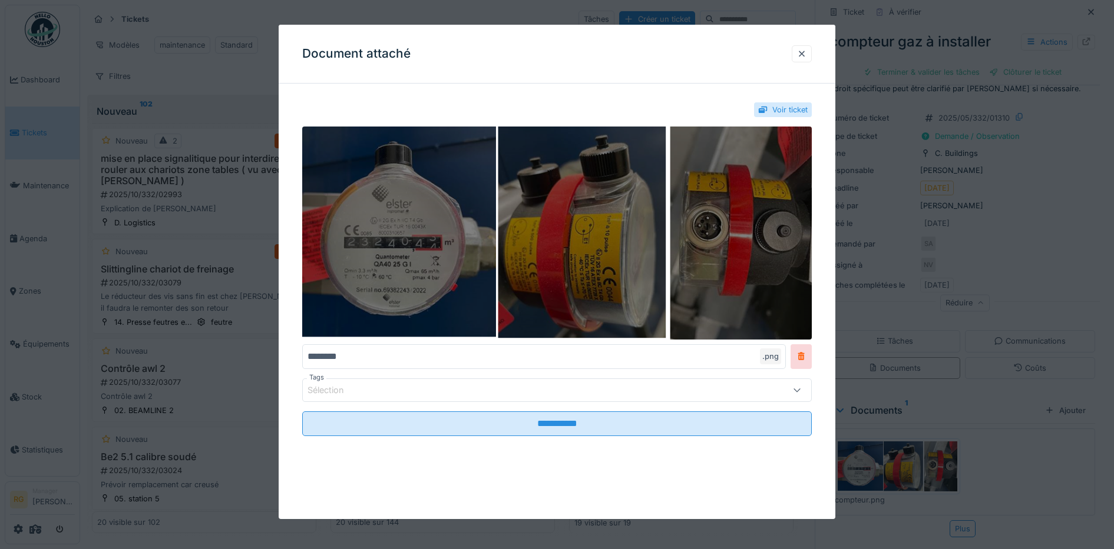
click at [368, 253] on img at bounding box center [557, 233] width 510 height 213
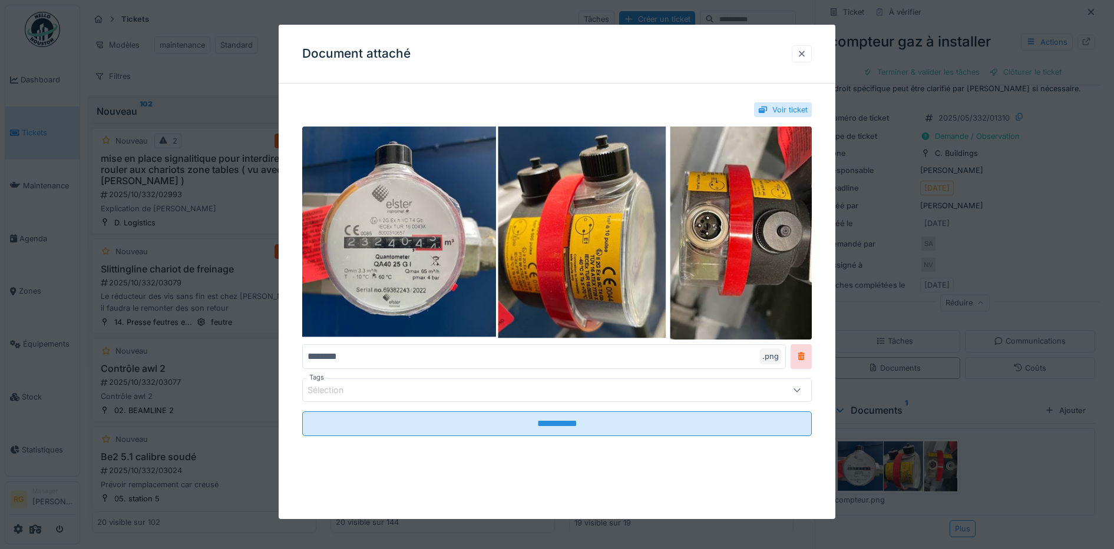
click at [812, 56] on div at bounding box center [802, 53] width 20 height 17
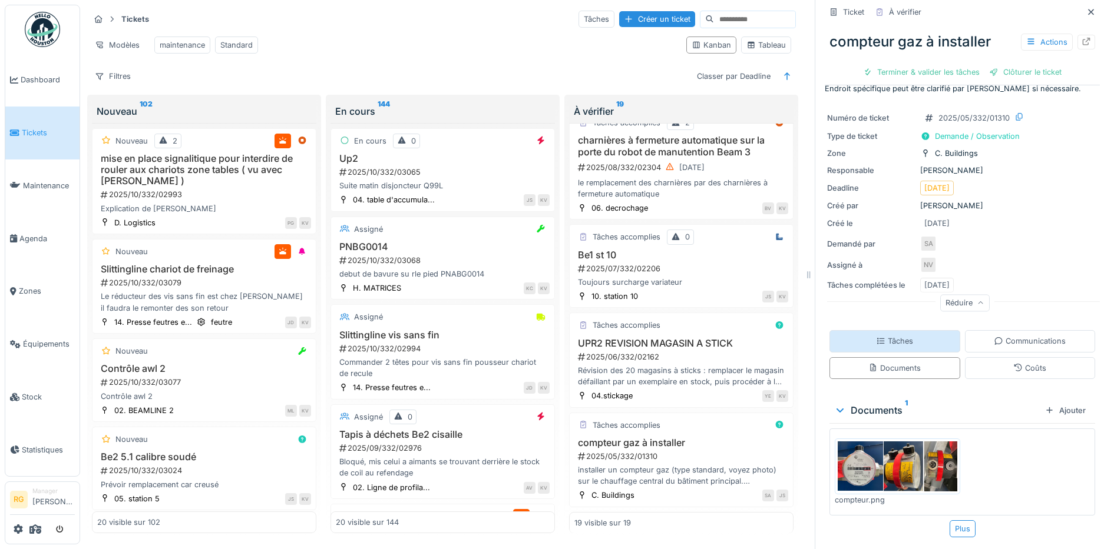
click at [896, 336] on div "Tâches" at bounding box center [894, 341] width 37 height 11
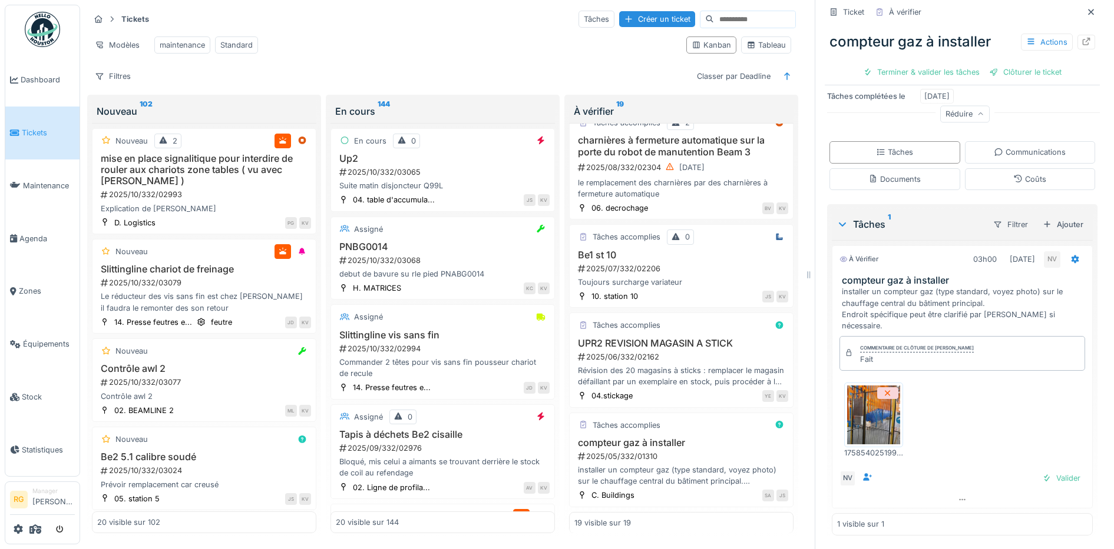
scroll to position [229, 0]
click at [861, 415] on img at bounding box center [873, 414] width 53 height 59
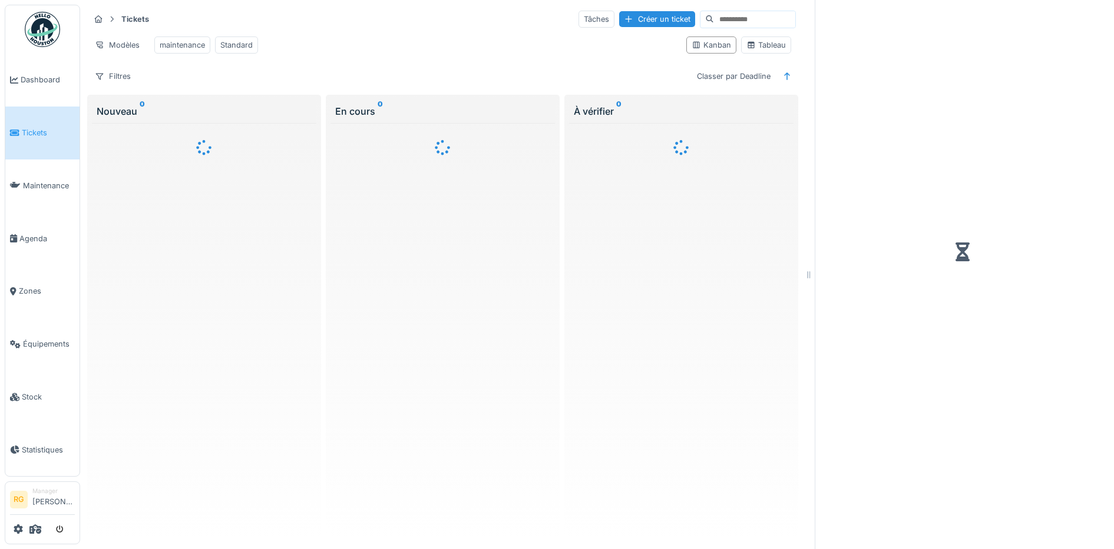
scroll to position [11, 0]
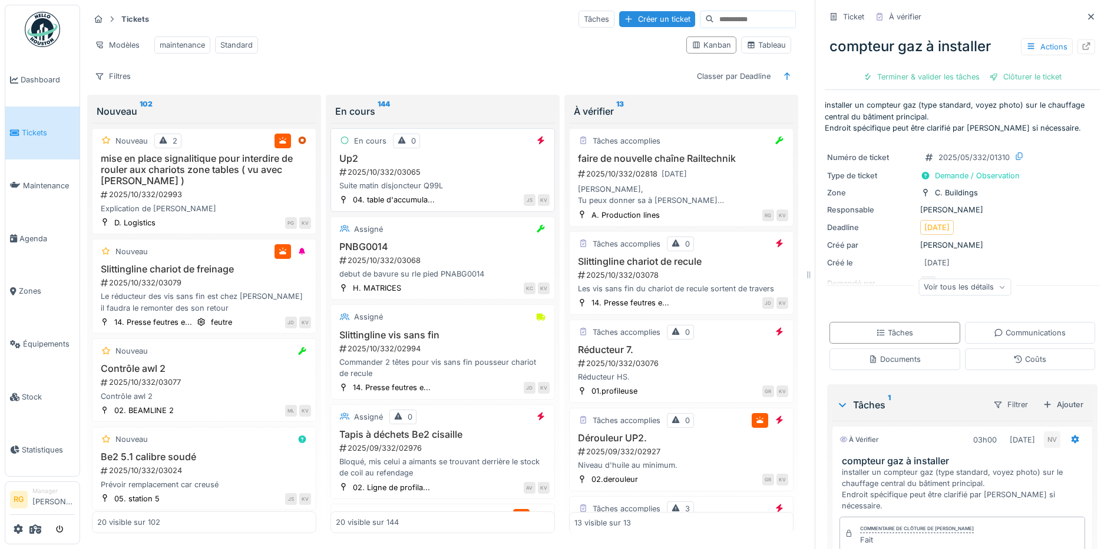
click at [451, 168] on div "2025/10/332/03065" at bounding box center [443, 172] width 211 height 11
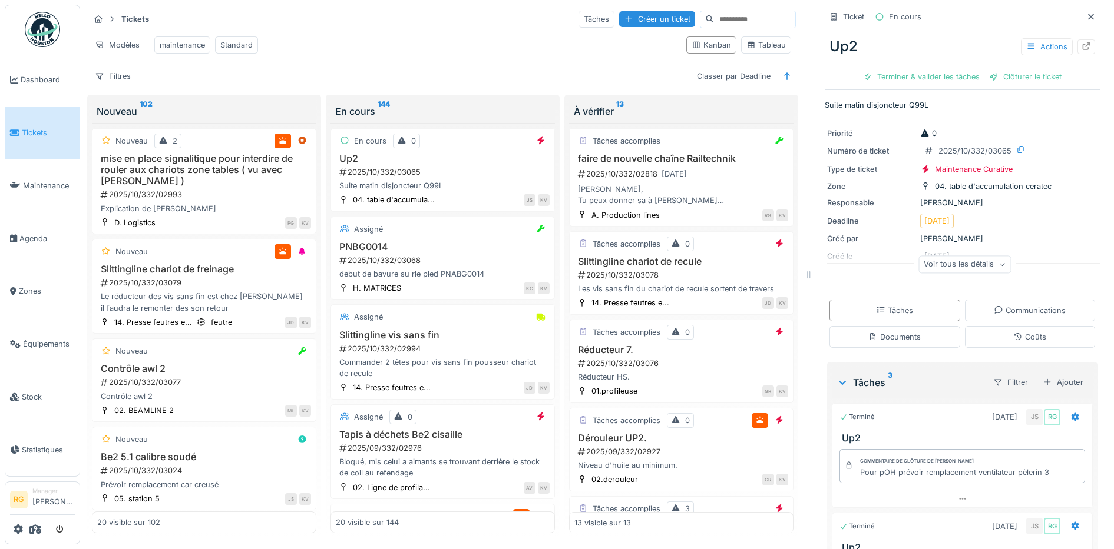
click at [998, 262] on icon at bounding box center [1001, 265] width 7 height 6
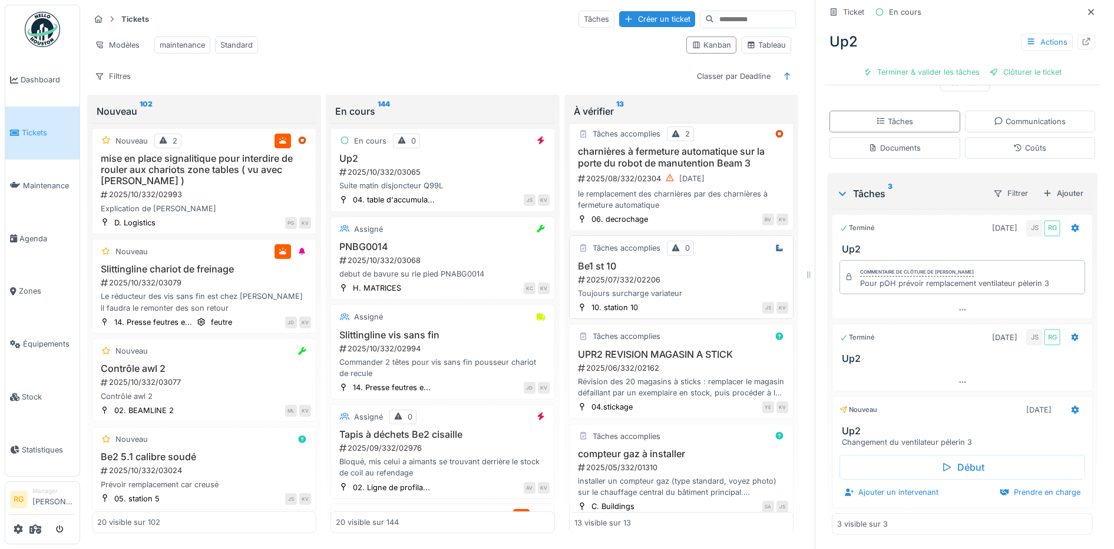
scroll to position [917, 0]
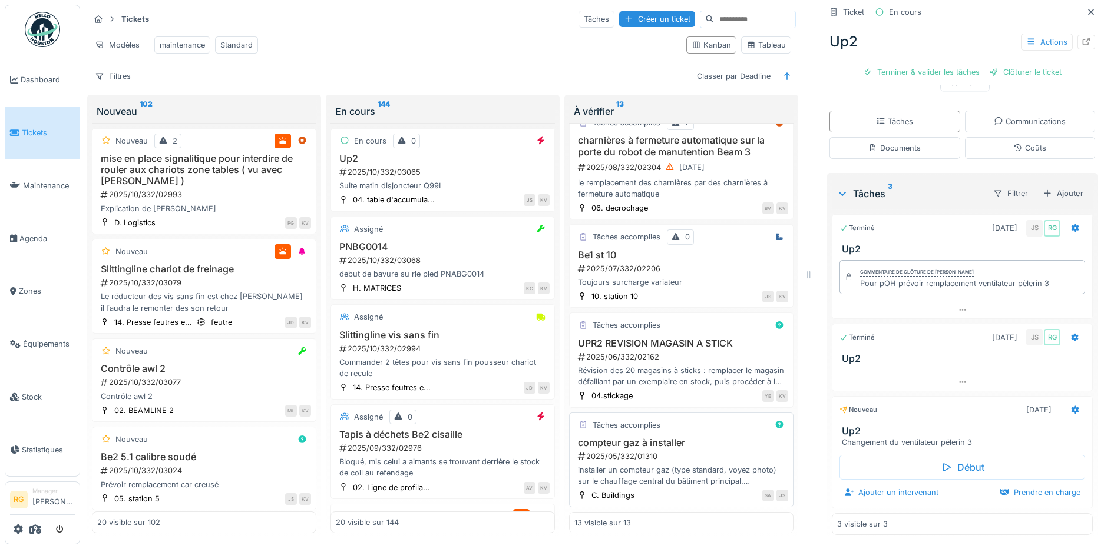
click at [684, 458] on div "2025/05/332/01310" at bounding box center [682, 456] width 211 height 11
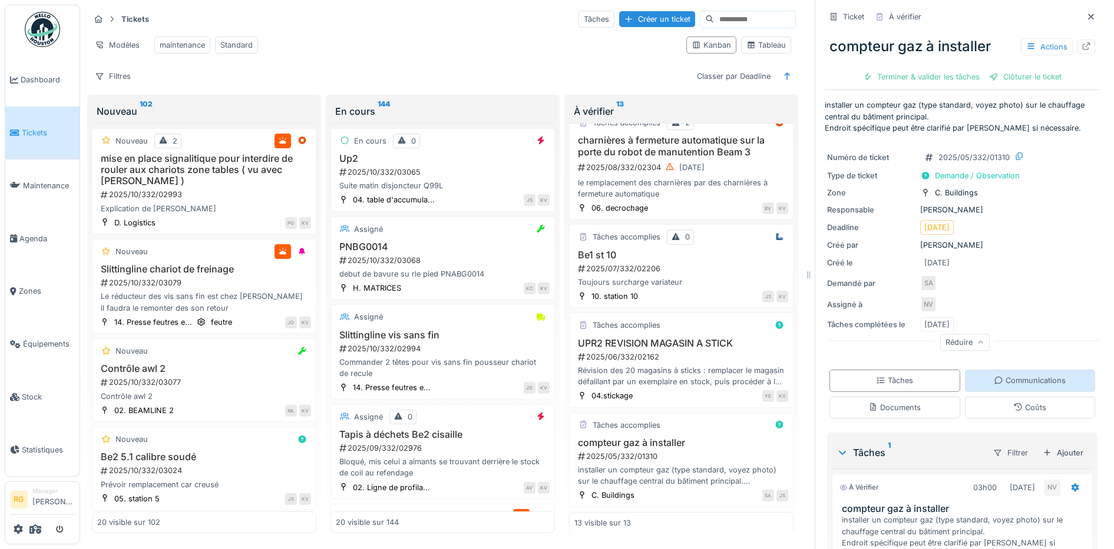
click at [1021, 375] on div "Communications" at bounding box center [1030, 380] width 72 height 11
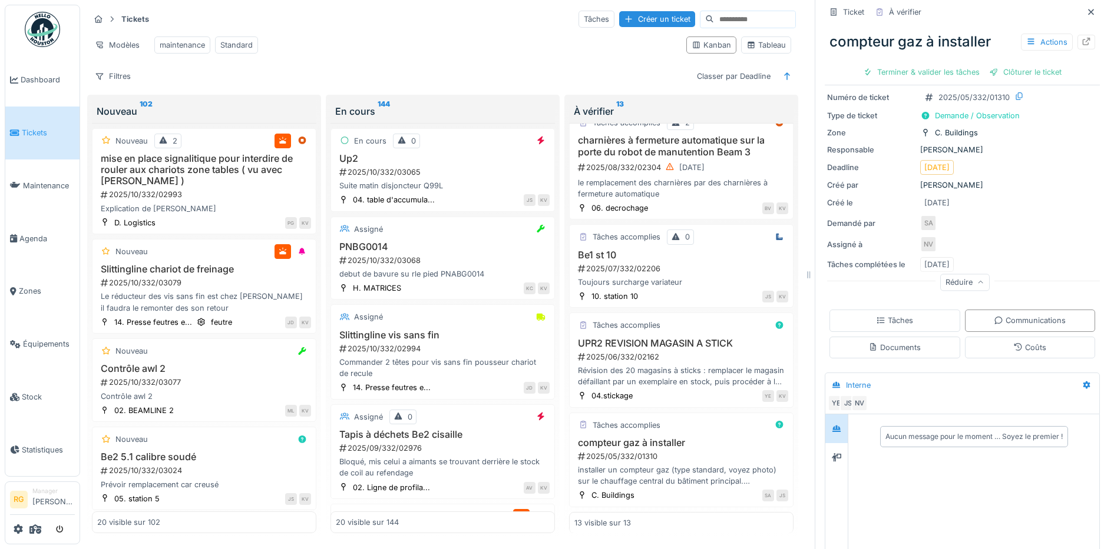
scroll to position [177, 0]
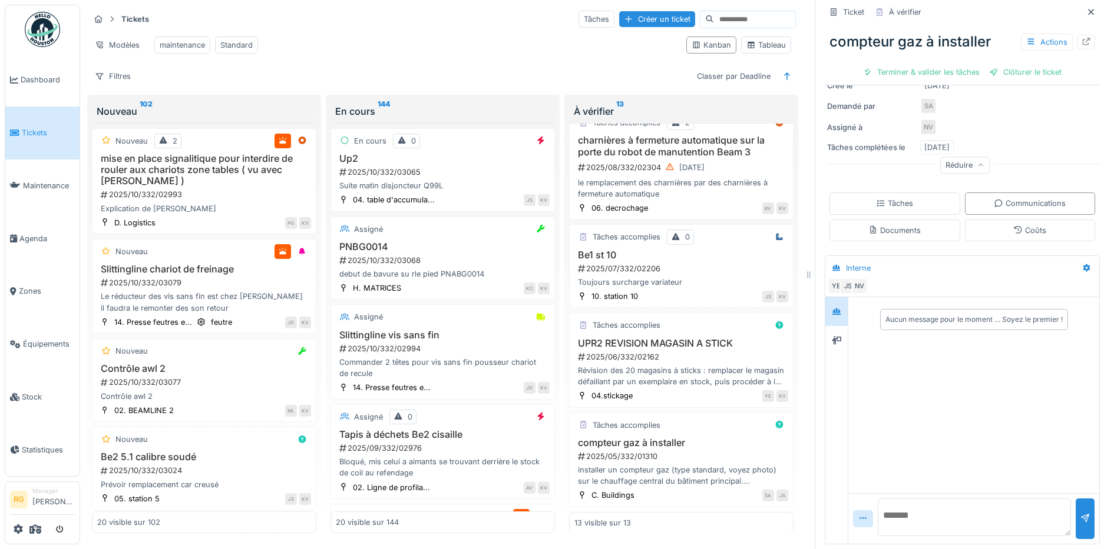
click at [890, 505] on textarea at bounding box center [973, 518] width 193 height 38
type textarea "**********"
click at [1075, 508] on div at bounding box center [1084, 519] width 19 height 41
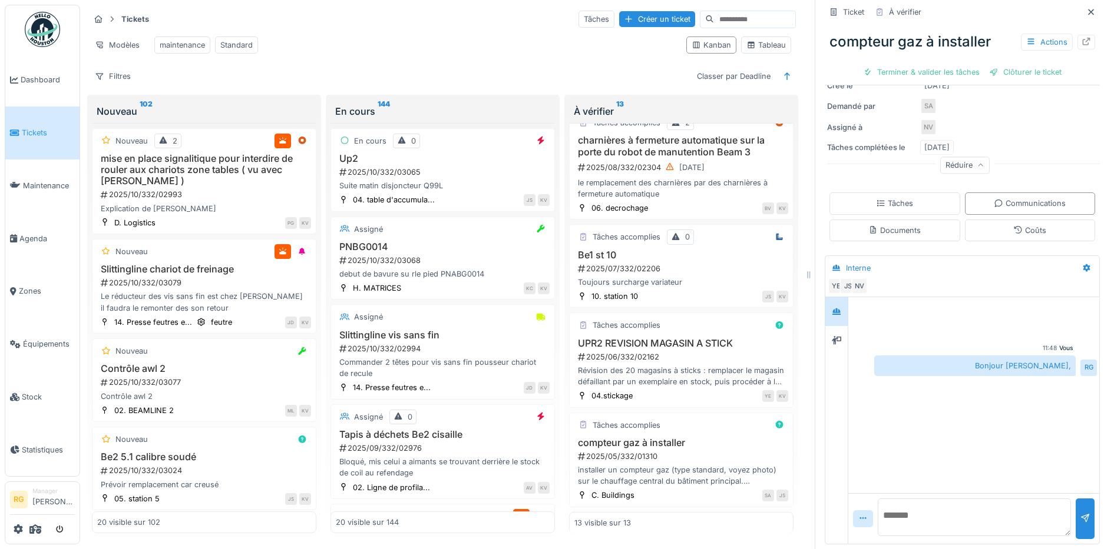
paste textarea "**********"
type textarea "**********"
click at [1080, 514] on div at bounding box center [1084, 519] width 9 height 11
drag, startPoint x: 893, startPoint y: 501, endPoint x: 890, endPoint y: 494, distance: 7.4
click at [892, 501] on textarea at bounding box center [973, 518] width 193 height 38
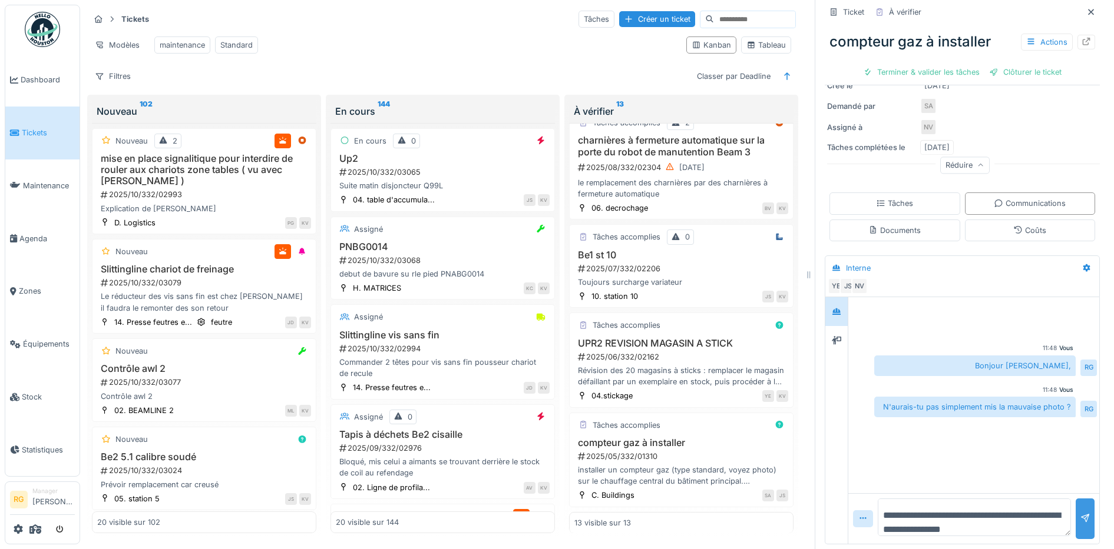
type textarea "**********"
click at [1080, 514] on div at bounding box center [1084, 519] width 9 height 11
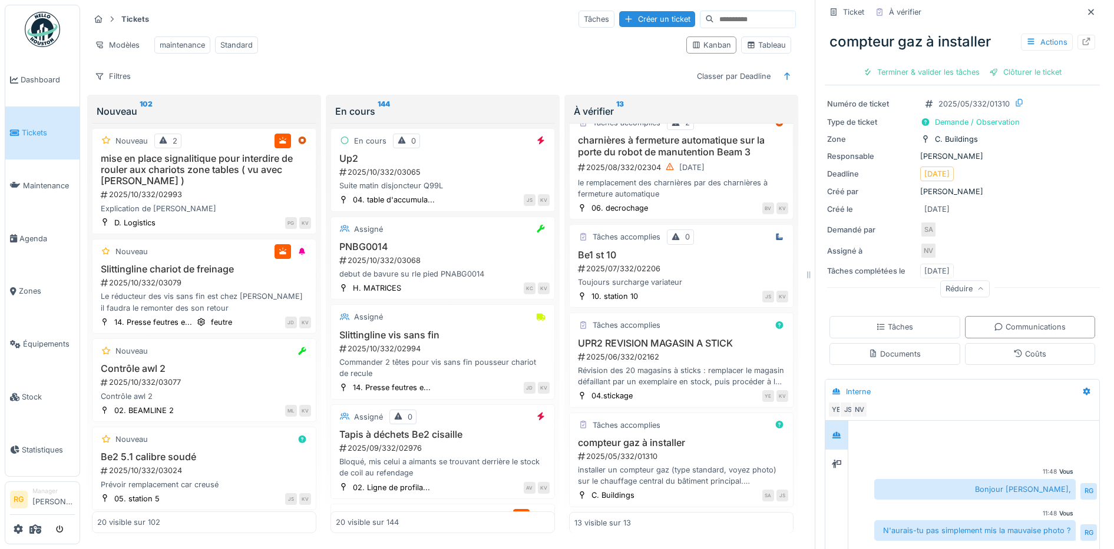
scroll to position [0, 0]
